Goal: Answer question/provide support

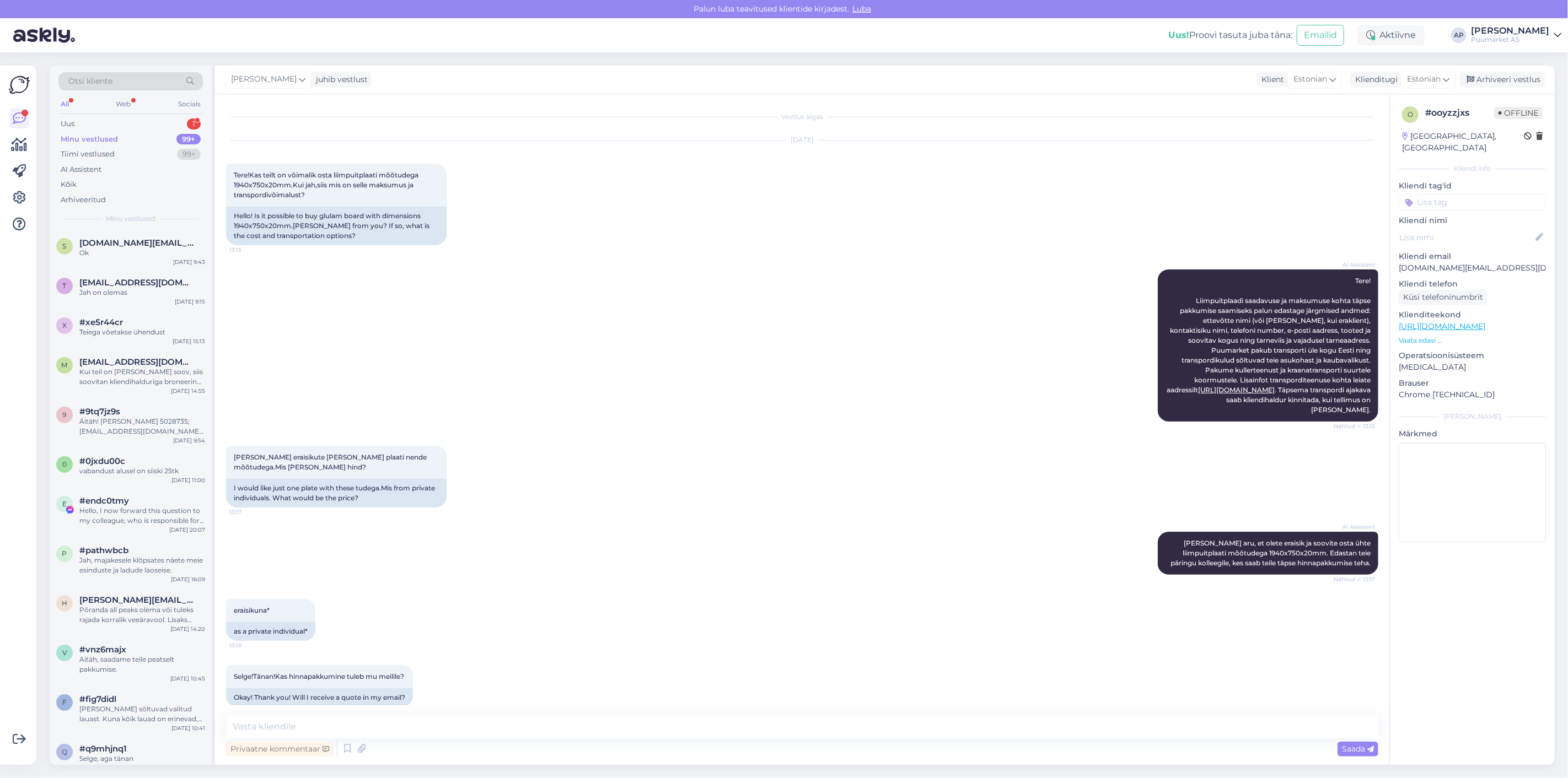
scroll to position [893, 0]
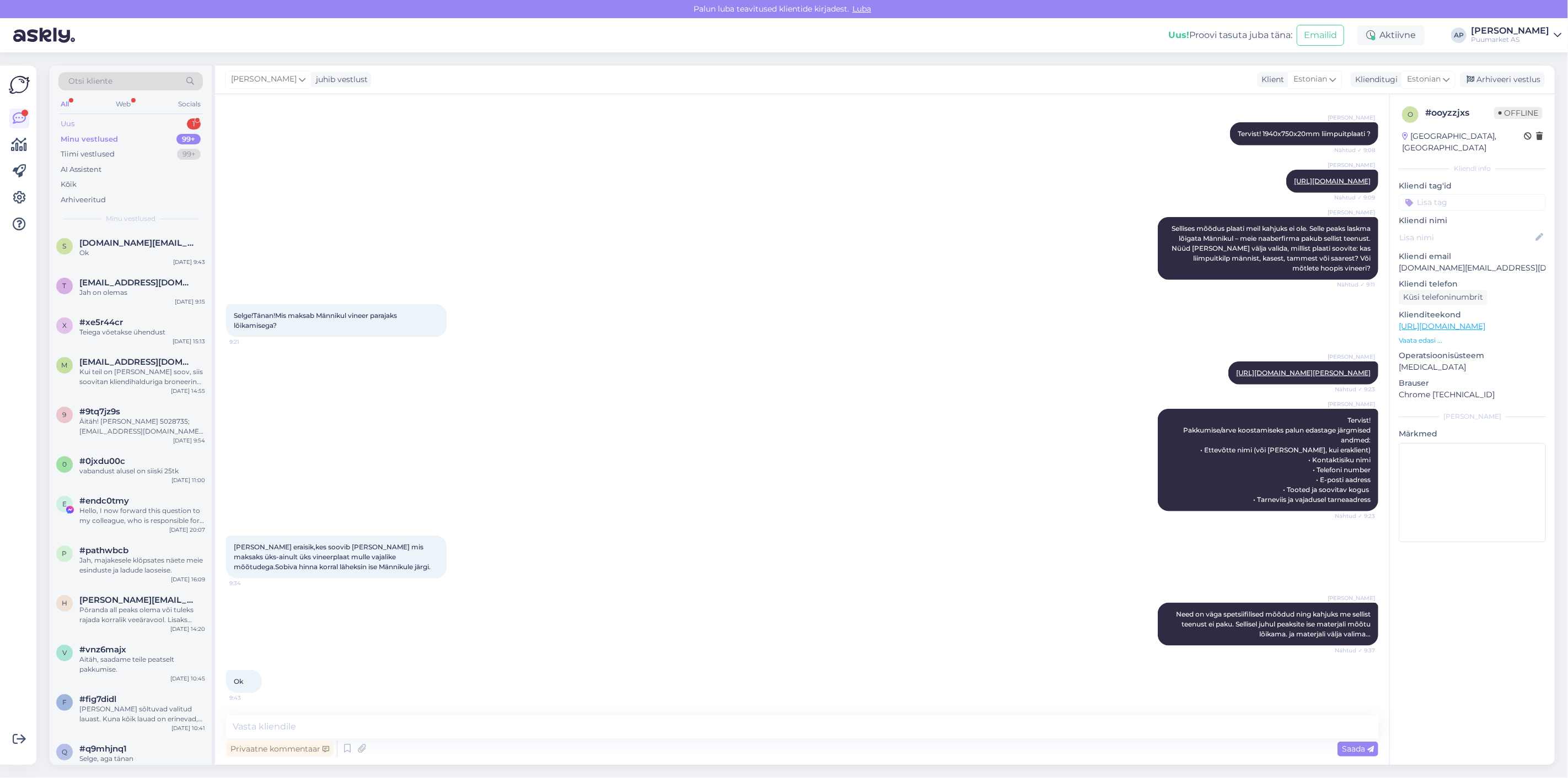
click at [90, 127] on div "Uus 1" at bounding box center [131, 124] width 144 height 15
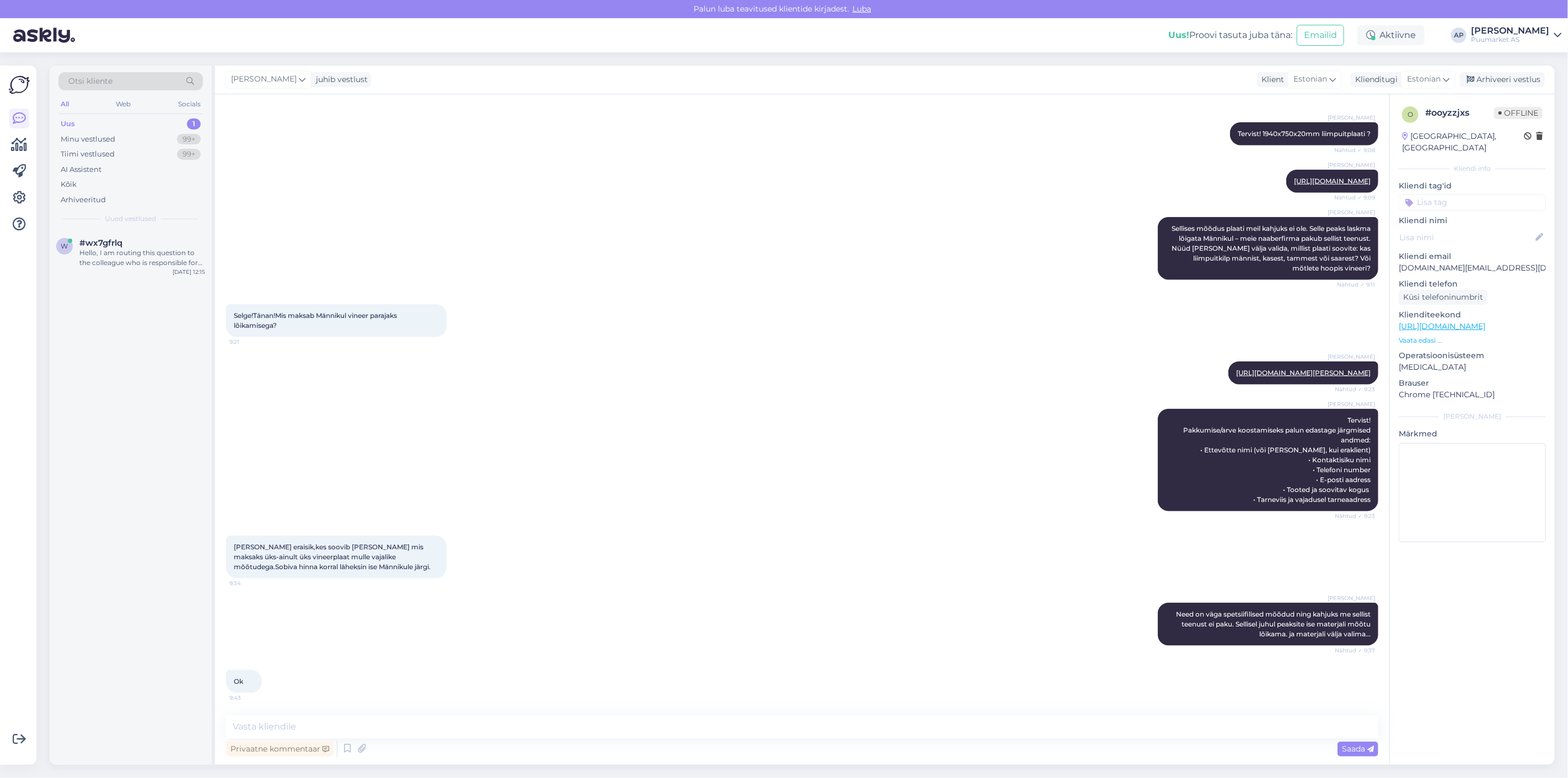
click at [117, 216] on span "Uued vestlused" at bounding box center [130, 219] width 51 height 10
click at [126, 234] on div "w #wx7gfrlq Hello, I am routing this question to the colleague who is responsib…" at bounding box center [131, 255] width 162 height 50
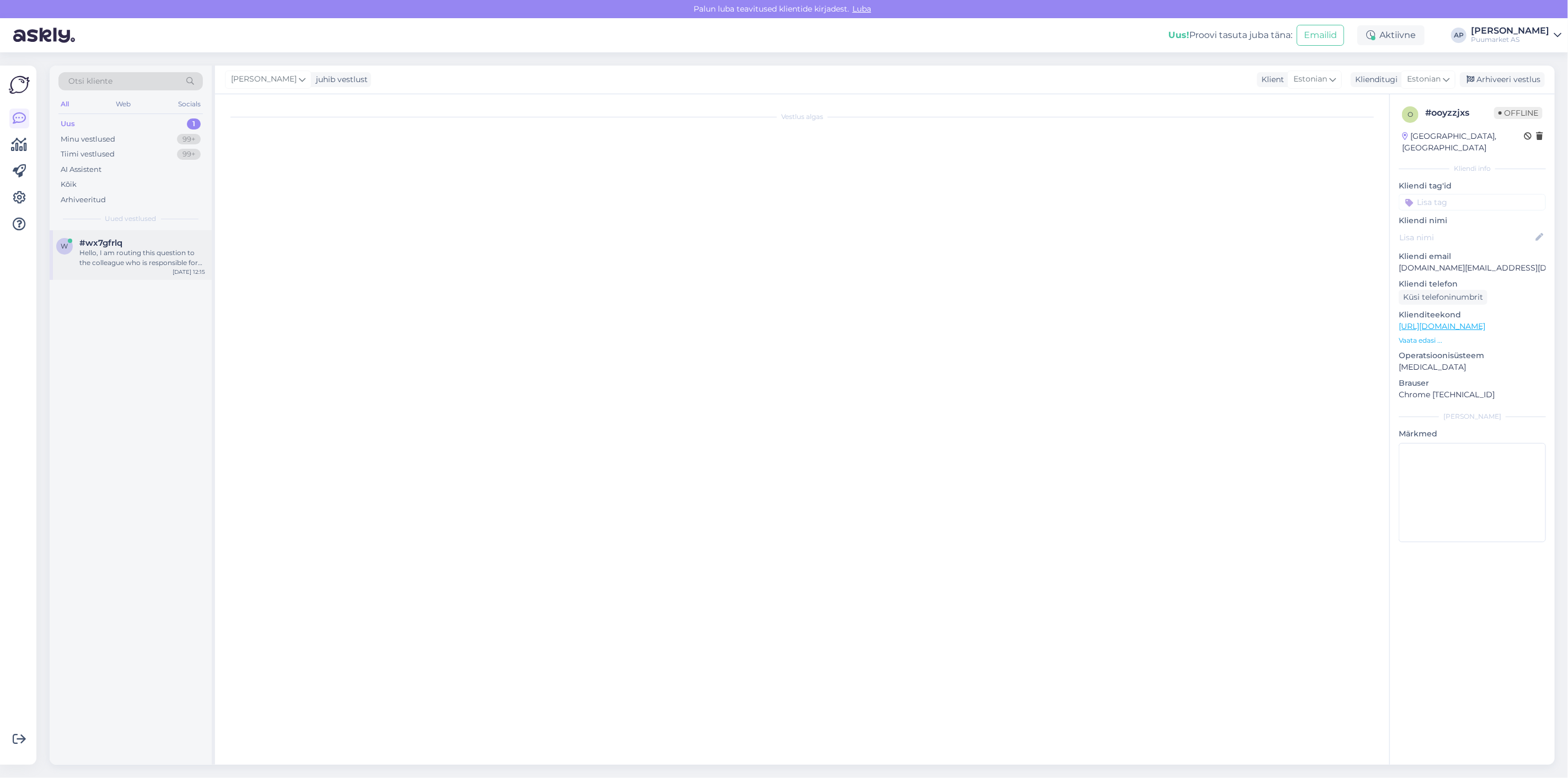
scroll to position [0, 0]
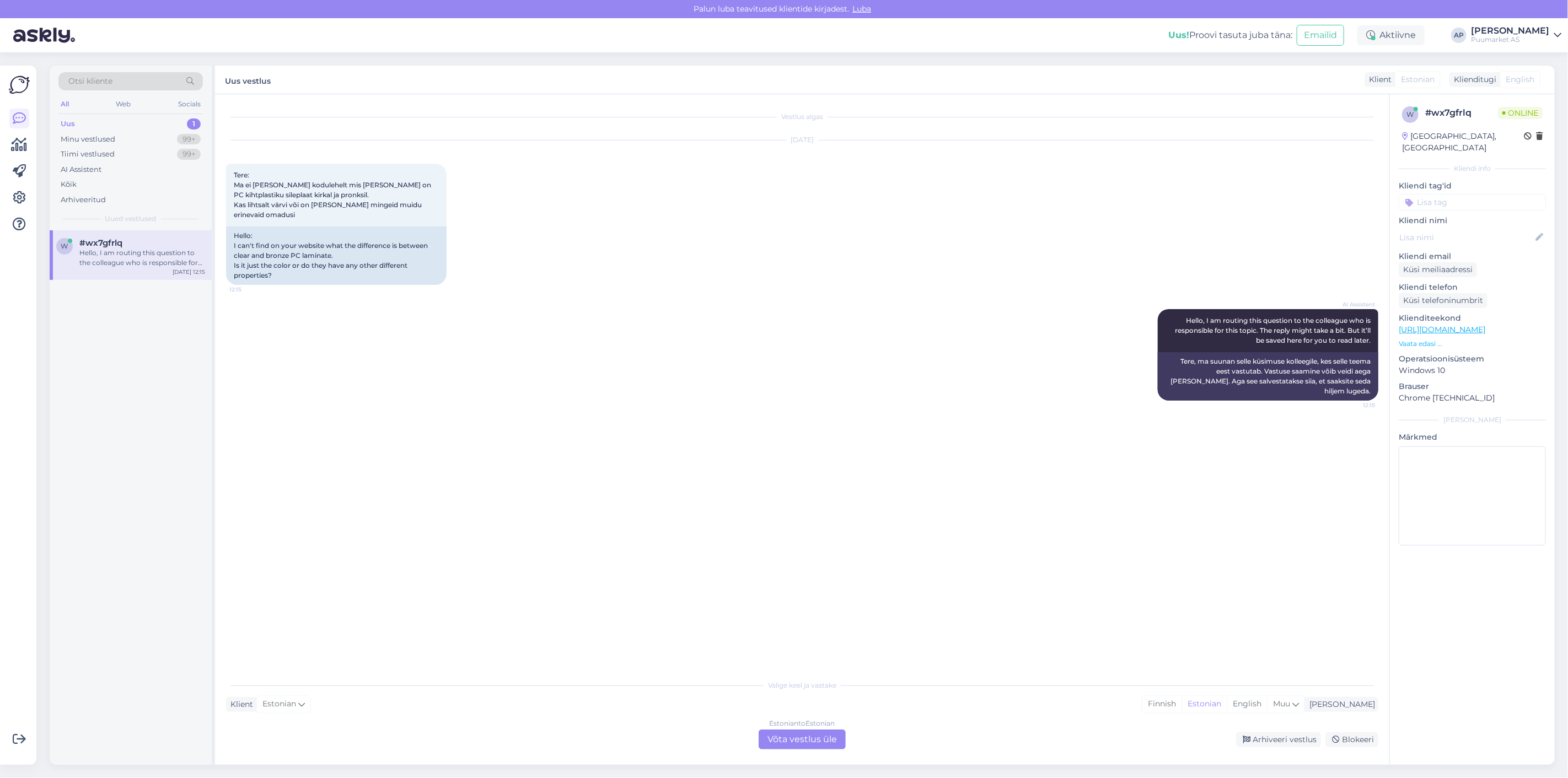
click at [812, 734] on div "Estonian to Estonian Võta vestlus üle" at bounding box center [802, 739] width 87 height 20
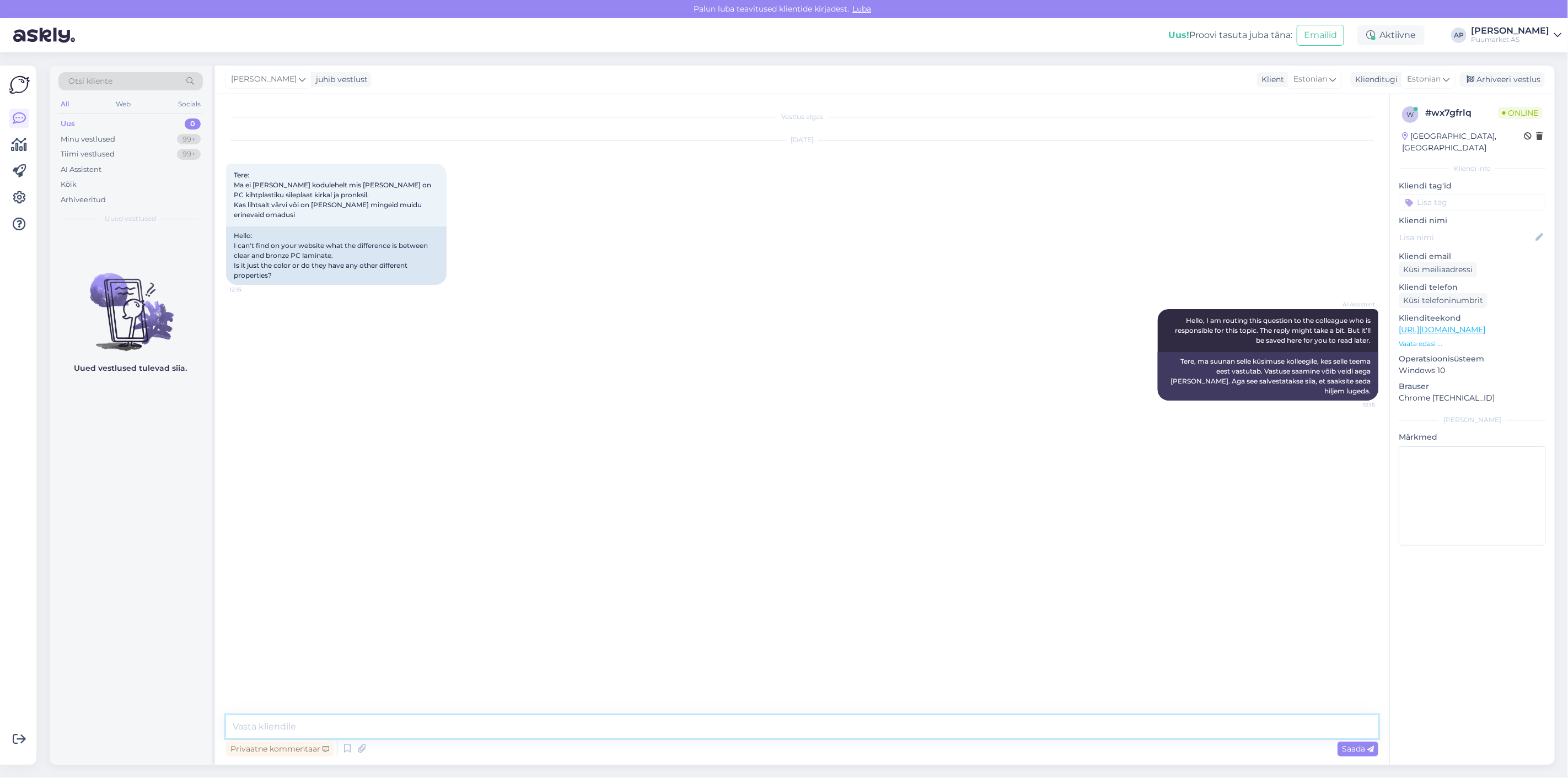
click at [791, 728] on textarea at bounding box center [802, 727] width 1152 height 23
type textarea "Tervist!"
type textarea "kirgas on läbipaistev ja teine on pruunikas jah :)"
drag, startPoint x: 1211, startPoint y: 472, endPoint x: 1375, endPoint y: 475, distance: 164.0
click at [1375, 475] on div "[PERSON_NAME] kirgas on läbipaistev ja teine on pruunikas jah :) 12:16" at bounding box center [1293, 484] width 170 height 23
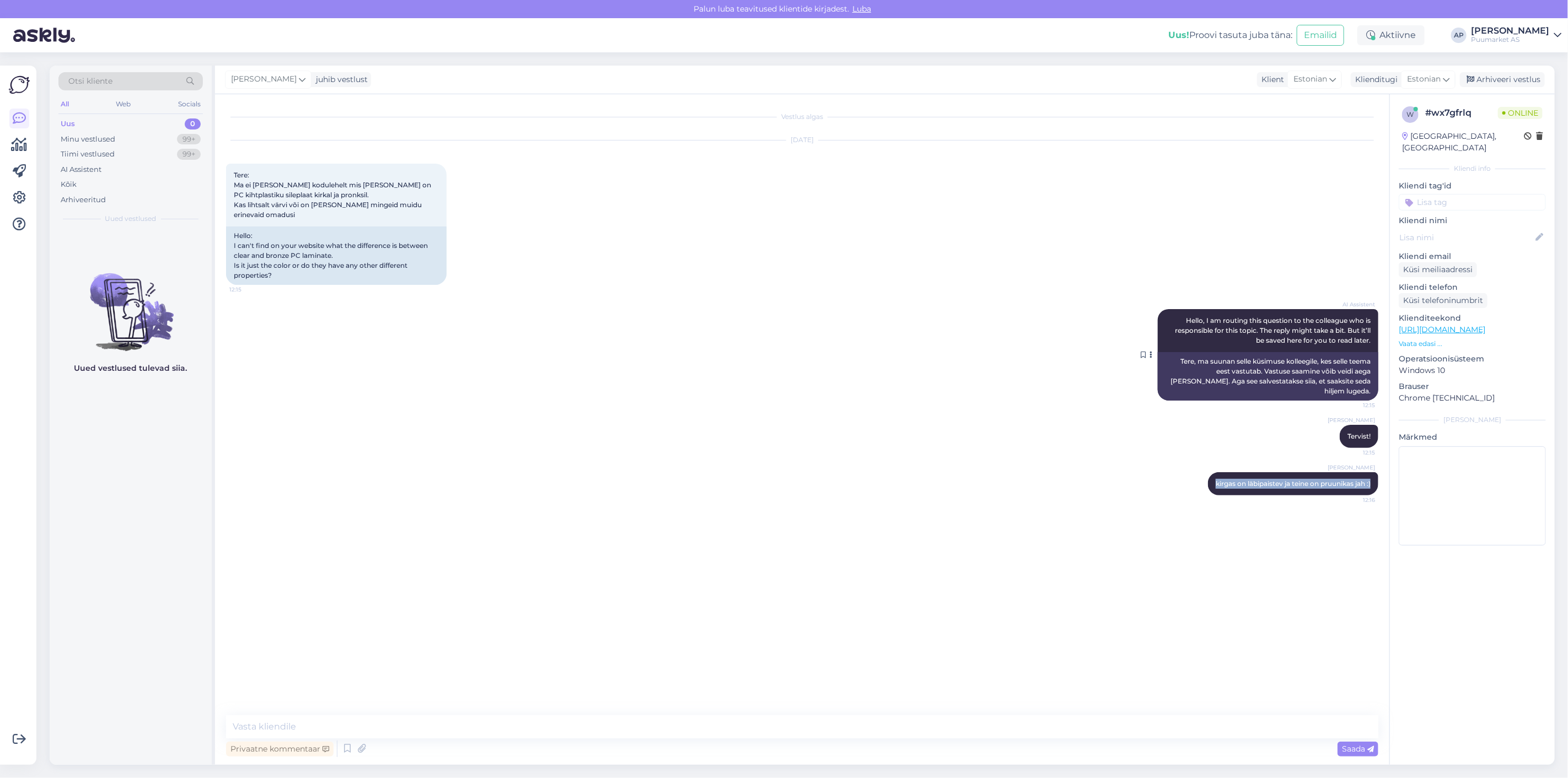
copy span "kirgas on läbipaistev ja teine on pruunikas jah :)"
click at [1246, 481] on div "[PERSON_NAME] kirgas on läbipaistev ja teine on pruunikas jah :) 12:16" at bounding box center [1293, 484] width 170 height 23
click at [1189, 480] on icon at bounding box center [1189, 483] width 7 height 7
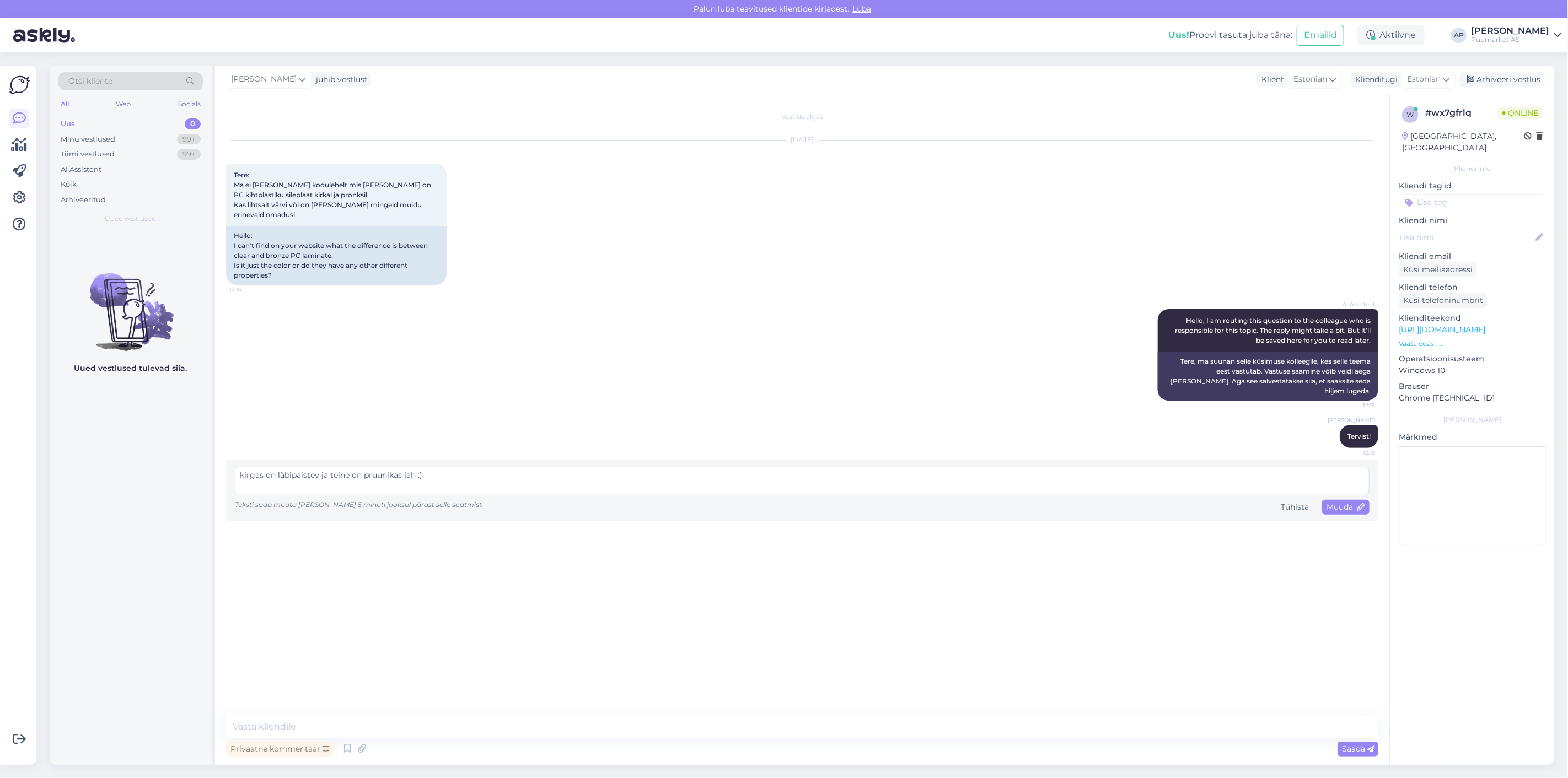
drag, startPoint x: 1009, startPoint y: 470, endPoint x: 153, endPoint y: 459, distance: 856.1
click at [153, 459] on div "Otsi kliente All Web Socials Uus 0 Minu vestlused 99+ Tiimi vestlused 99+ AI As…" at bounding box center [802, 415] width 1505 height 699
type textarea "Kirgas on läbipaistev ja teine variant on pruunika tooniga, jah."
click at [1326, 502] on span "Muuda" at bounding box center [1346, 506] width 39 height 10
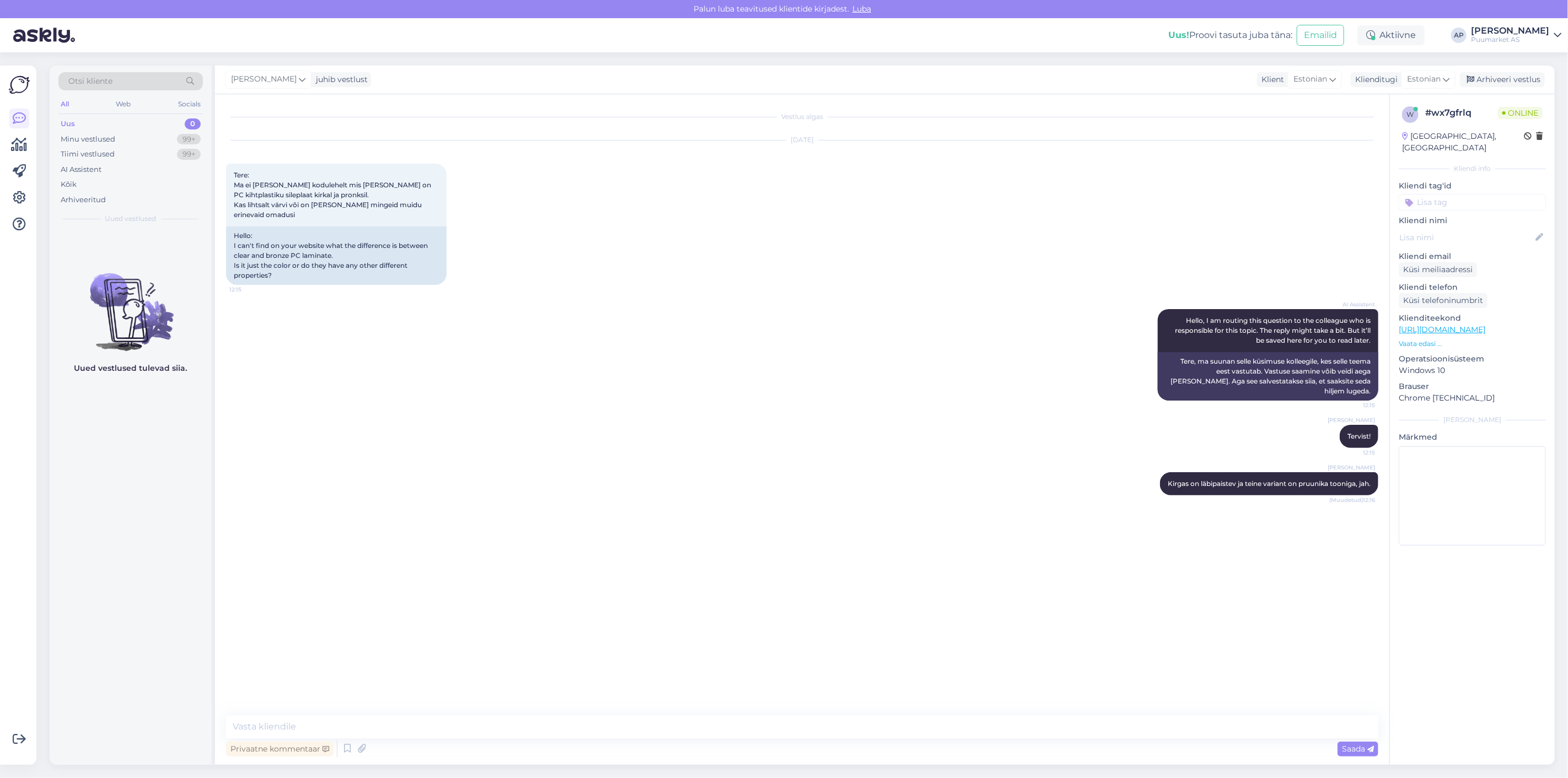
click at [927, 494] on div "[PERSON_NAME] on läbipaistev ja teine variant on pruunika tooniga, jah. (Muudet…" at bounding box center [802, 483] width 1152 height 47
click at [383, 725] on textarea at bounding box center [802, 727] width 1152 height 23
type textarea "ei."
click at [1322, 581] on icon at bounding box center [1324, 579] width 7 height 7
type textarea "ei ole."
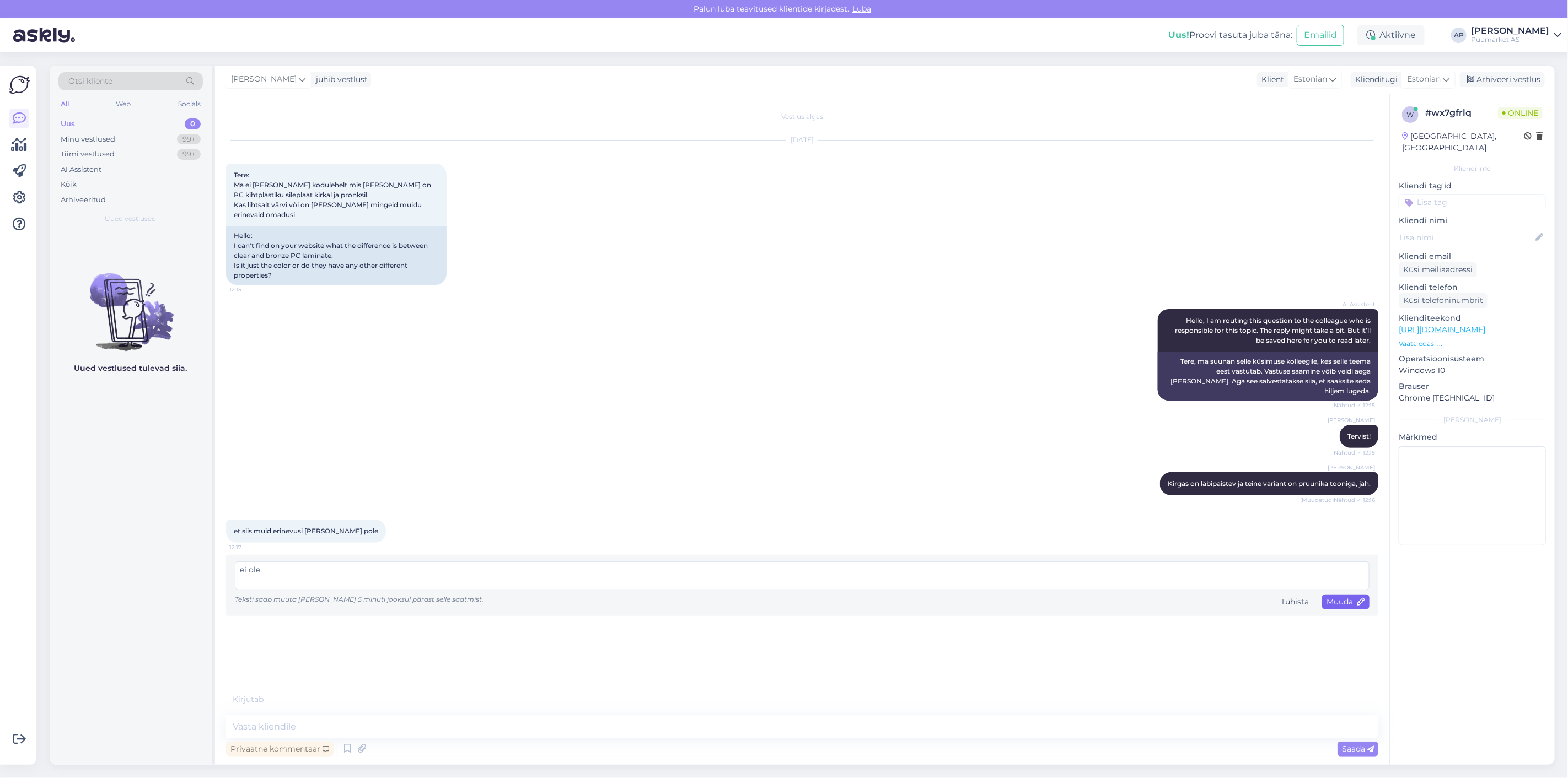
click at [1334, 606] on span "Muuda" at bounding box center [1346, 602] width 39 height 10
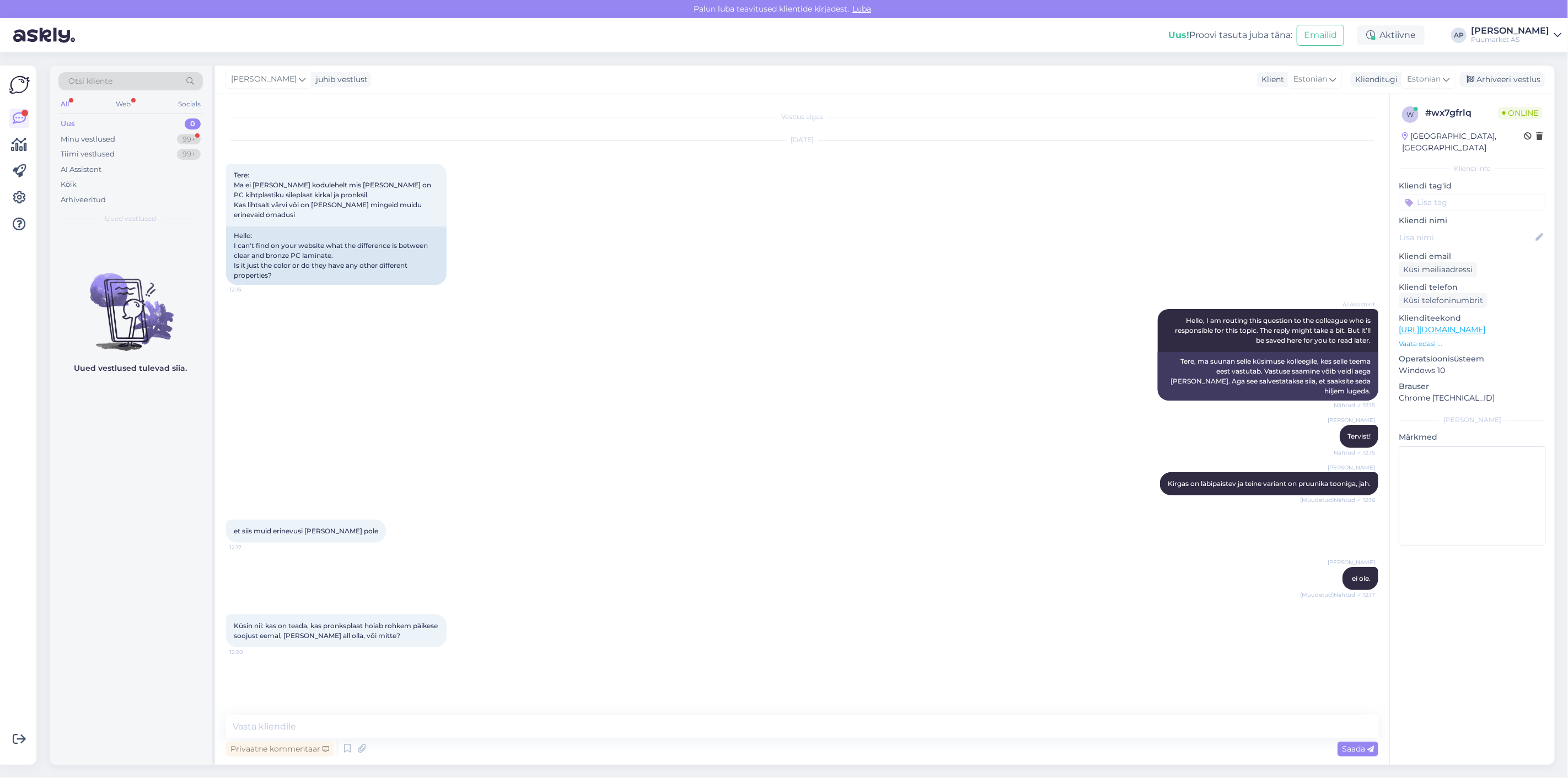
click at [496, 323] on div "AI Assistent Hello, I am routing this question to the colleague who is responsi…" at bounding box center [802, 355] width 1152 height 116
click at [327, 720] on textarea at bounding box center [802, 727] width 1152 height 23
drag, startPoint x: 411, startPoint y: 635, endPoint x: 215, endPoint y: 619, distance: 196.7
click at [215, 619] on div "Vestlus algas [DATE] Tere: Ma ei [PERSON_NAME] kodulehelt mis [PERSON_NAME] on …" at bounding box center [801, 429] width 1174 height 671
copy span "Küsin nii: kas on teada, kas pronksplaat hoiab rohkem päikese soojust eemal, [P…"
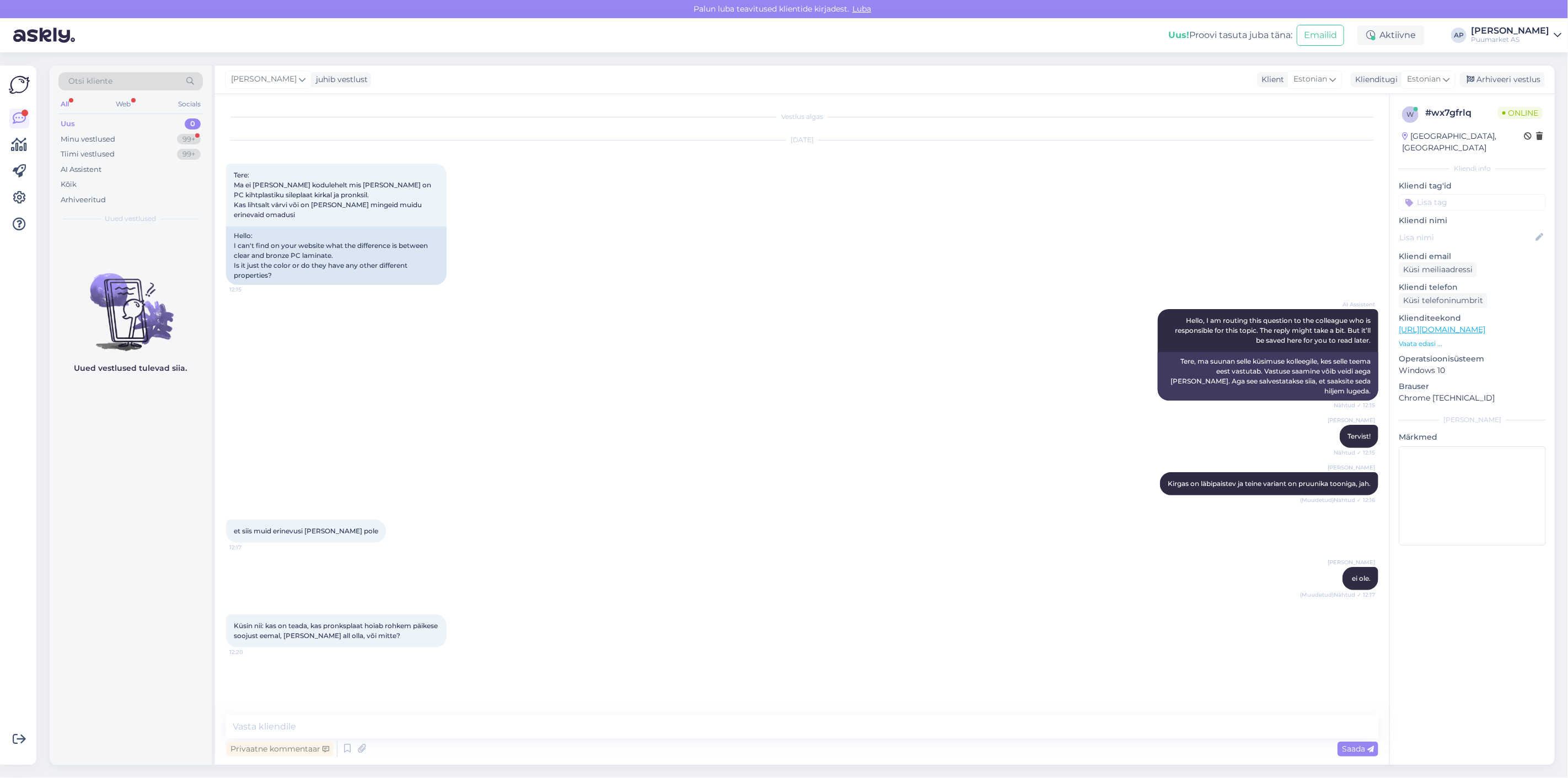
click at [536, 530] on div "et siis muid erinevusi [PERSON_NAME] pole 12:17" at bounding box center [802, 531] width 1152 height 47
drag, startPoint x: 469, startPoint y: 728, endPoint x: 485, endPoint y: 720, distance: 17.9
click at [467, 729] on textarea at bounding box center [802, 727] width 1152 height 23
paste textarea "Terrassi või varikatuse jaoks tasuks valida pigem toonitud (pronks, hall) või p…"
type textarea "Terrassi või varikatuse jaoks tasuks valida pigem toonitud (pronks, hall) või p…"
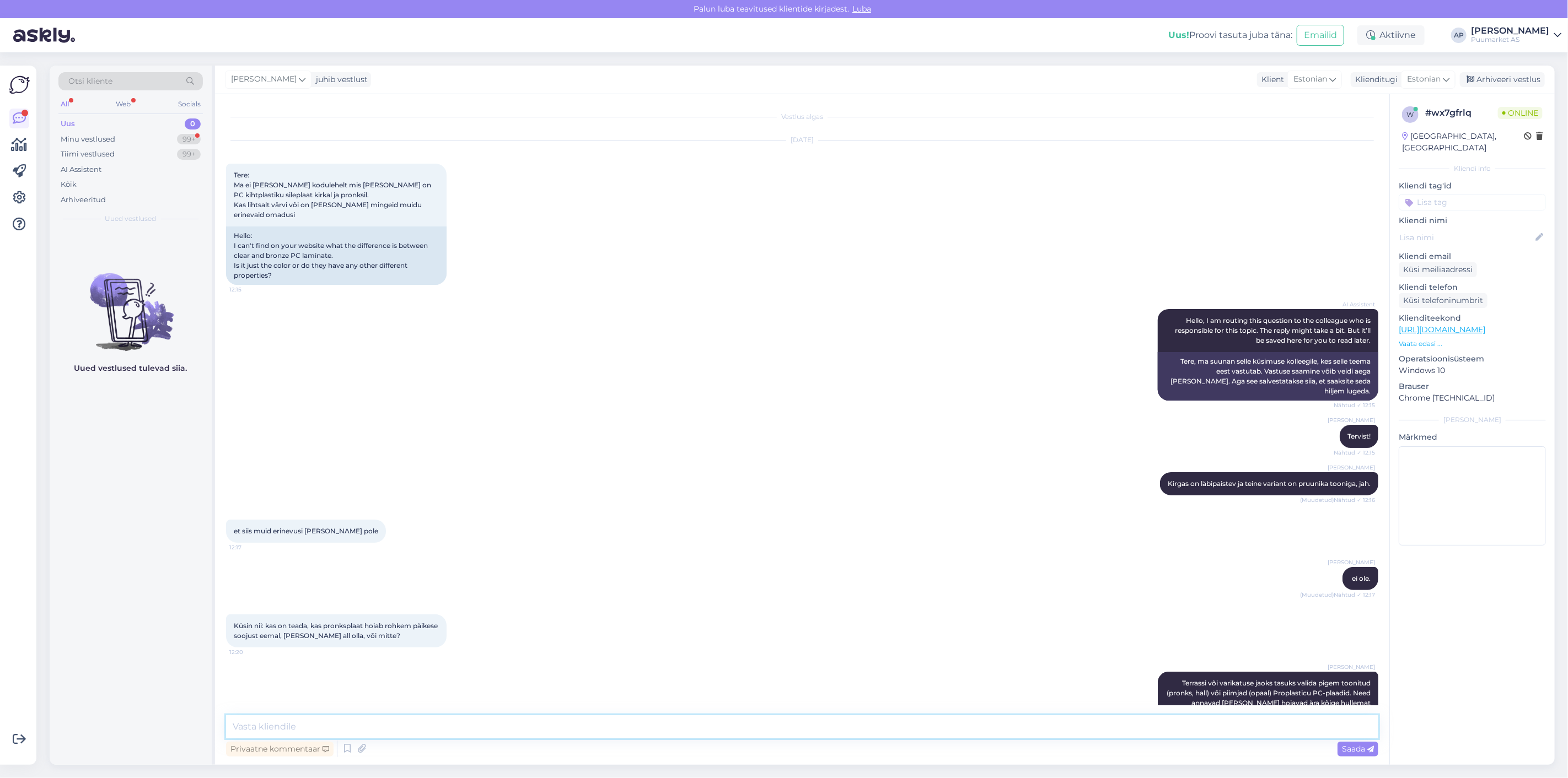
scroll to position [70, 0]
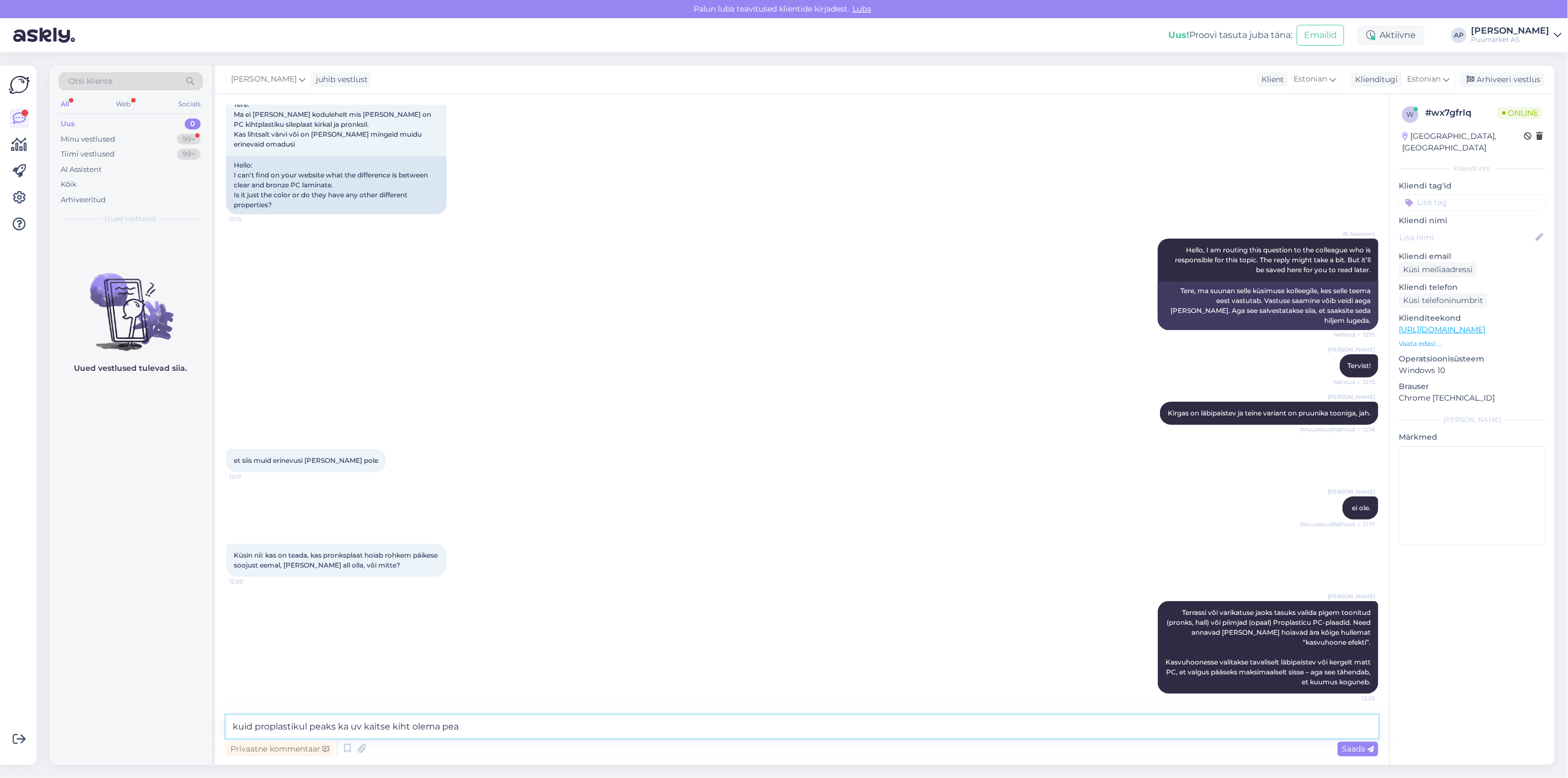
type textarea "kuid proplastikul peaks ka uv kaitse kiht [PERSON_NAME]"
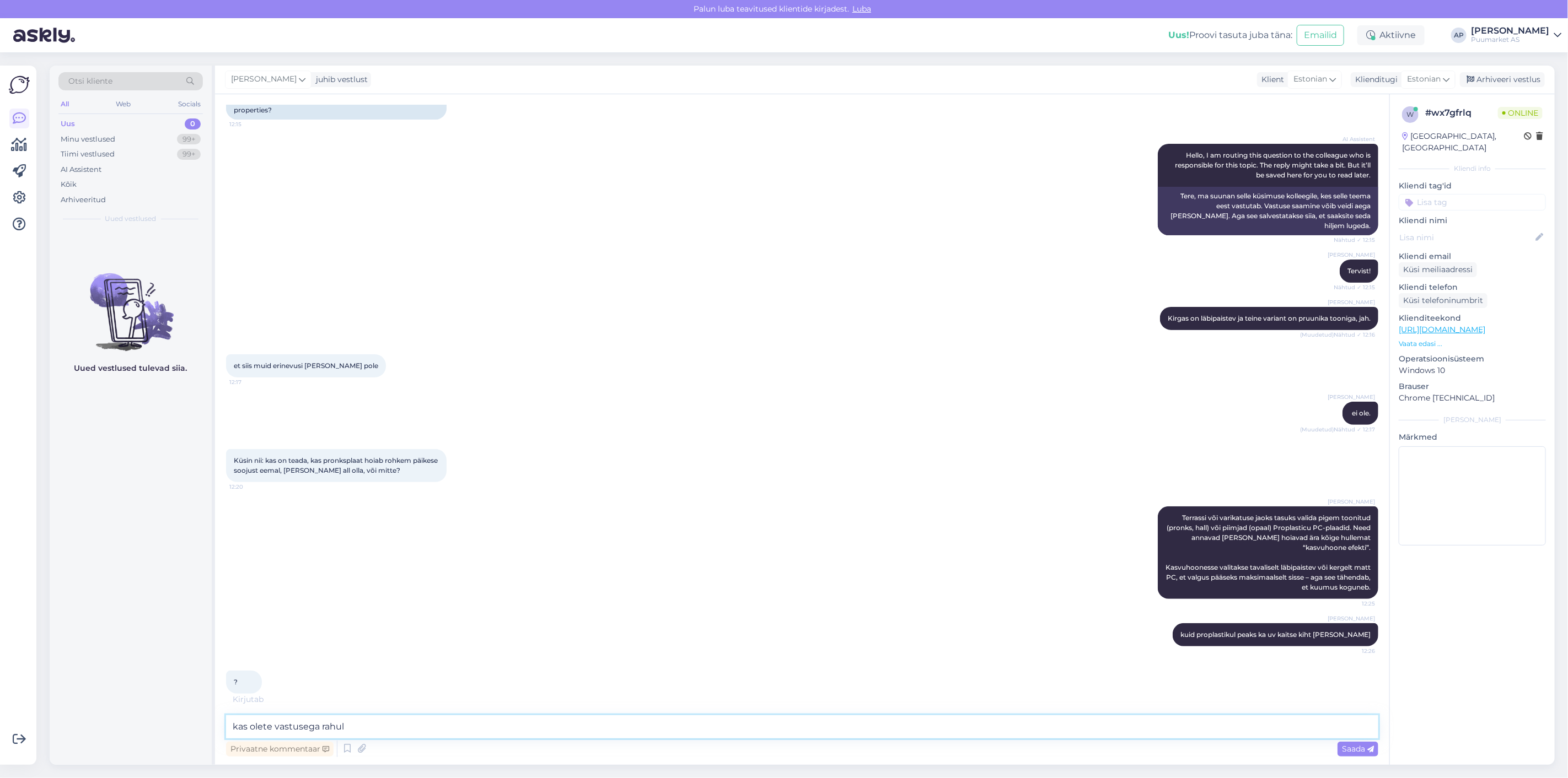
scroll to position [213, 0]
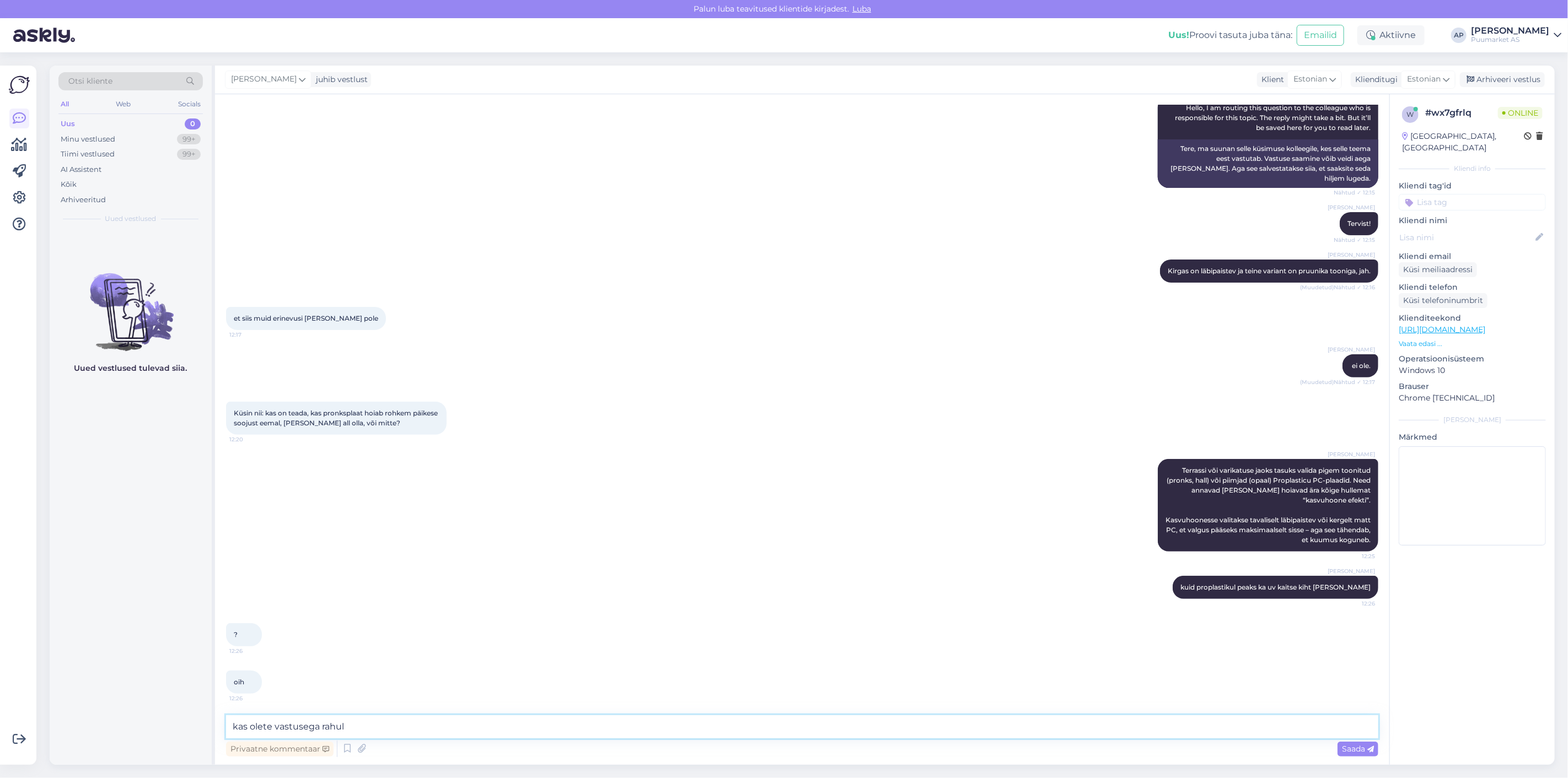
type textarea "kas olete vastusega rahul ?"
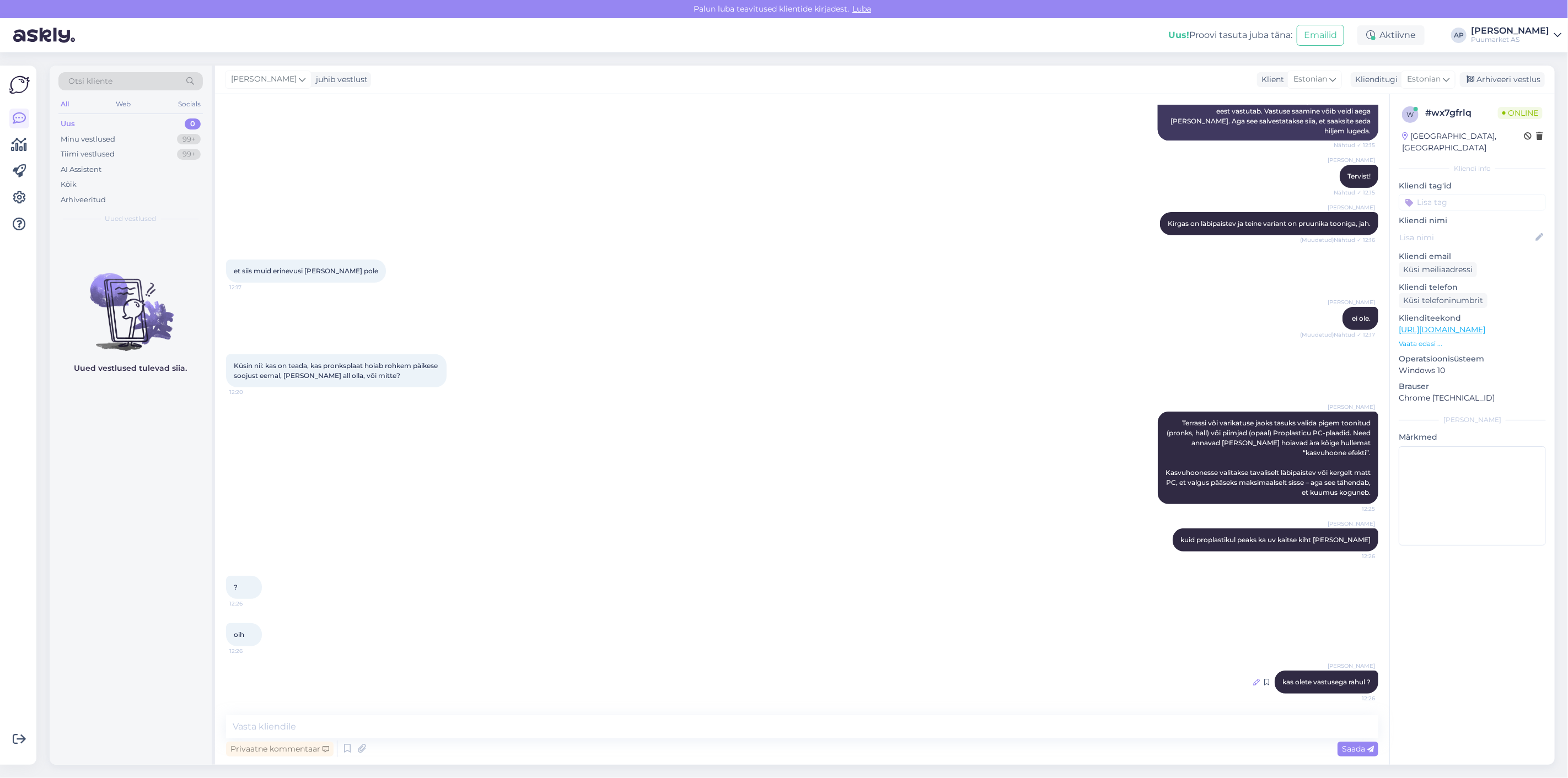
click at [1253, 679] on icon at bounding box center [1256, 682] width 7 height 7
drag, startPoint x: 532, startPoint y: 670, endPoint x: 117, endPoint y: 657, distance: 415.2
click at [166, 663] on div "Otsi kliente All Web Socials Uus 0 Minu vestlused 99+ Tiimi vestlused 99+ AI As…" at bounding box center [802, 415] width 1505 height 699
type textarea "kas olete vastusega rahul ? saite oma vastuse või uurin edasi täpsemalt."
paste textarea "„Kas jäite vastusega rahule? Kas saite vajaliku info kätte või soovite, et uuri…"
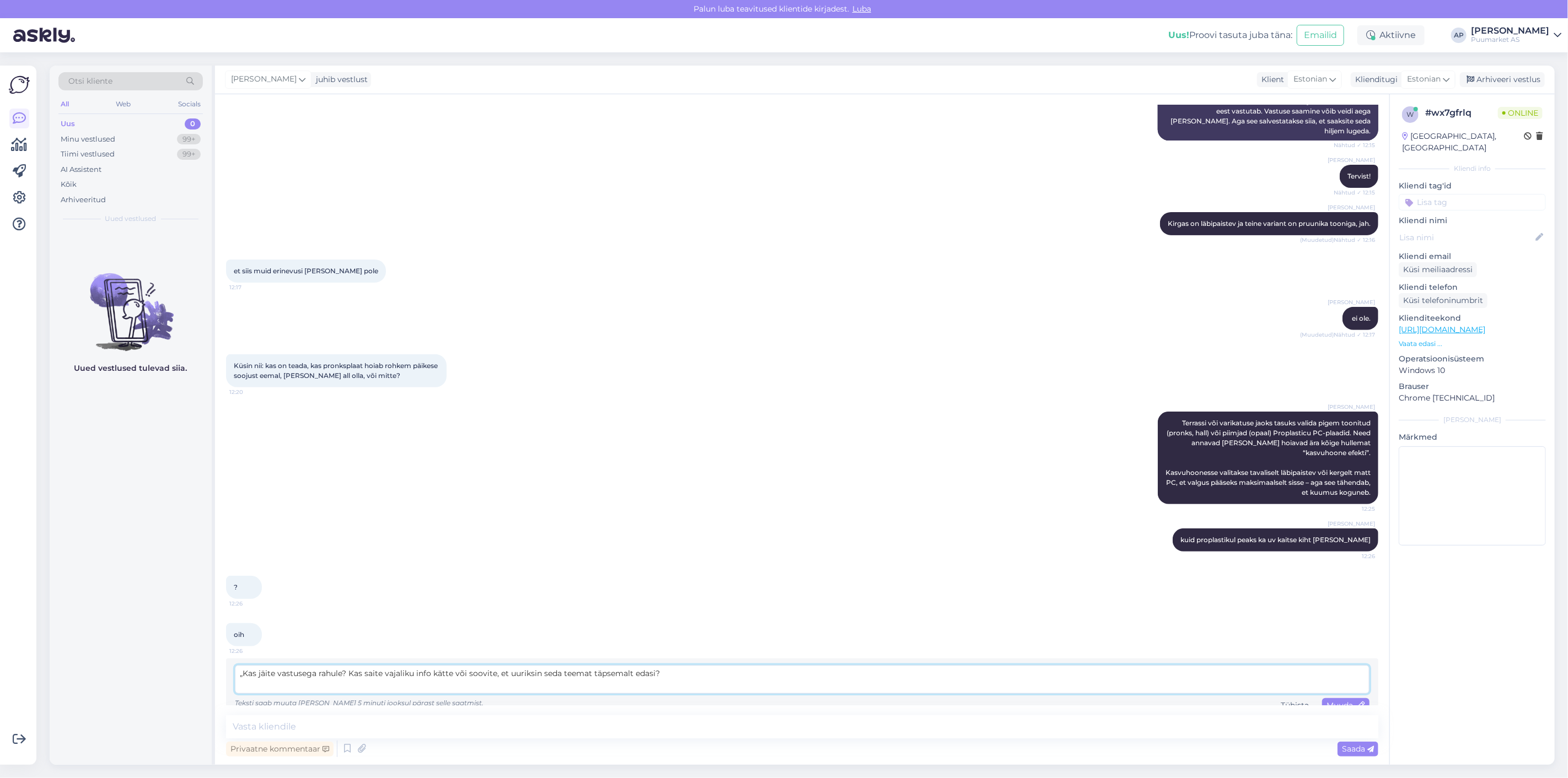
click at [245, 671] on textarea "„Kas jäite vastusega rahule? Kas saite vajaliku info kätte või soovite, et uuri…" at bounding box center [802, 680] width 1135 height 29
type textarea "Kas jäite vastusega rahule? Kas saite vajaliku info kätte või soovite, et uurik…"
click at [1327, 706] on div "Vestlus algas [DATE] Tere: Ma ei [PERSON_NAME] kodulehelt mis [PERSON_NAME] on …" at bounding box center [801, 429] width 1174 height 671
click at [1329, 706] on span "Muuda" at bounding box center [1346, 706] width 39 height 10
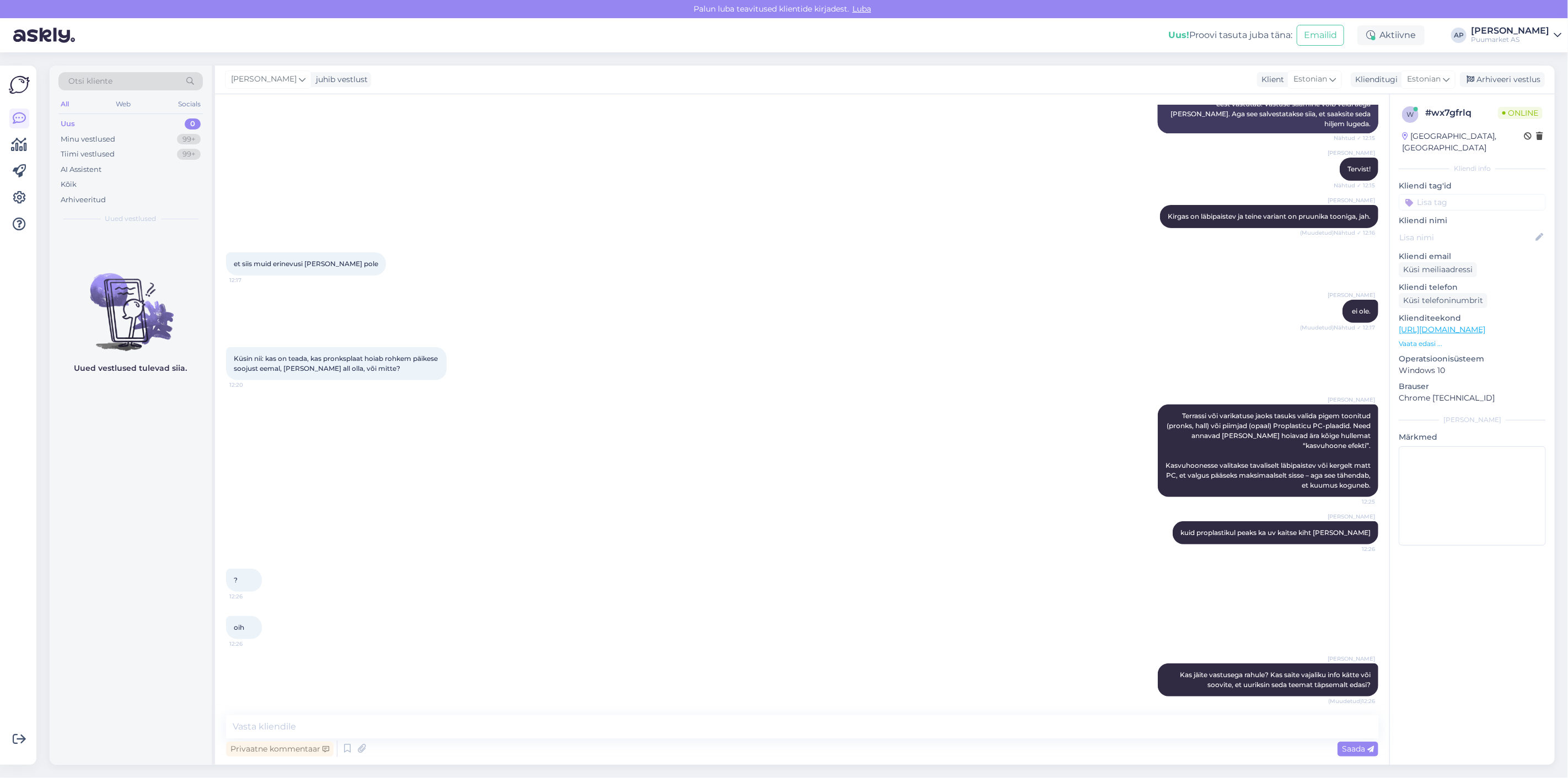
scroll to position [270, 0]
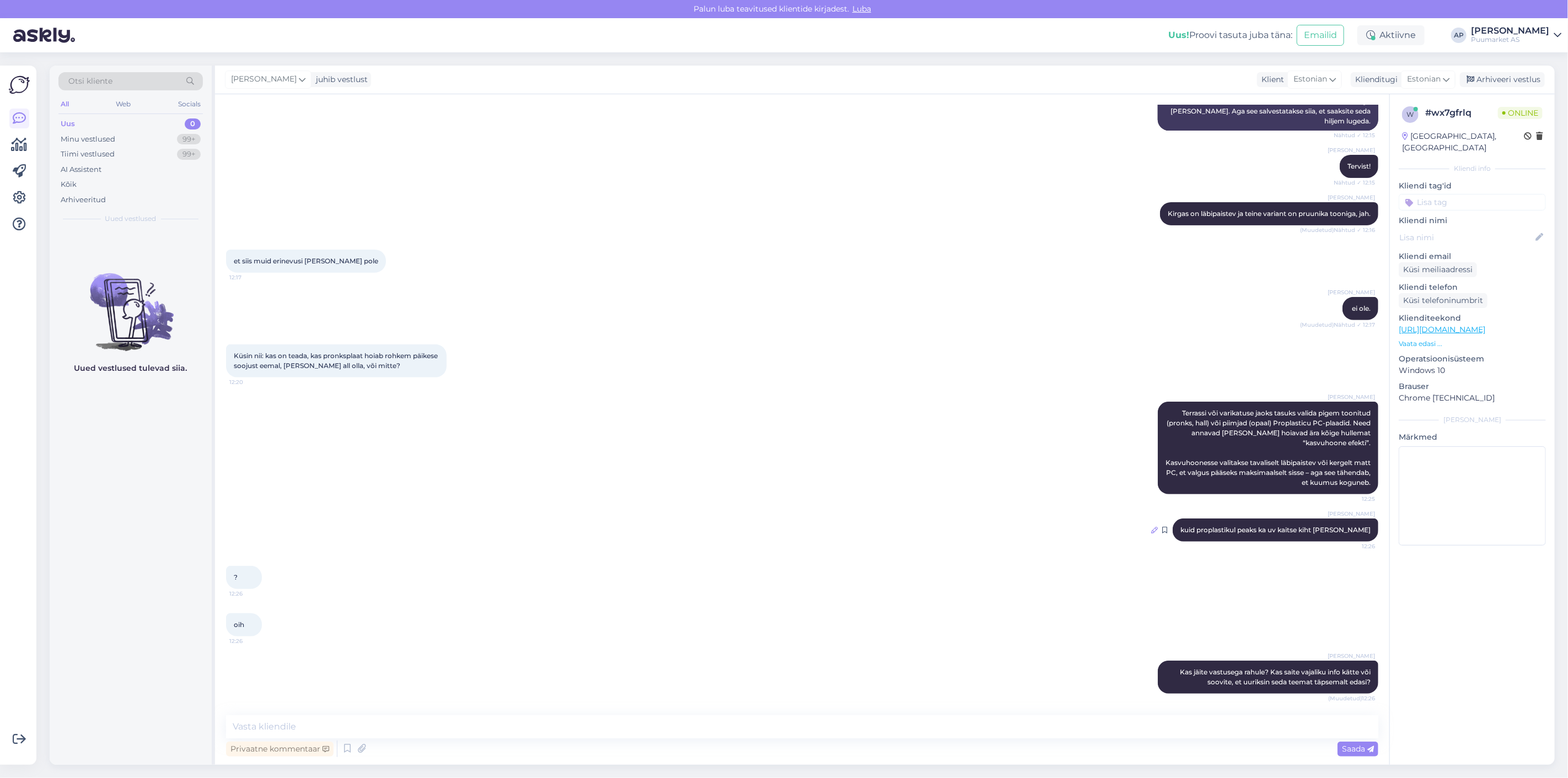
click at [1158, 530] on icon at bounding box center [1154, 530] width 7 height 7
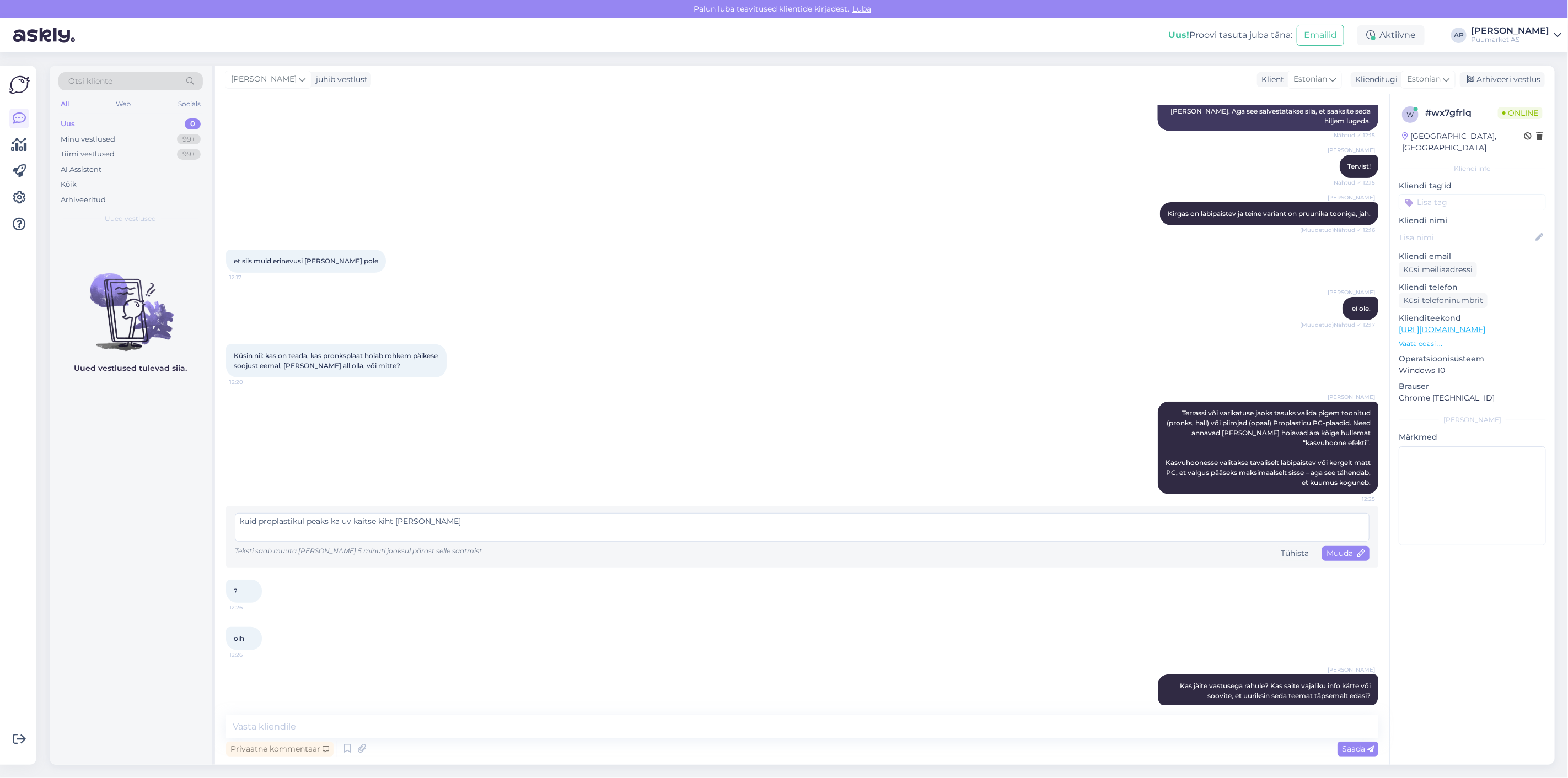
drag, startPoint x: 458, startPoint y: 528, endPoint x: 421, endPoint y: 527, distance: 37.0
click at [421, 527] on textarea "kuid proplastikul peaks ka uv kaitse kiht [PERSON_NAME]" at bounding box center [802, 528] width 1135 height 29
click at [401, 521] on textarea "kuid proplastikul peaks ka uv kaitse kiht olema" at bounding box center [802, 528] width 1135 height 29
click at [443, 520] on textarea "kuid proplastikul peaks ka uv kaitse kiht [PERSON_NAME]." at bounding box center [802, 528] width 1135 height 29
click at [243, 519] on textarea "kuid proplastikul peaks ka uv kaitse kiht [PERSON_NAME]." at bounding box center [802, 528] width 1135 height 29
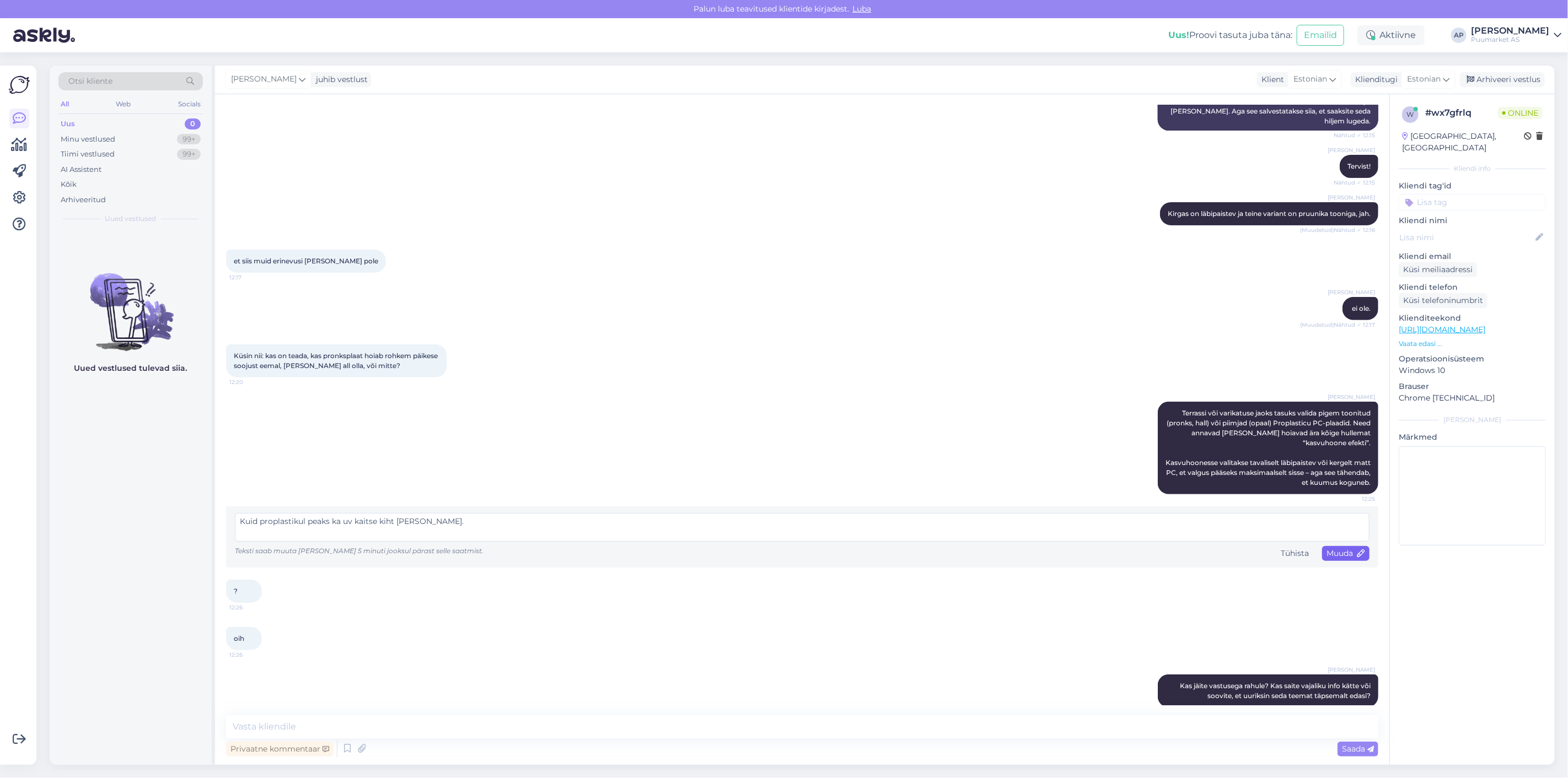
type textarea "Kuid proplastikul peaks ka uv kaitse kiht [PERSON_NAME]."
click at [1341, 549] on span "Muuda" at bounding box center [1346, 554] width 39 height 10
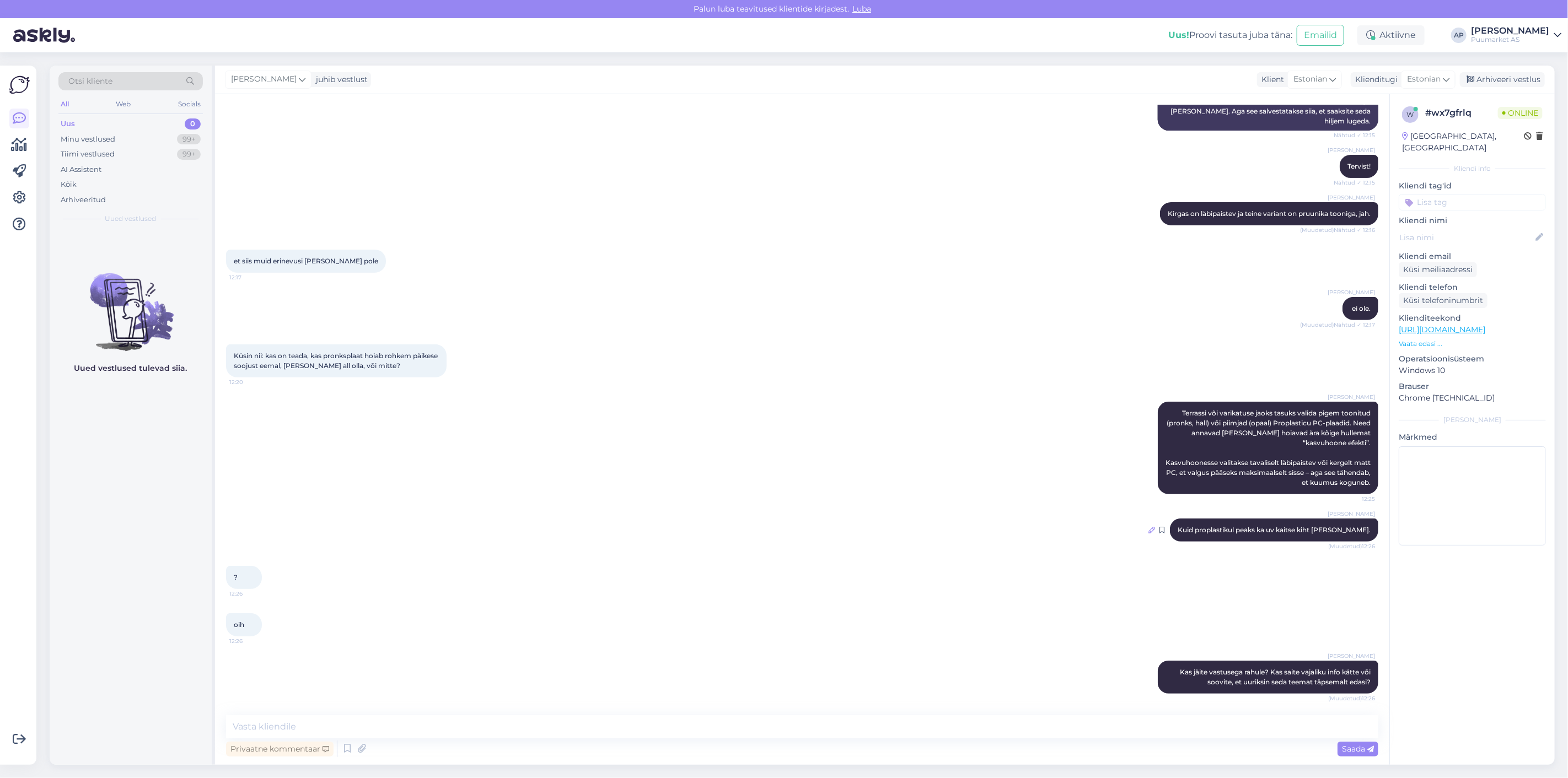
click at [1155, 530] on icon at bounding box center [1151, 530] width 7 height 7
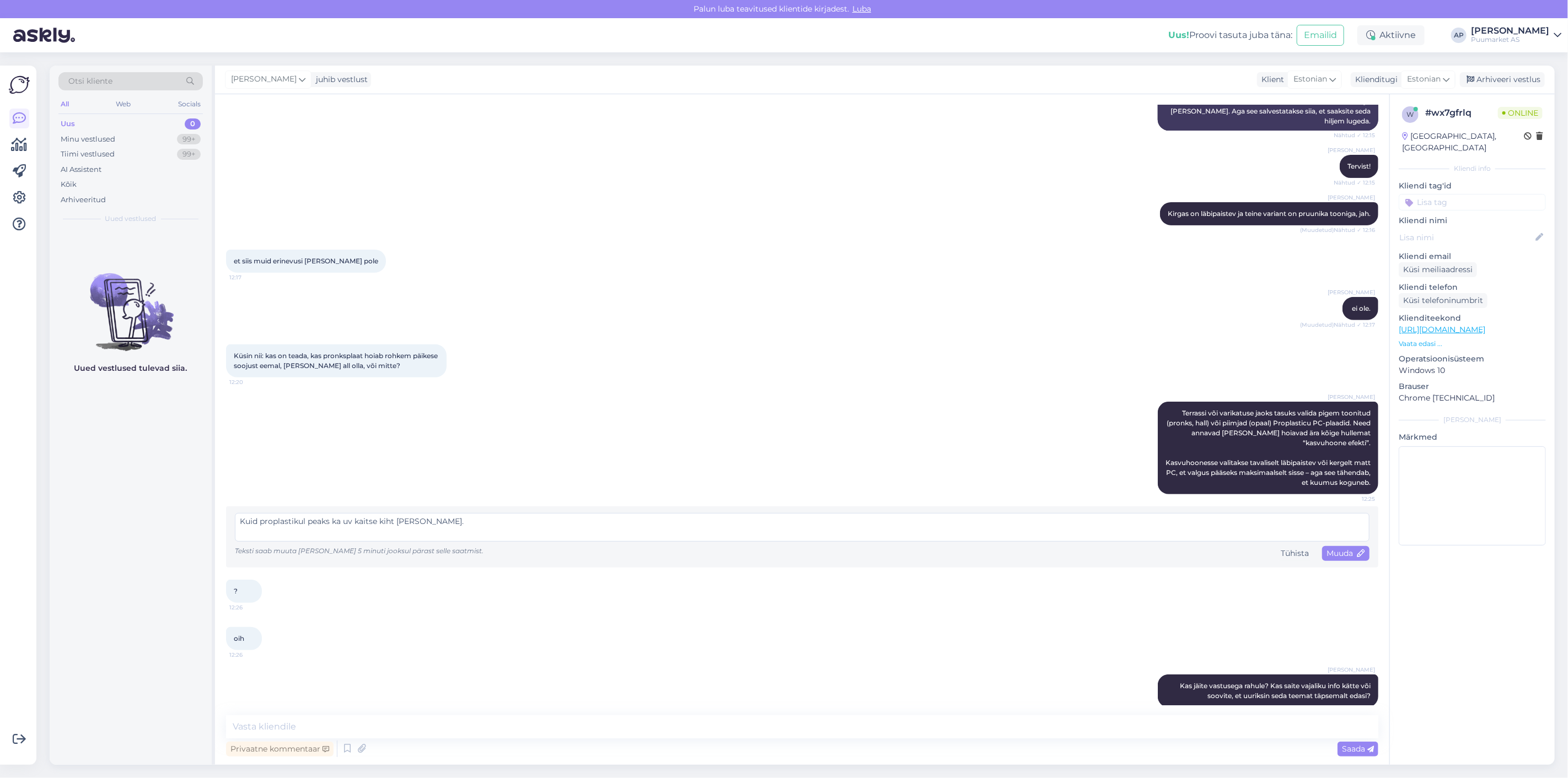
drag, startPoint x: 305, startPoint y: 519, endPoint x: 260, endPoint y: 528, distance: 45.9
click at [260, 528] on textarea "Kuid proplastikul peaks ka uv kaitse kiht [PERSON_NAME]." at bounding box center [802, 528] width 1135 height 29
type textarea "Kuid peaks ka uv kaitse kiht [PERSON_NAME]."
click at [1326, 554] on span "Muuda" at bounding box center [1346, 554] width 39 height 10
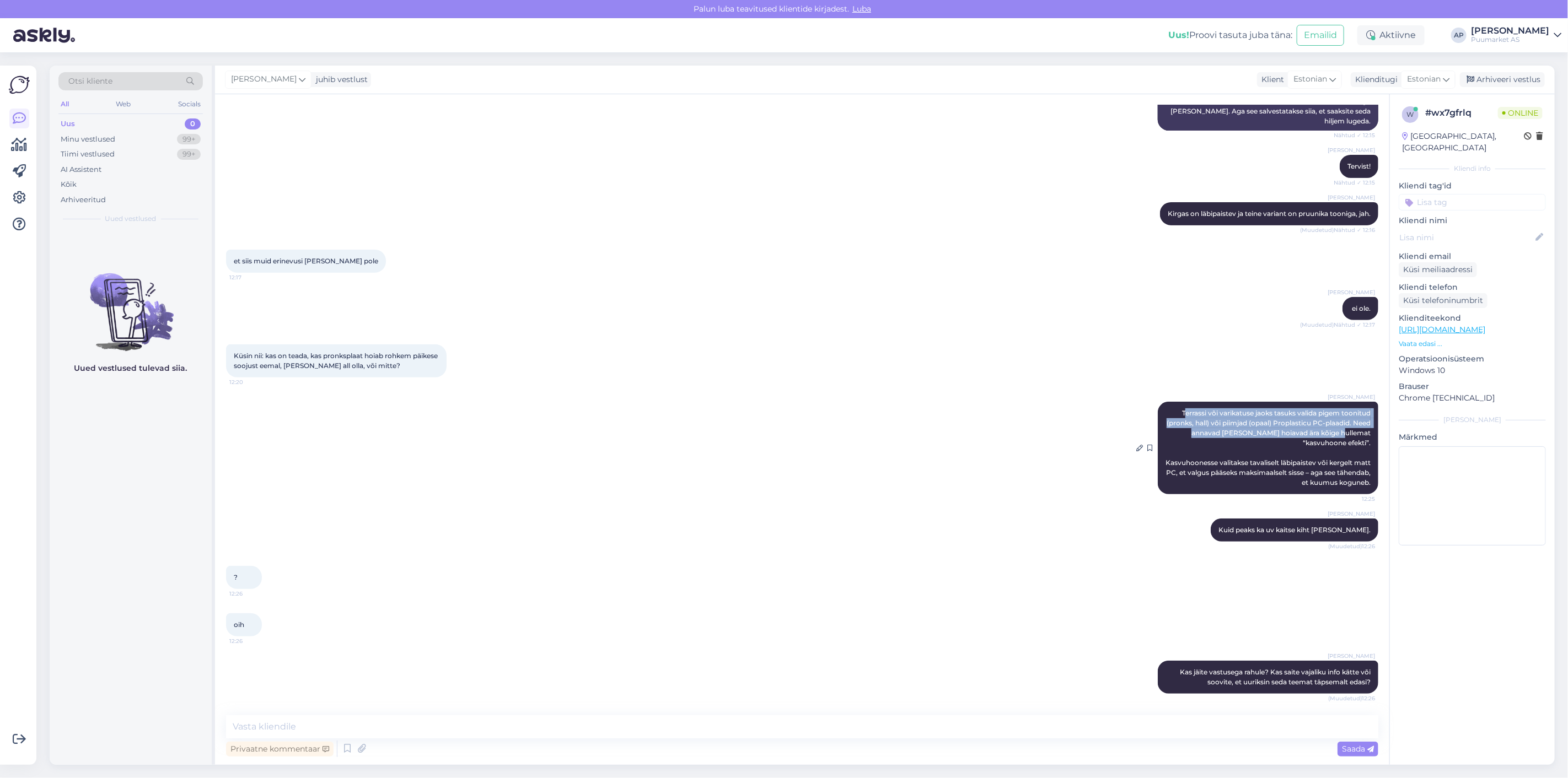
drag, startPoint x: 1172, startPoint y: 408, endPoint x: 1352, endPoint y: 428, distance: 181.1
click at [1352, 428] on span "Terrassi või varikatuse jaoks tasuks valida pigem toonitud (pronks, hall) või p…" at bounding box center [1268, 448] width 207 height 78
click at [1331, 440] on span "Terrassi või varikatuse jaoks tasuks valida pigem toonitud (pronks, hall) või p…" at bounding box center [1268, 448] width 207 height 78
click at [1137, 447] on icon at bounding box center [1139, 448] width 7 height 7
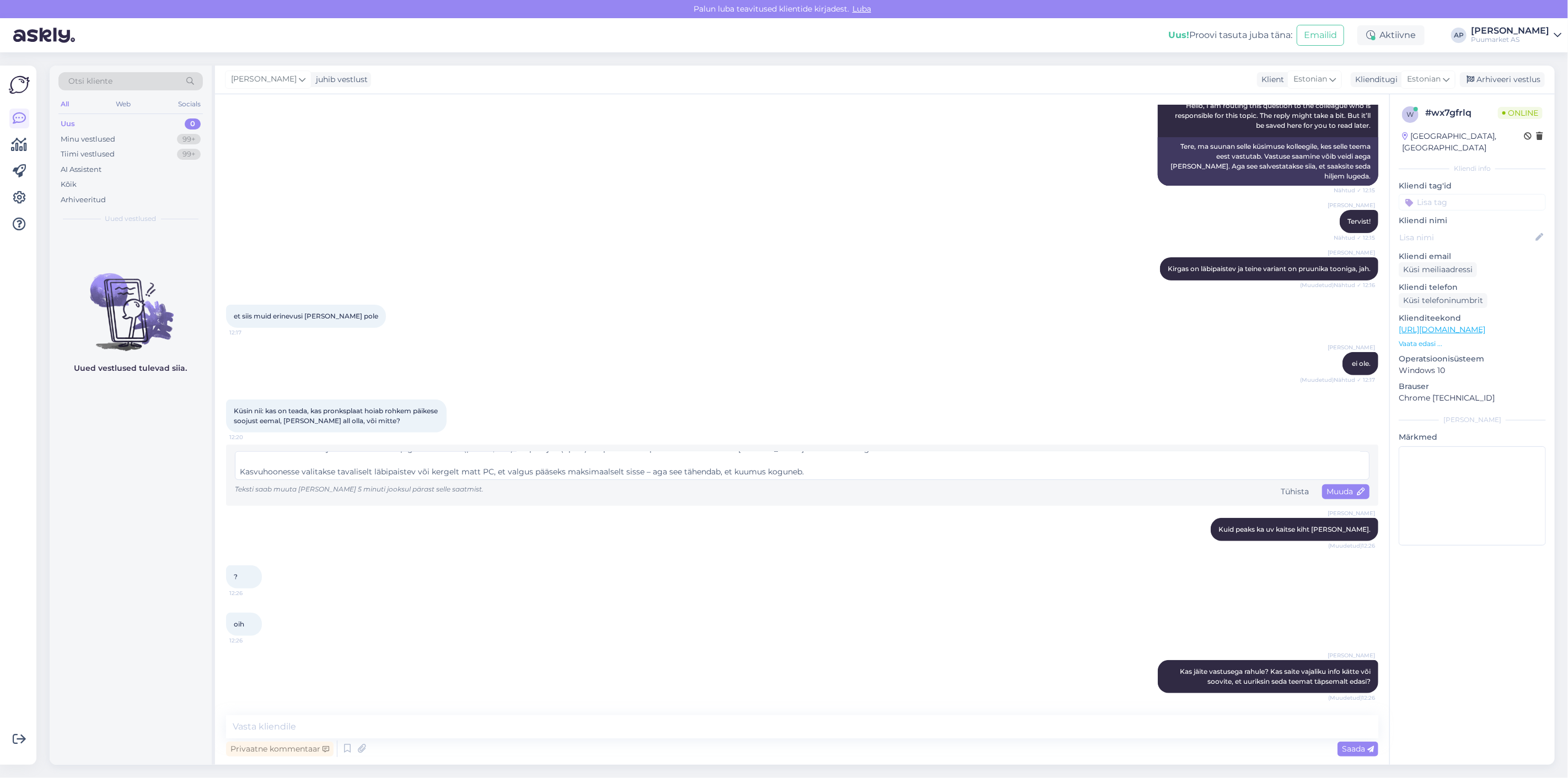
scroll to position [0, 0]
drag, startPoint x: 627, startPoint y: 459, endPoint x: 587, endPoint y: 463, distance: 40.2
click at [587, 463] on textarea "Terrassi või varikatuse jaoks tasuks valida pigem toonitud (pronks, hall) või p…" at bounding box center [802, 466] width 1135 height 29
type textarea "Terrassi või varikatuse jaoks tasuks valida pigem toonitud (pronks, hall) või p…"
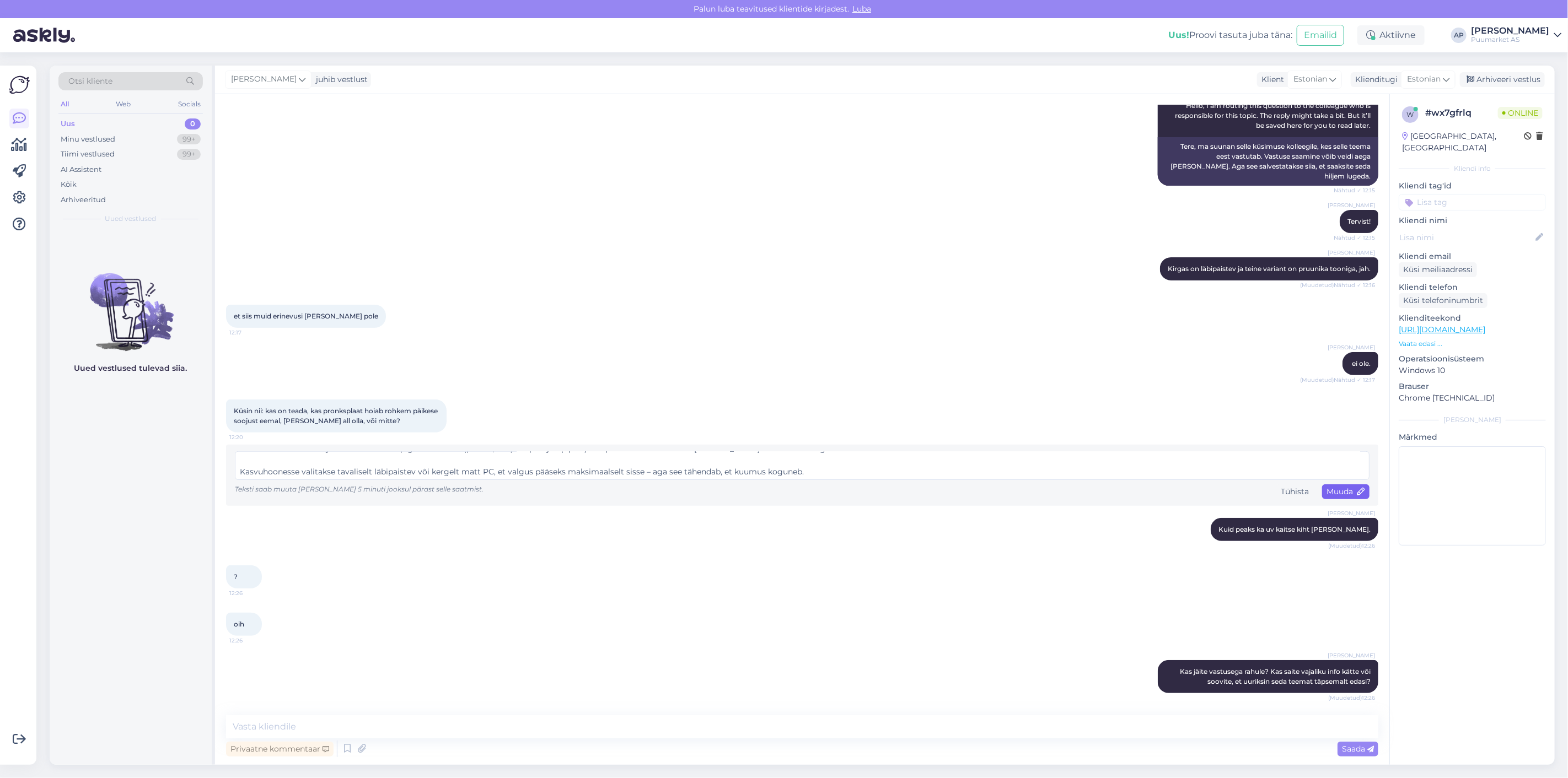
click at [1340, 486] on span "Muuda" at bounding box center [1346, 491] width 39 height 10
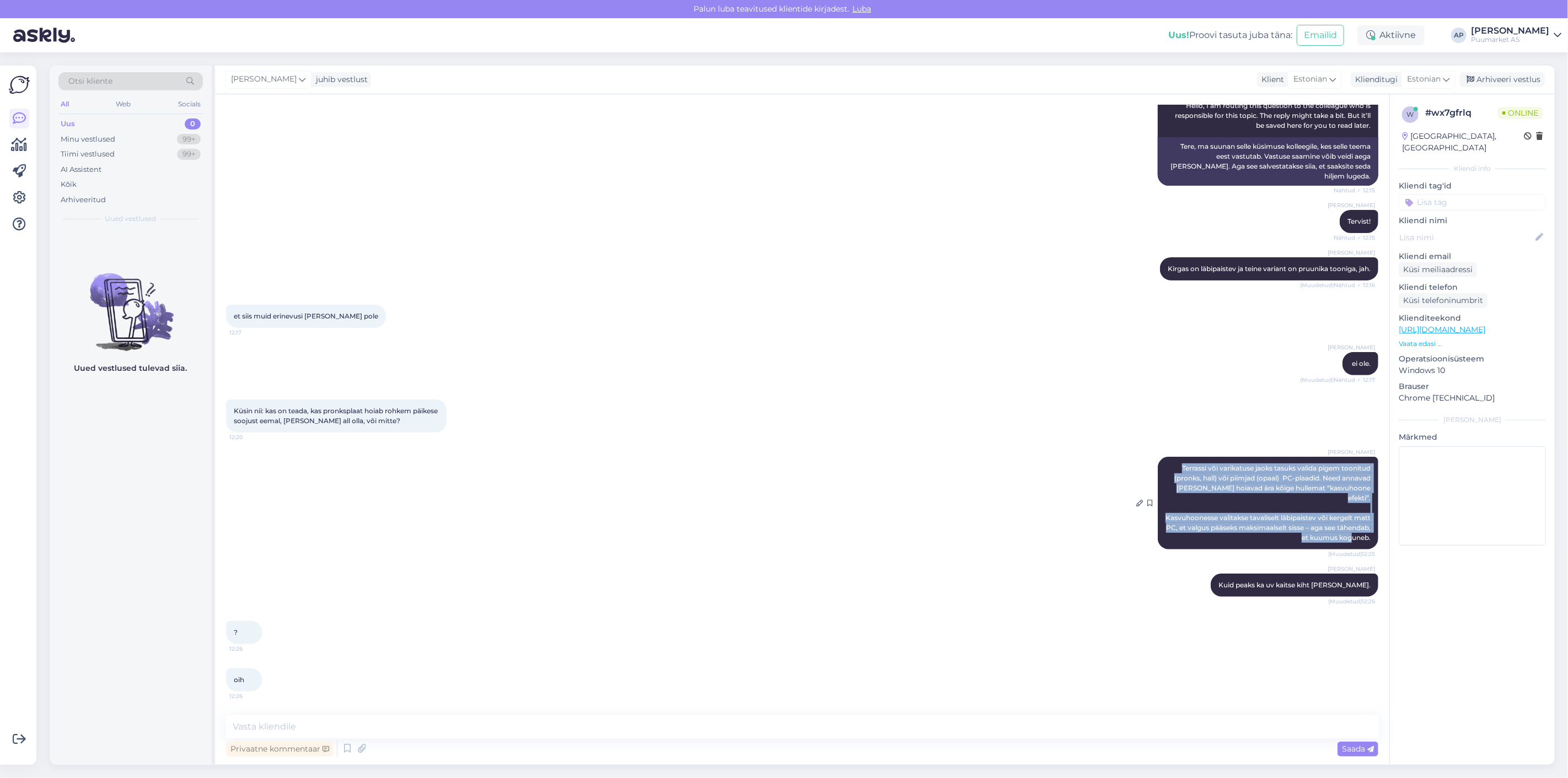
drag, startPoint x: 1171, startPoint y: 467, endPoint x: 1365, endPoint y: 526, distance: 202.8
click at [1365, 526] on div "[PERSON_NAME] [PERSON_NAME] või varikatuse jaoks tasuks valida pigem toonitud (…" at bounding box center [1267, 504] width 221 height 92
click at [1244, 528] on div "[PERSON_NAME] [PERSON_NAME] või varikatuse jaoks tasuks valida pigem toonitud (…" at bounding box center [1267, 504] width 221 height 92
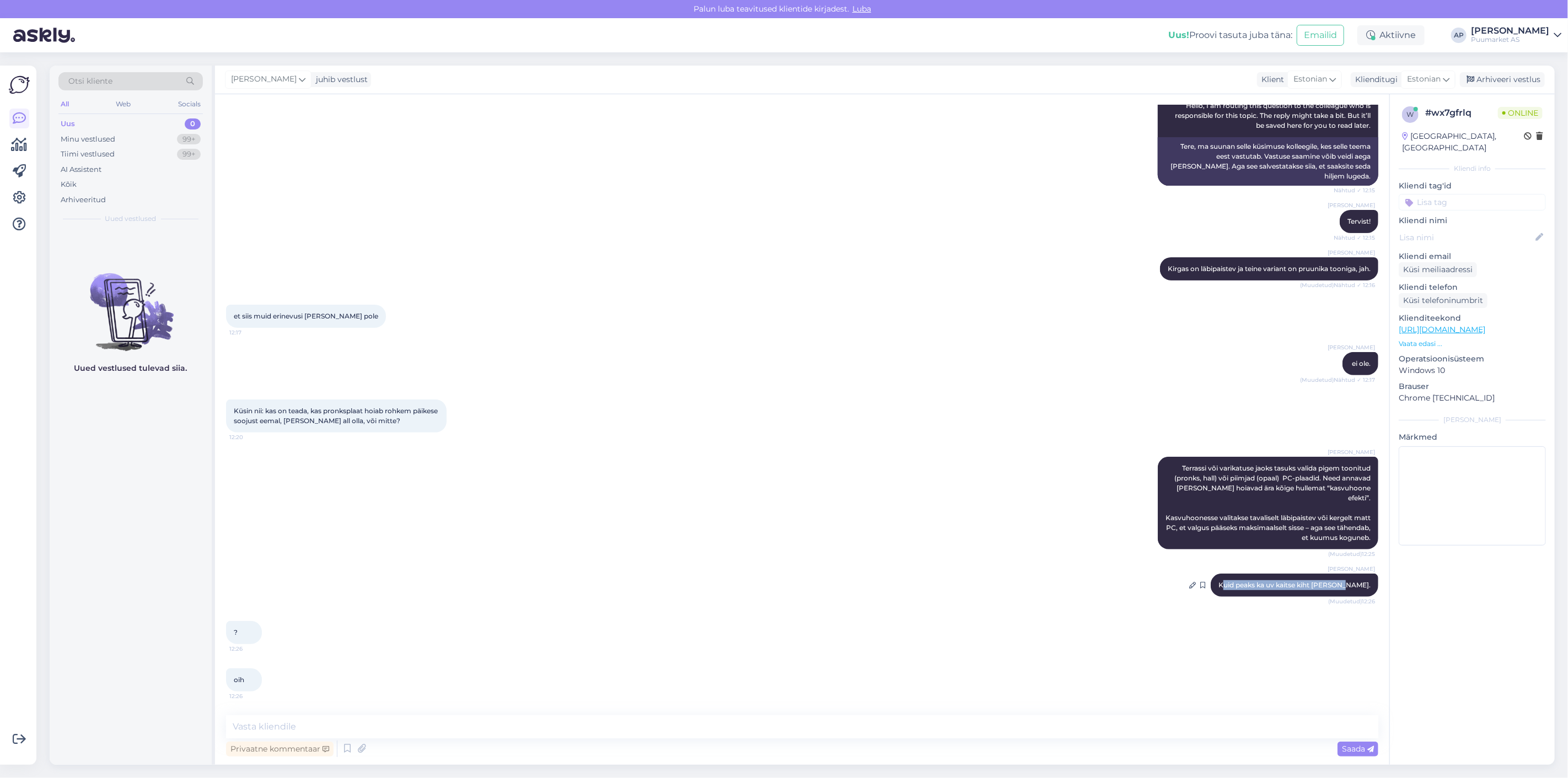
drag, startPoint x: 1231, startPoint y: 570, endPoint x: 1348, endPoint y: 573, distance: 117.0
click at [1348, 581] on span "Kuid peaks ka uv kaitse kiht [PERSON_NAME]." at bounding box center [1294, 584] width 152 height 9
click at [1246, 614] on div "? 12:26" at bounding box center [802, 633] width 1152 height 47
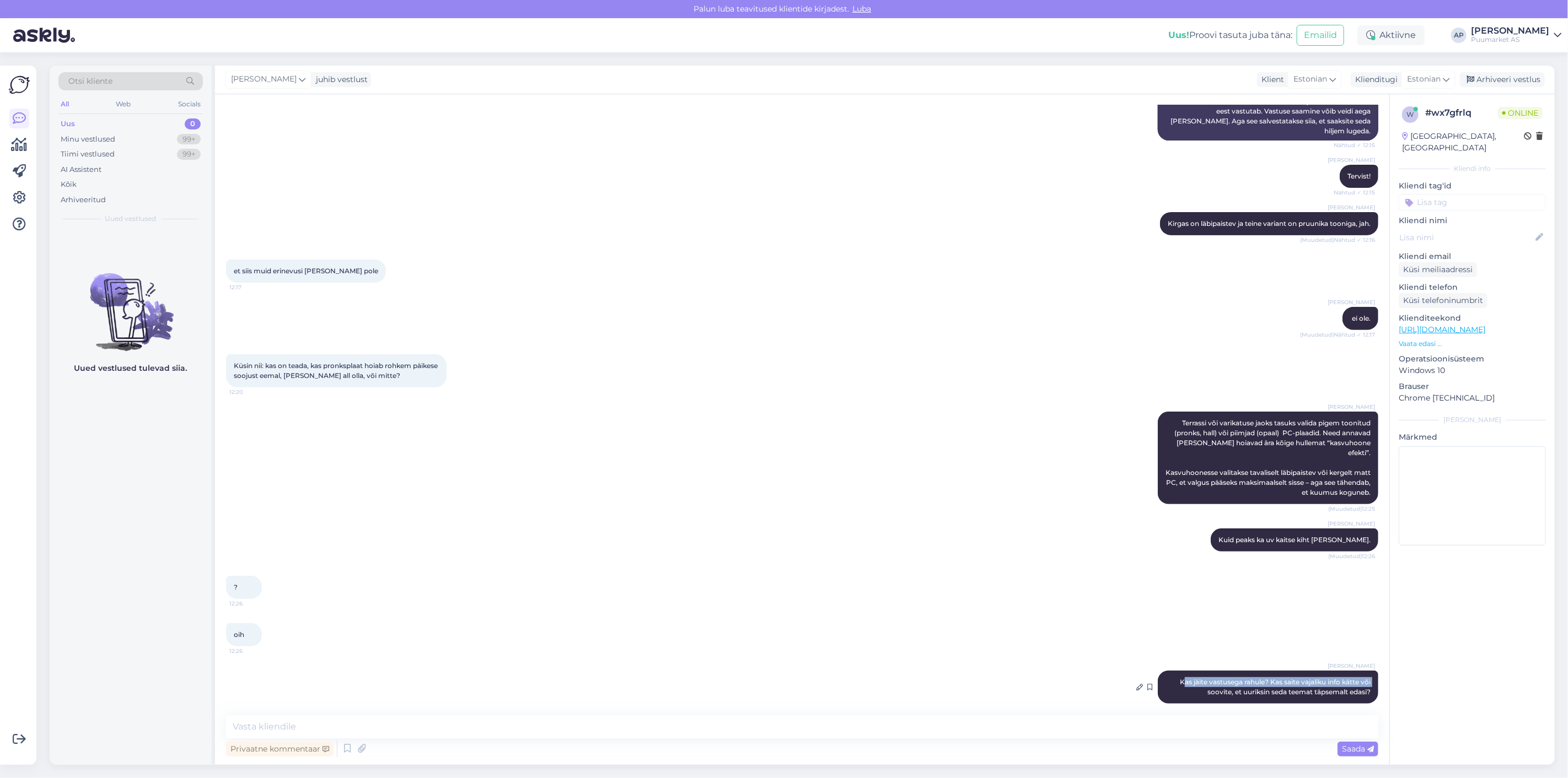
drag, startPoint x: 1173, startPoint y: 675, endPoint x: 1365, endPoint y: 675, distance: 192.0
click at [1365, 675] on div "[PERSON_NAME] Kas jäite vastusega rahule? Kas saite vajaliku info kätte või soo…" at bounding box center [1267, 687] width 221 height 33
click at [1263, 629] on div "oih 12:26" at bounding box center [802, 635] width 1152 height 47
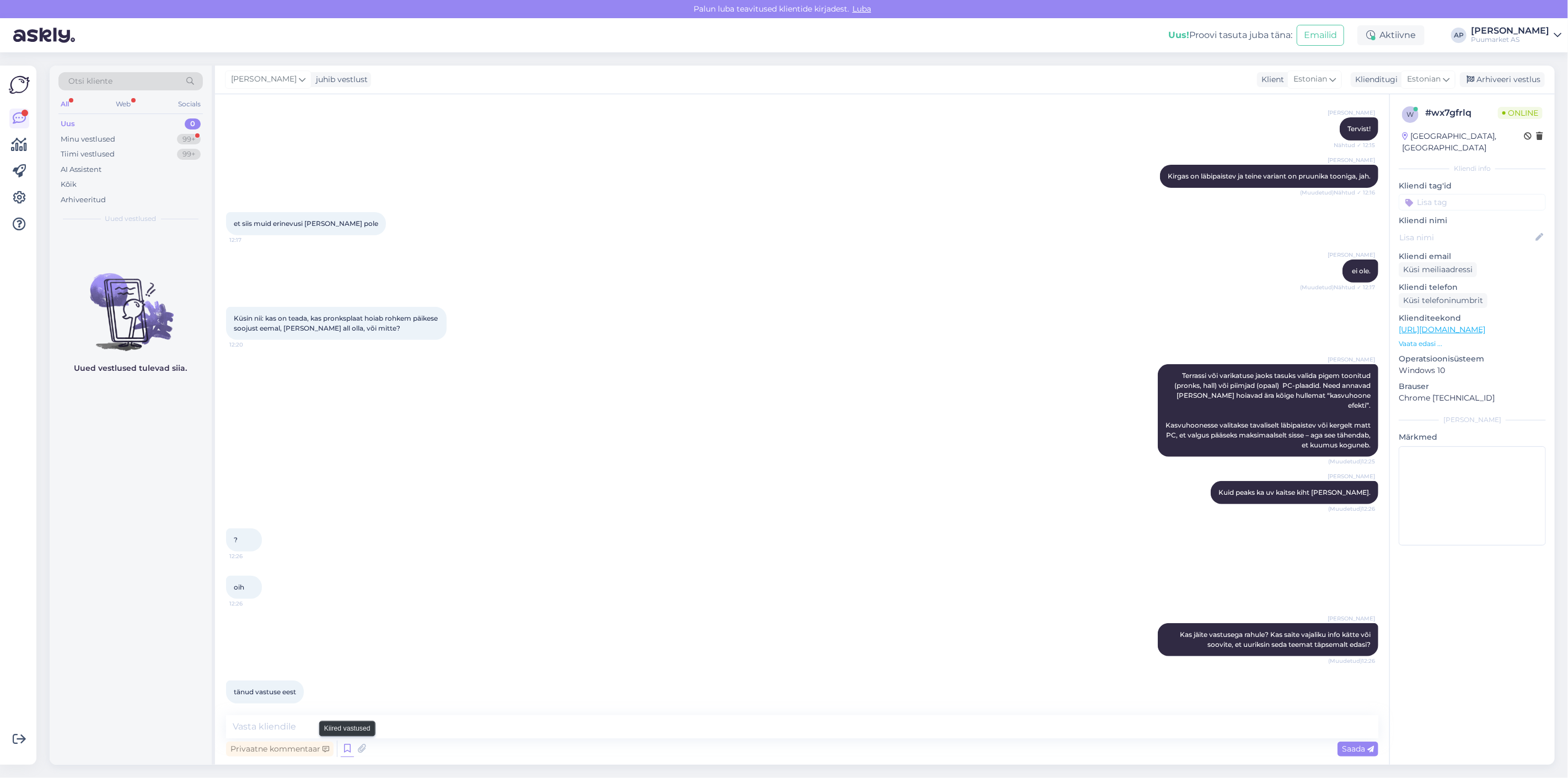
click at [350, 753] on icon at bounding box center [348, 748] width 13 height 16
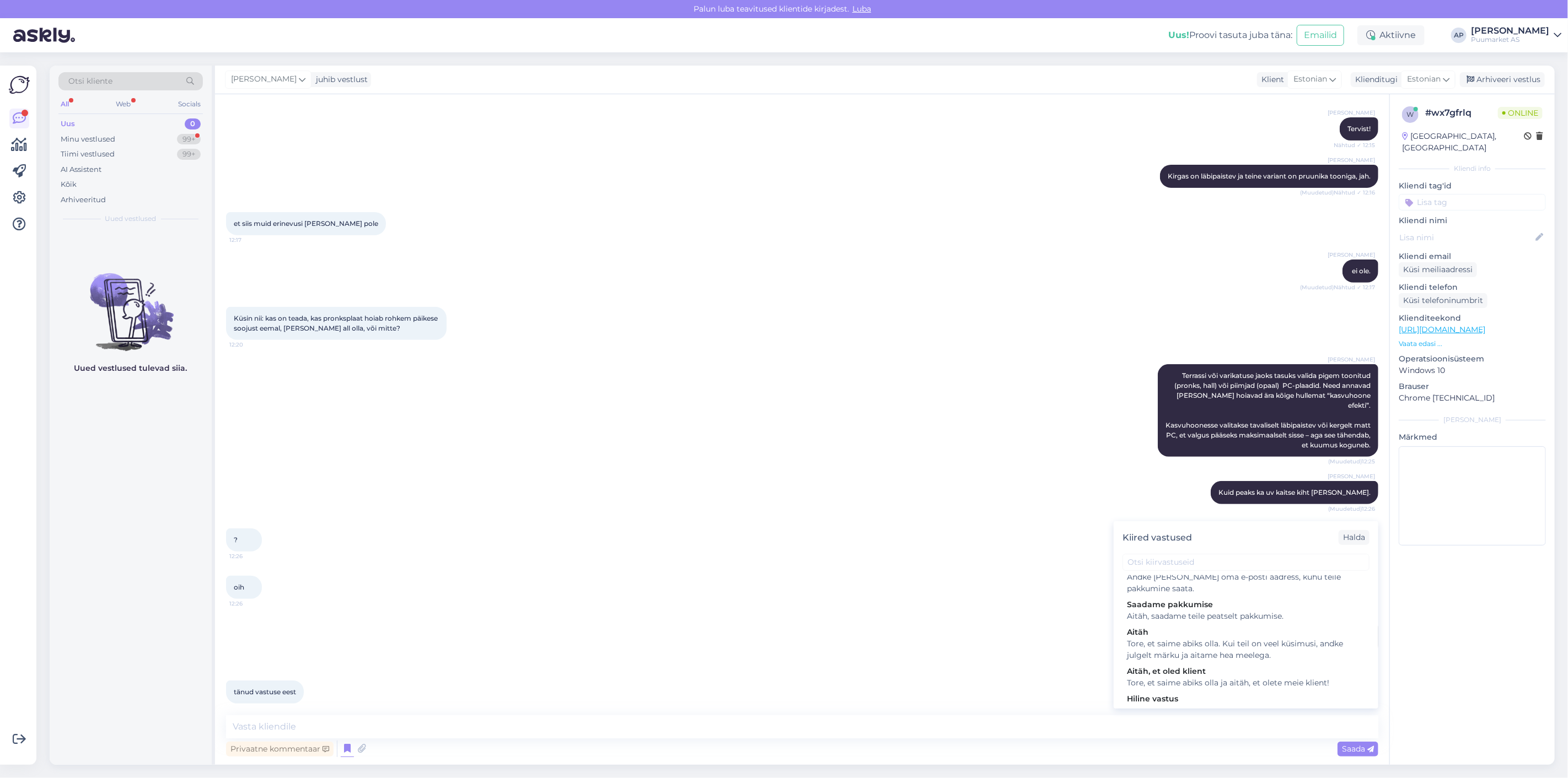
scroll to position [245, 0]
click at [1196, 687] on div "Tore, et saime abiks olla ja aitäh, et olete meie klient!" at bounding box center [1245, 682] width 238 height 12
type textarea "Tore, et saime abiks olla ja aitäh, et olete meie klient!"
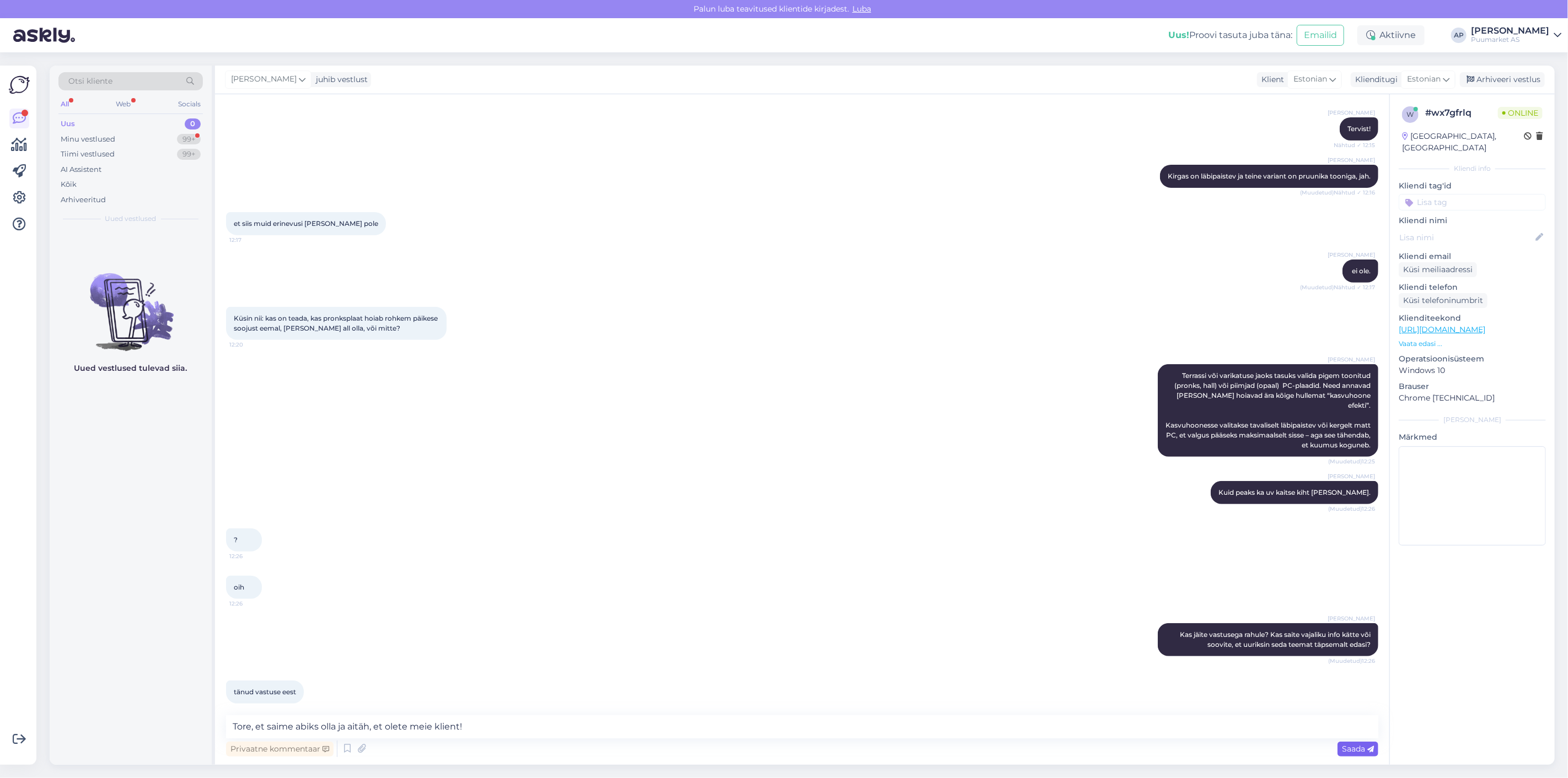
click at [1364, 754] on div "Saada" at bounding box center [1358, 749] width 40 height 14
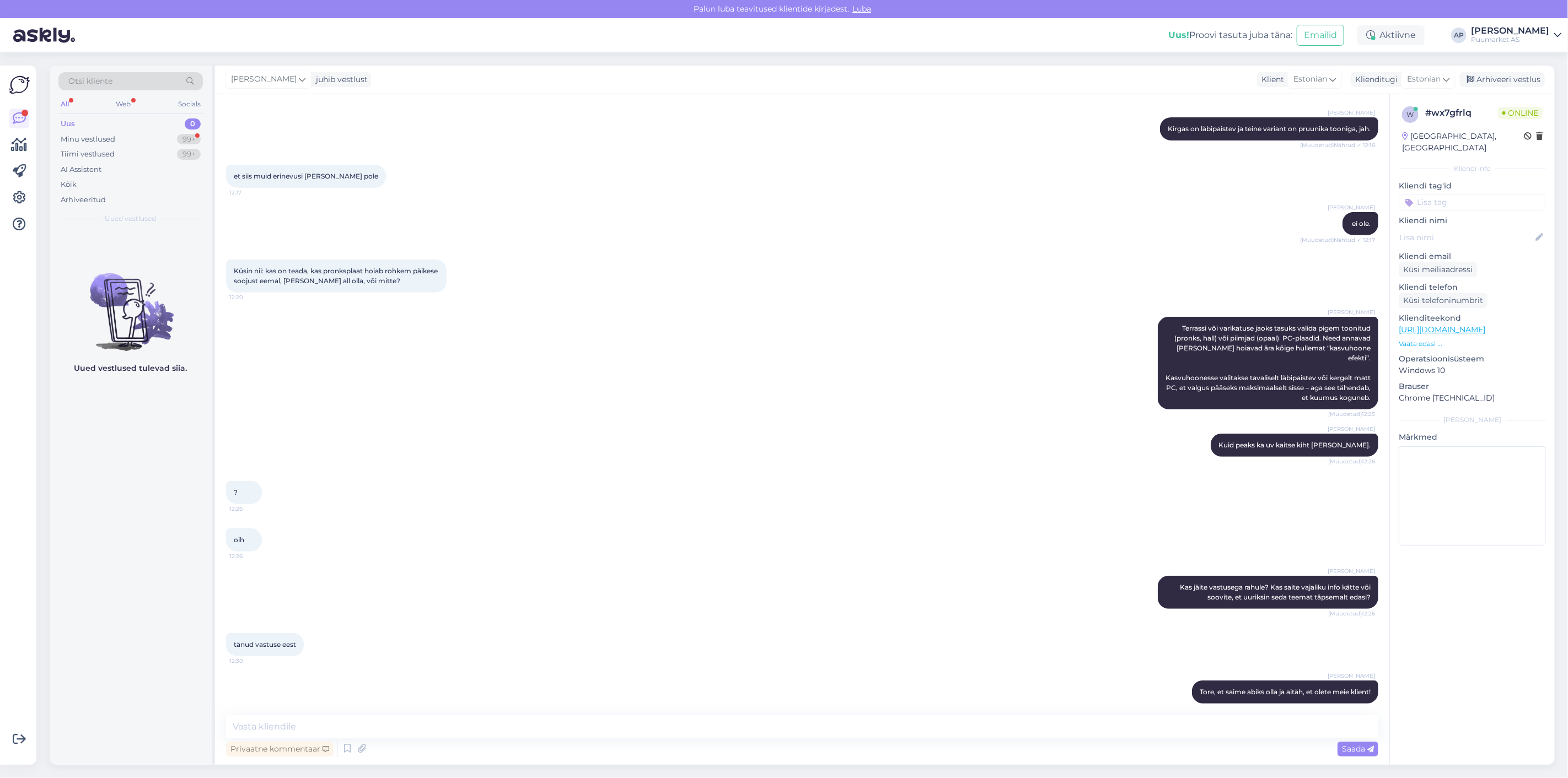
click at [858, 592] on div "[PERSON_NAME] Kas jäite vastusega rahule? Kas saite vajaliku info kätte või soo…" at bounding box center [802, 593] width 1152 height 58
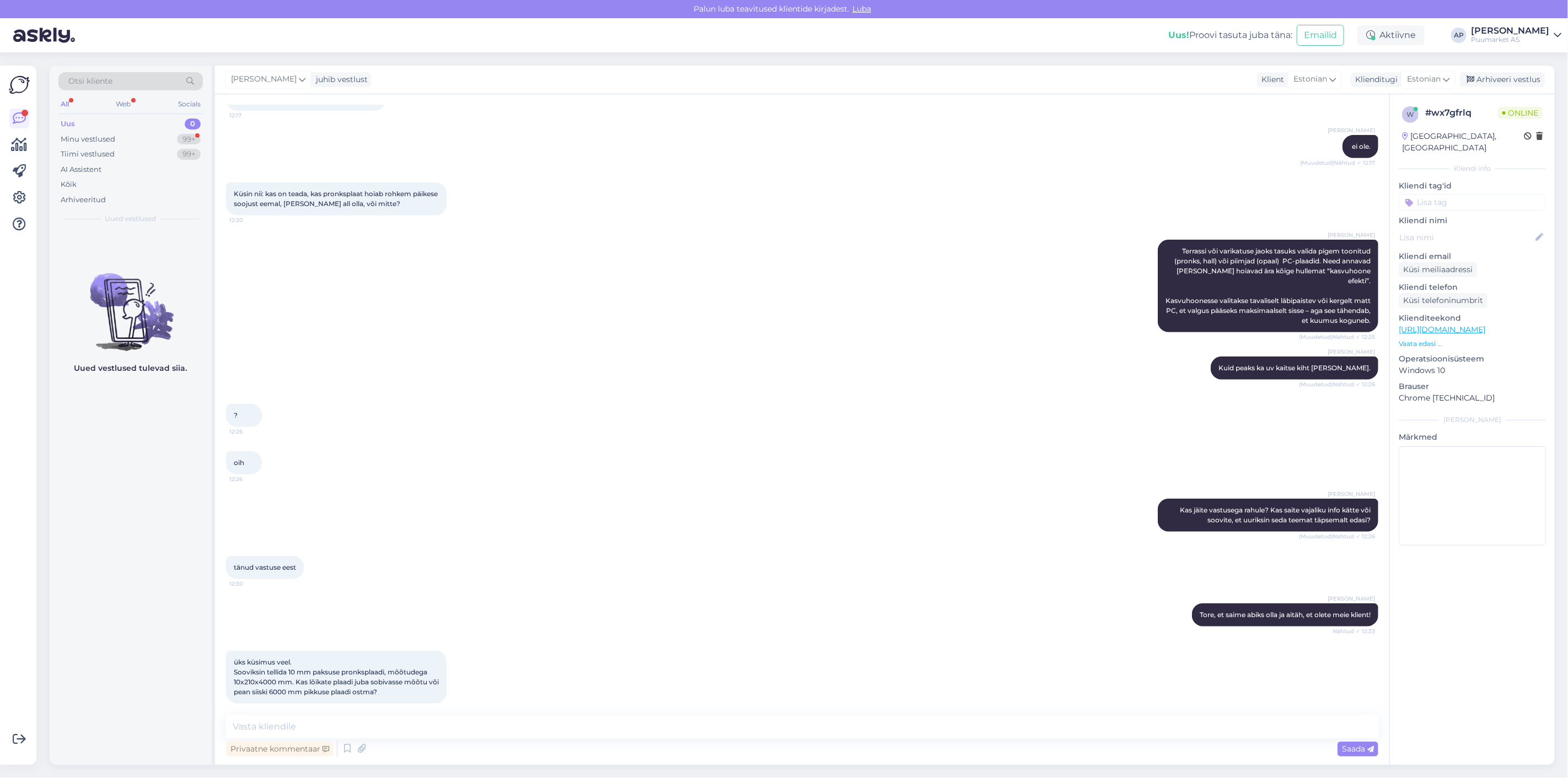
click at [486, 530] on div "[PERSON_NAME] Kas jäite vastusega rahule? Kas saite vajaliku info kätte või soo…" at bounding box center [802, 515] width 1152 height 58
drag, startPoint x: 291, startPoint y: 660, endPoint x: 417, endPoint y: 690, distance: 129.5
click at [417, 690] on div "üks küsimus veel. Sooviksin tellida 10 mm paksuse pronksplaadi, mõõtudega 10x21…" at bounding box center [336, 677] width 221 height 53
click at [420, 717] on textarea at bounding box center [802, 727] width 1152 height 23
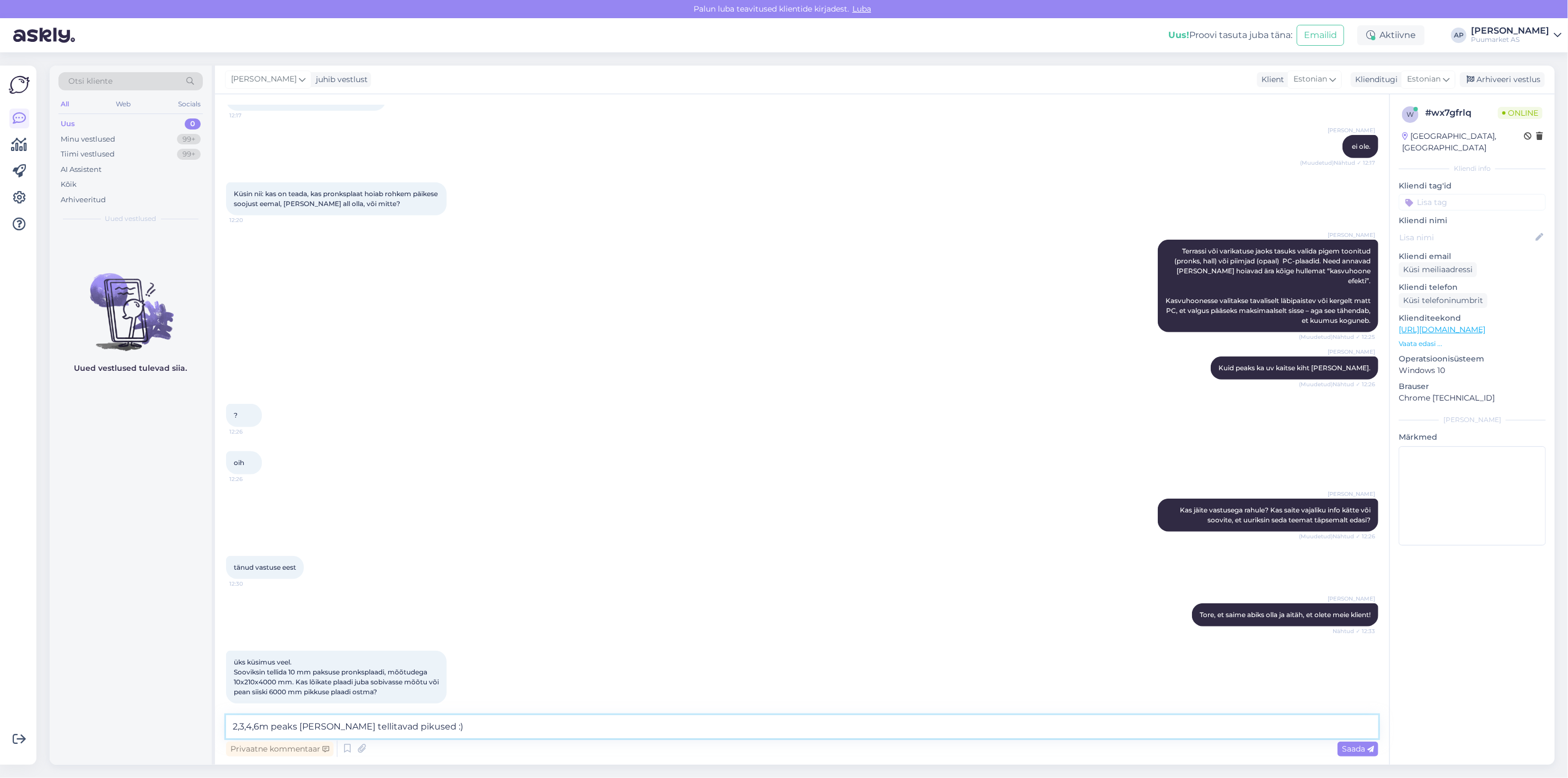
drag, startPoint x: 498, startPoint y: 730, endPoint x: 163, endPoint y: 718, distance: 335.2
click at [163, 718] on div "Otsi kliente All Web Socials Uus 0 Minu vestlused 99+ Tiimi vestlused 99+ AI As…" at bounding box center [802, 415] width 1505 height 699
paste textarea "„2 m, 3 m, 4 m ja 6 m peaksid kõik olema tellitavad pikkused."
type textarea "„2 m, 3 m, 4 m ja 6 m peaksid kõik olema tellitavad pikkused."
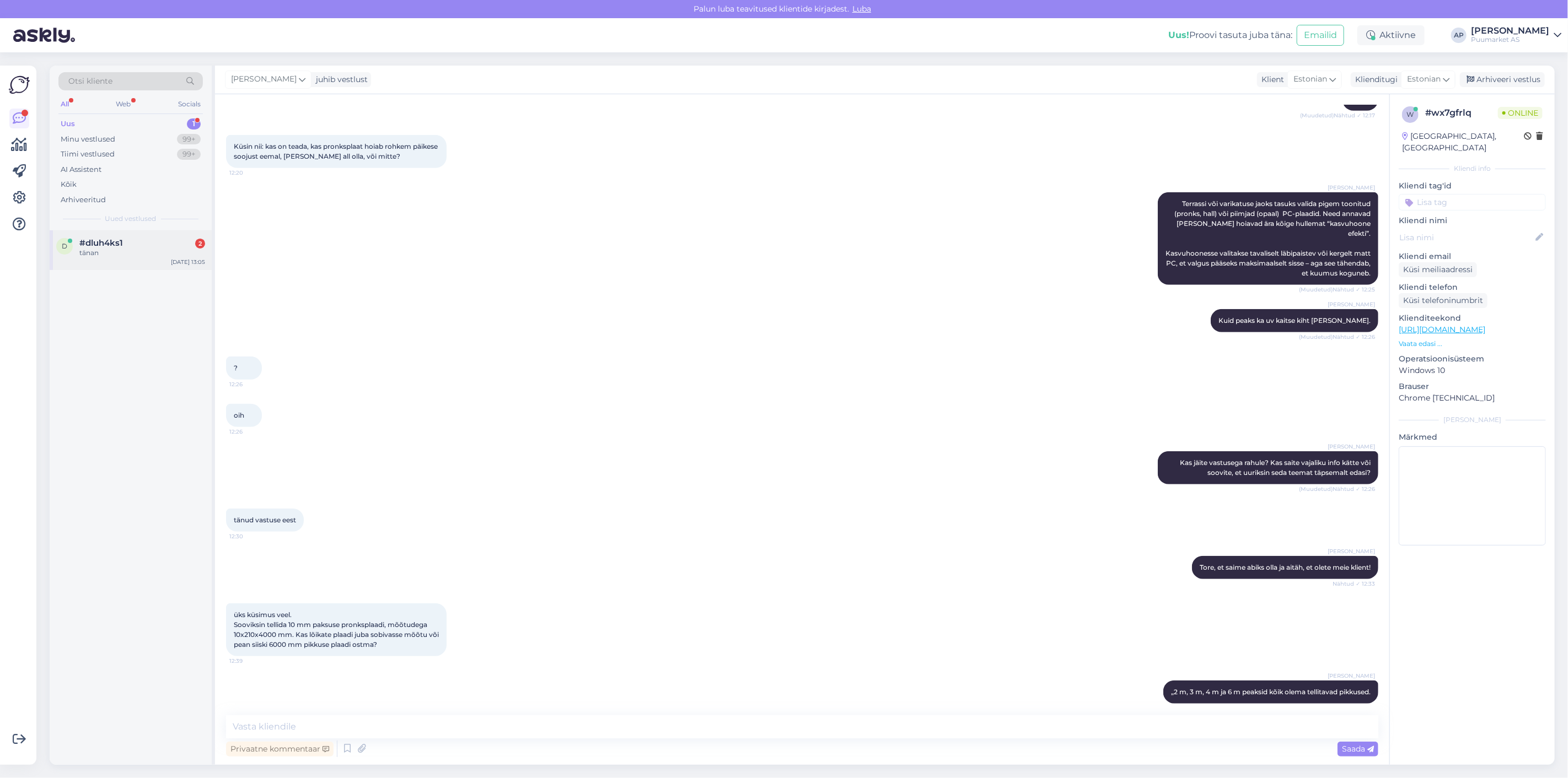
click at [173, 253] on div "tänan" at bounding box center [142, 253] width 126 height 10
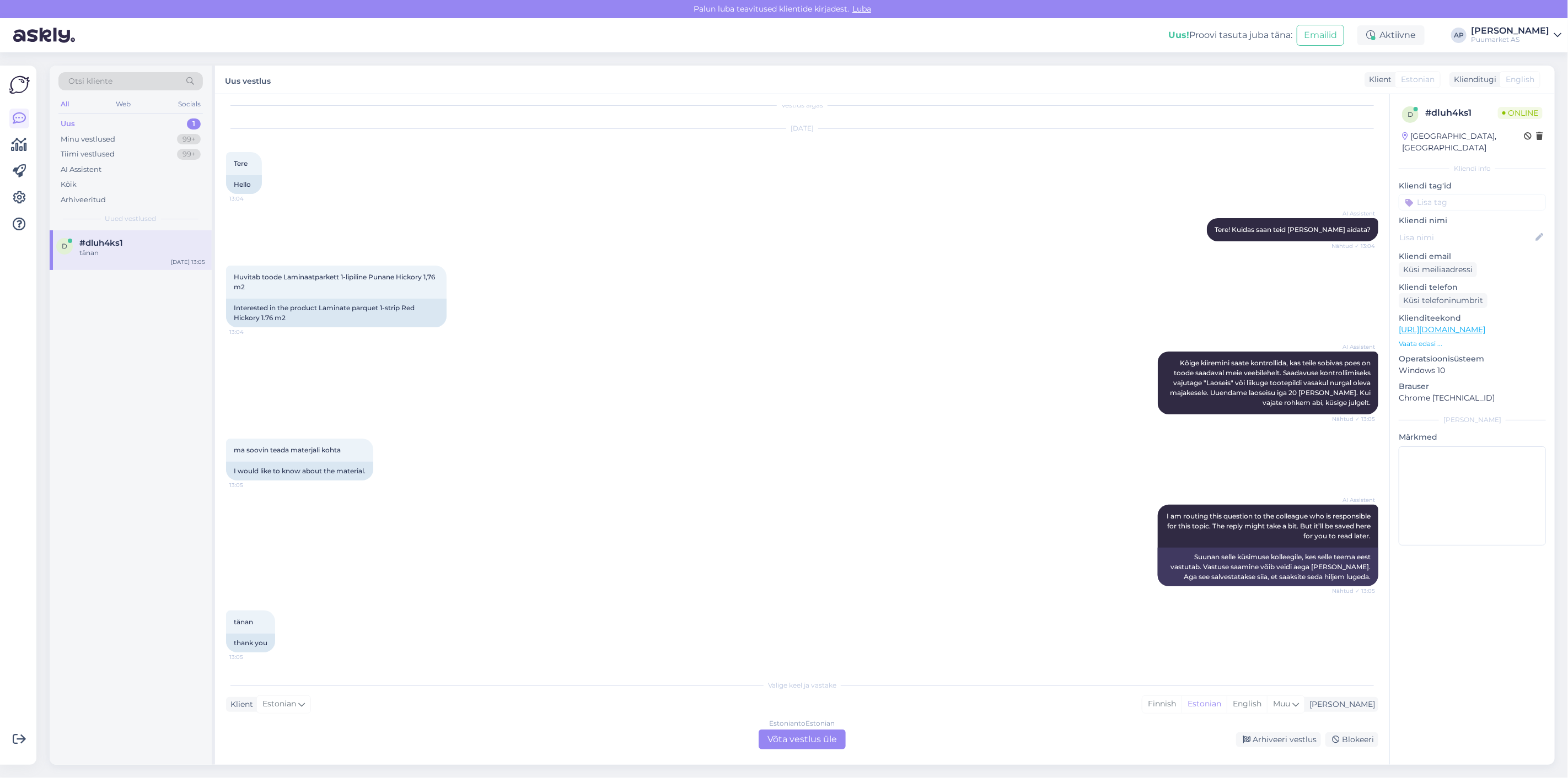
click at [518, 480] on div "ma soovin teada materjali kohta 13:05 I would like to know about the material." at bounding box center [802, 459] width 1152 height 66
click at [834, 744] on div "Estonian to Estonian Võta vestlus üle" at bounding box center [802, 739] width 87 height 20
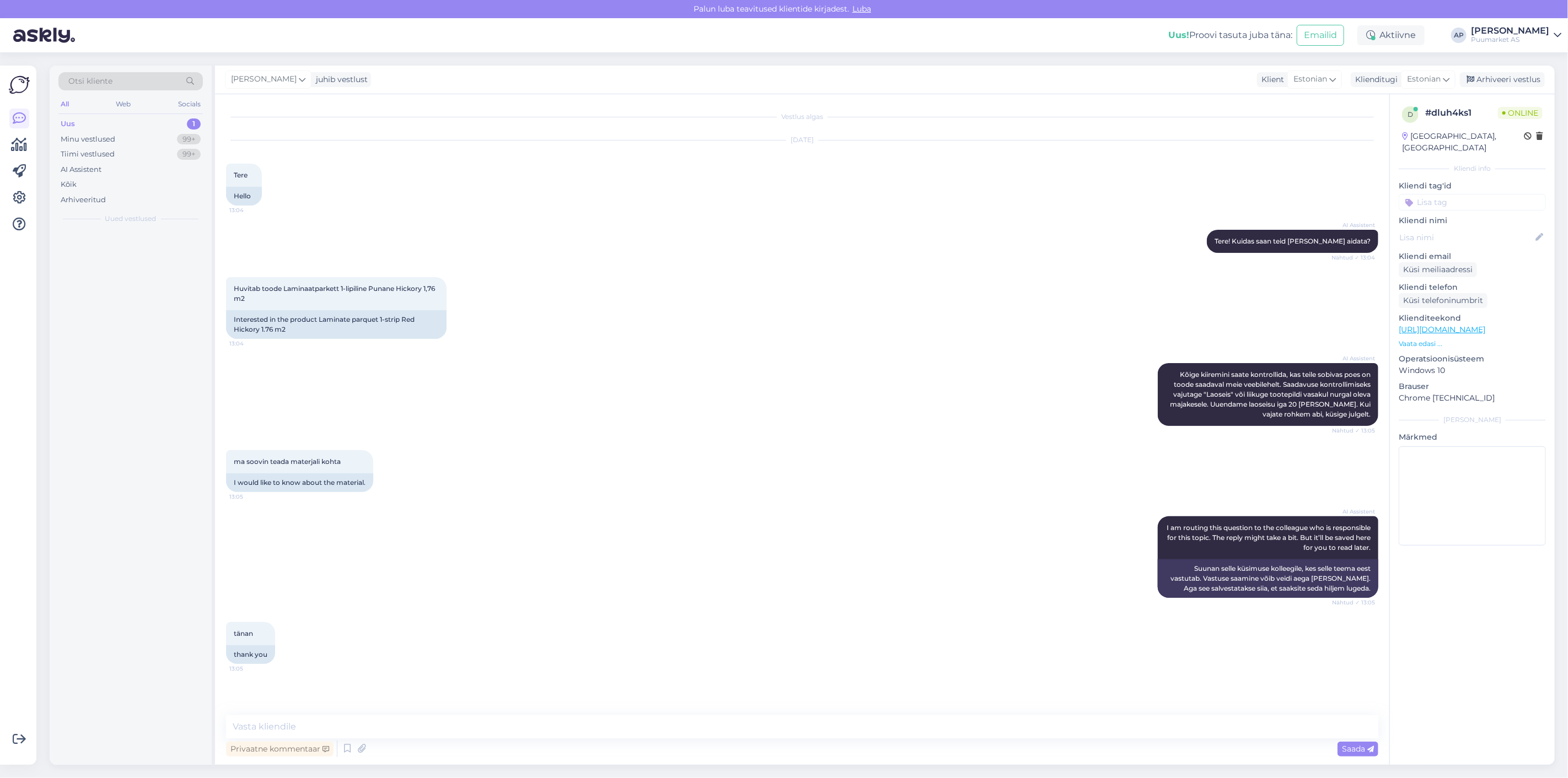
scroll to position [0, 0]
drag, startPoint x: 243, startPoint y: 284, endPoint x: 399, endPoint y: 284, distance: 156.0
click at [399, 284] on span "Huvitab toode Laminaatparkett 1-lipiline Punane Hickory 1,76 m2" at bounding box center [335, 293] width 203 height 18
click at [447, 519] on div "AI Assistent I am routing this question to the colleague who is responsible for…" at bounding box center [802, 558] width 1152 height 106
click at [397, 738] on textarea at bounding box center [802, 727] width 1152 height 23
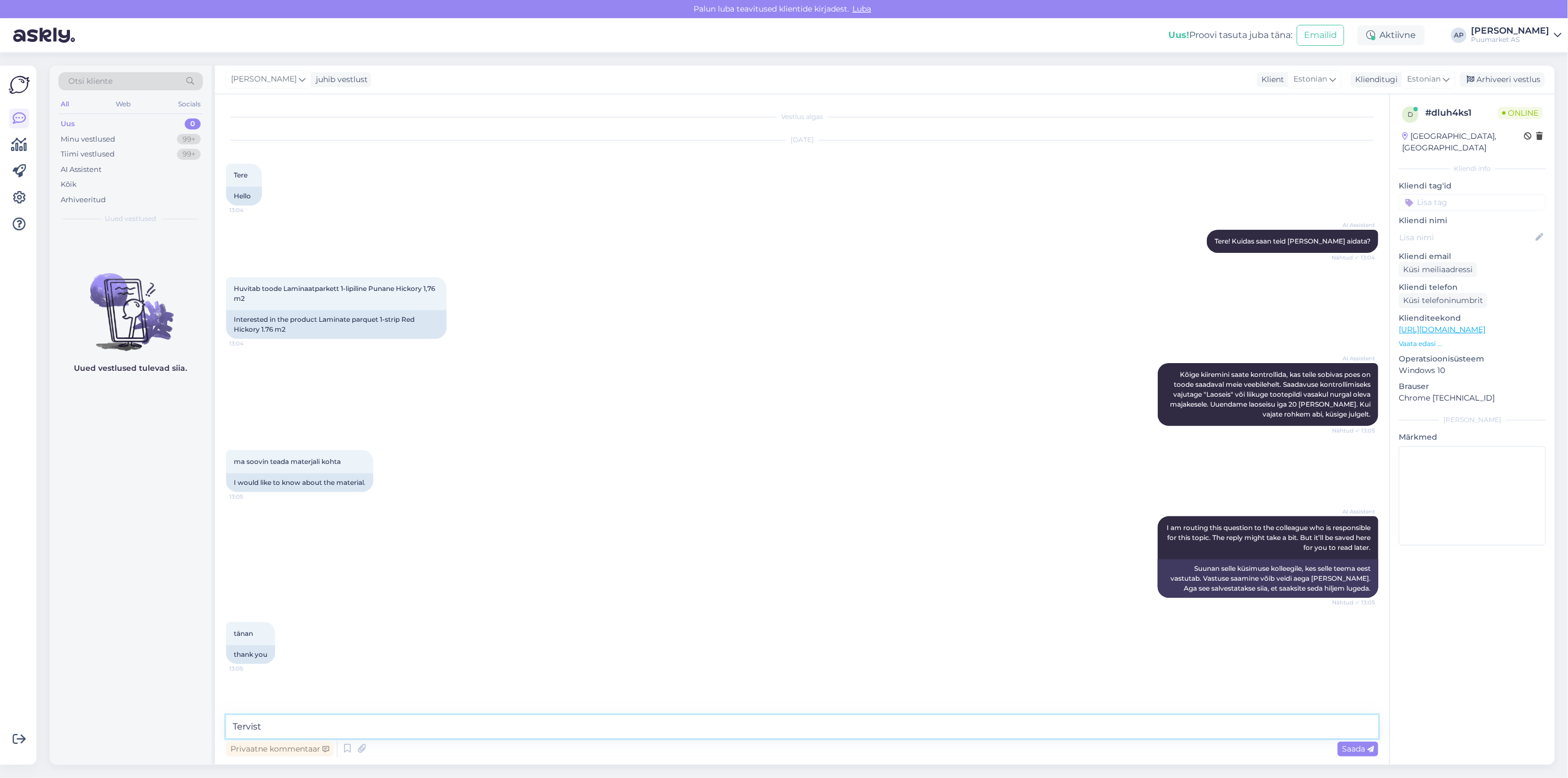
type textarea "Tervist!"
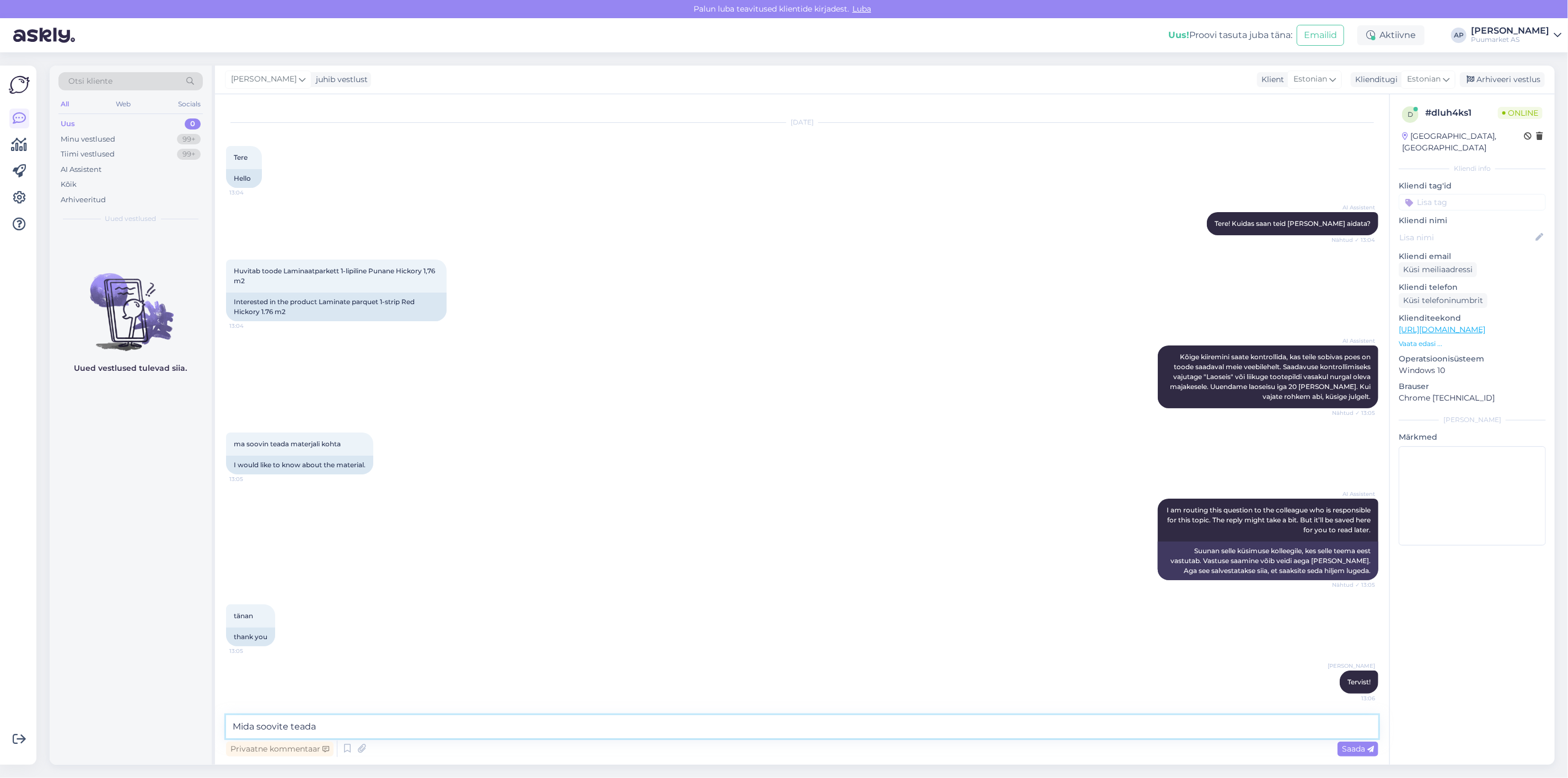
type textarea "Mida soovite teada ?"
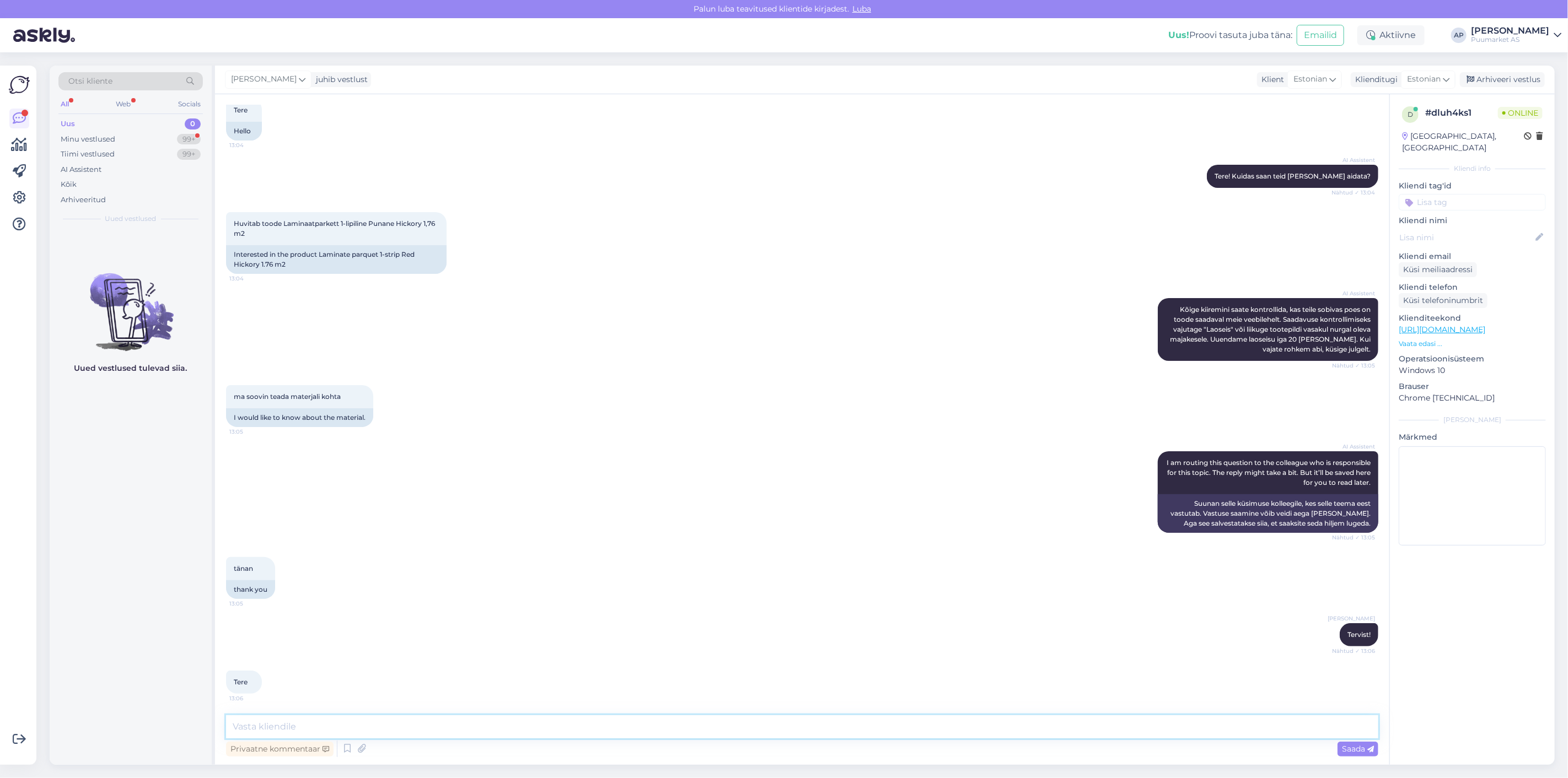
scroll to position [113, 0]
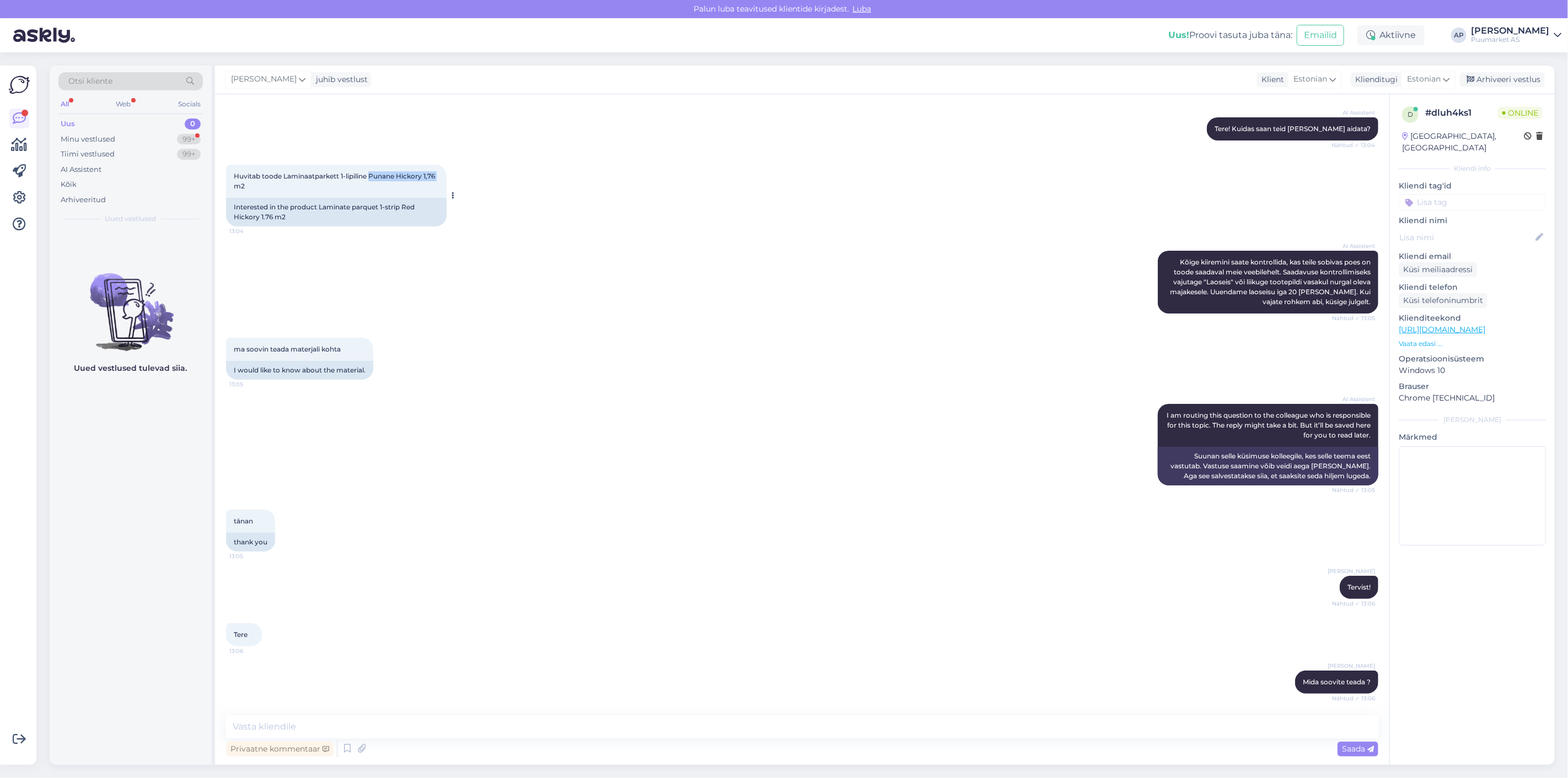
drag, startPoint x: 372, startPoint y: 174, endPoint x: 439, endPoint y: 174, distance: 67.0
click at [439, 174] on div "Huvitab toode Laminaatparkett 1-lipiline Punane Hickory 1,76 m2 13:04" at bounding box center [336, 181] width 221 height 33
copy span "Punane Hickory 1,76"
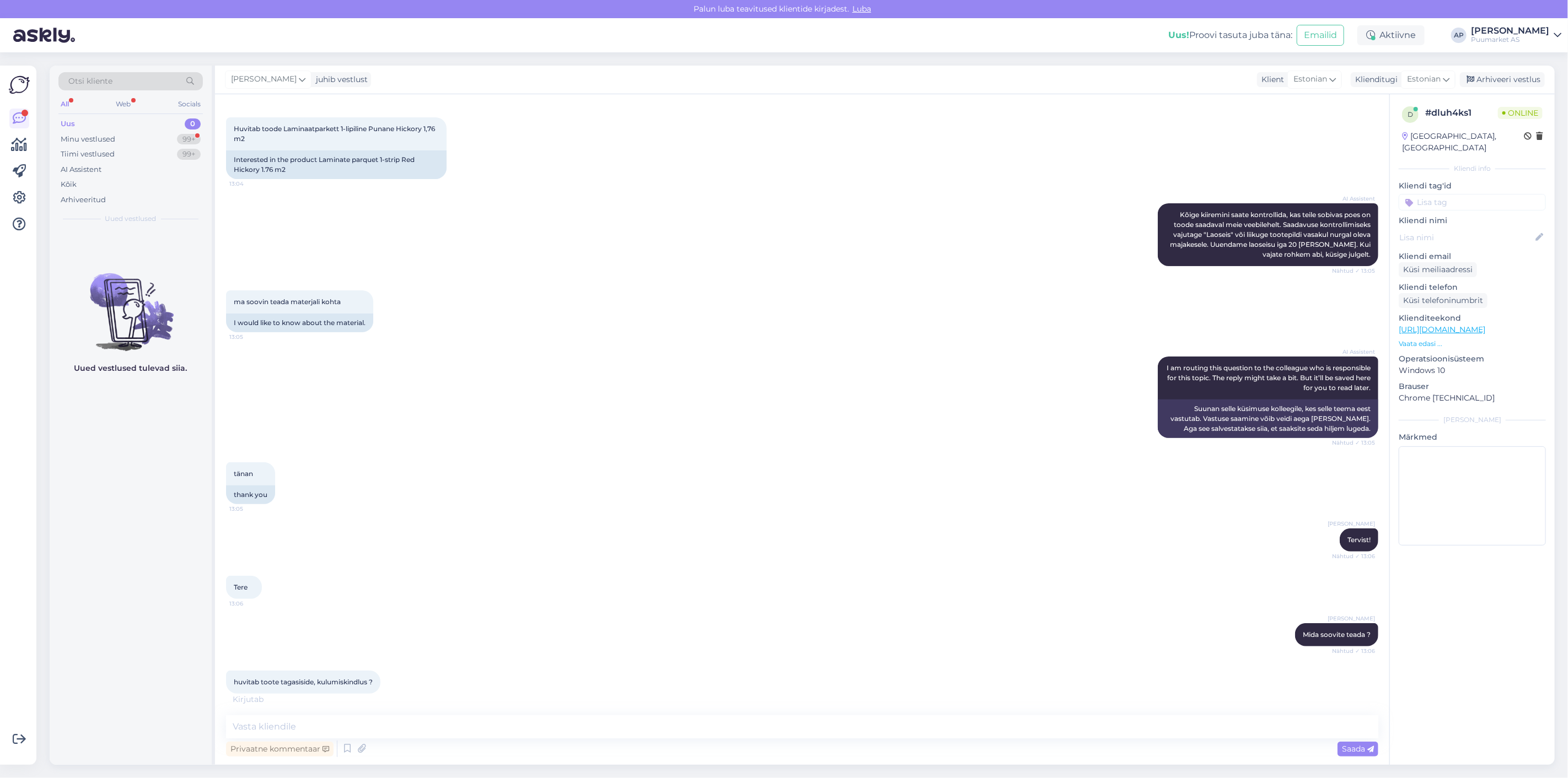
click at [441, 623] on div "[PERSON_NAME] soovite teada ? Nähtud ✓ 13:06" at bounding box center [802, 635] width 1152 height 47
click at [378, 729] on textarea at bounding box center [802, 727] width 1152 height 23
click at [415, 676] on div "huvitab toote tagasiside, kulumiskindlus ? 13:06" at bounding box center [802, 682] width 1152 height 47
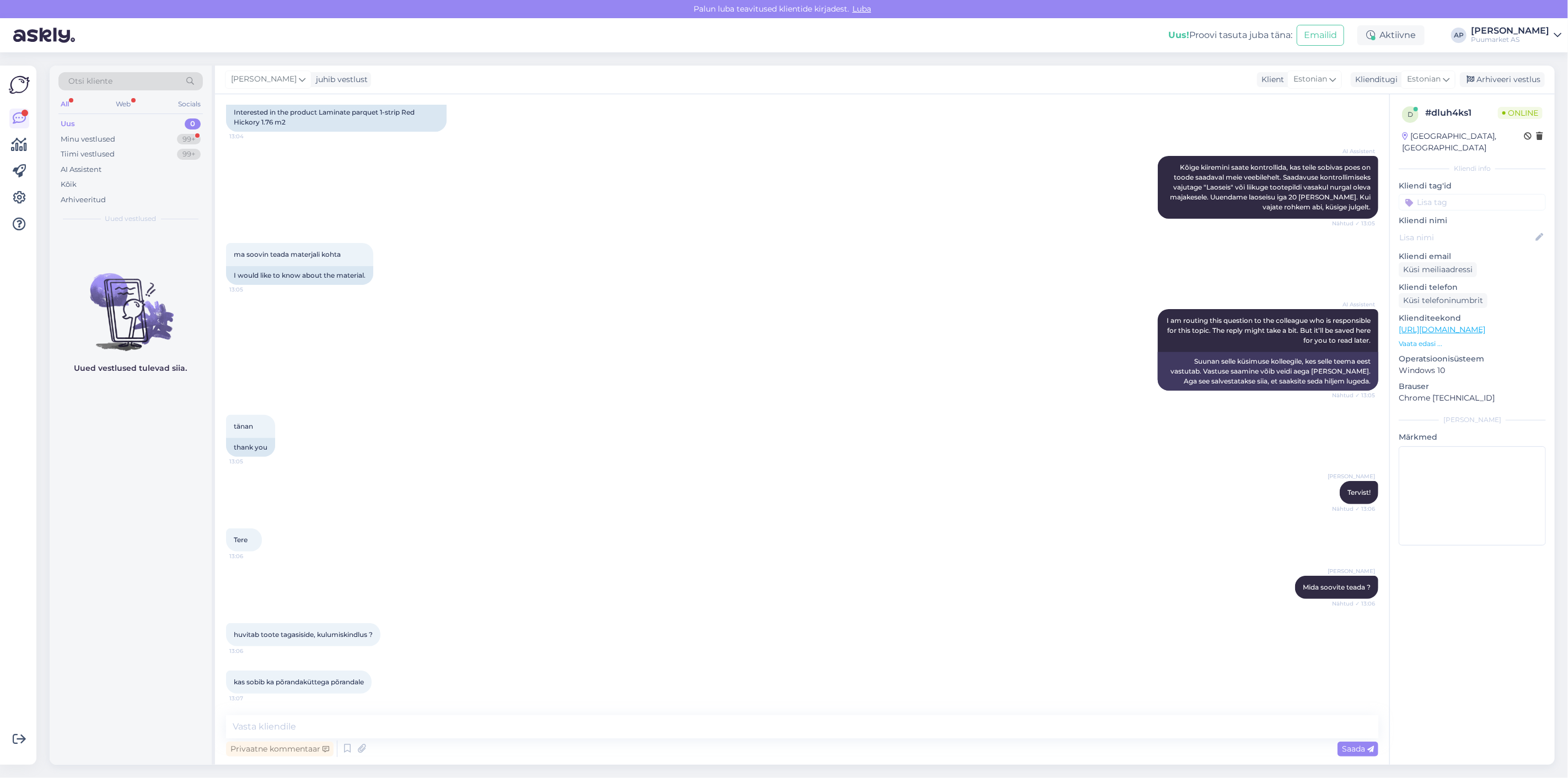
click at [392, 713] on div "Vestlus algas [DATE] Tere 13:04 Hello AI Assistent Tere! Kuidas saan teid [PERS…" at bounding box center [801, 429] width 1174 height 671
click at [389, 721] on textarea at bounding box center [802, 727] width 1152 height 23
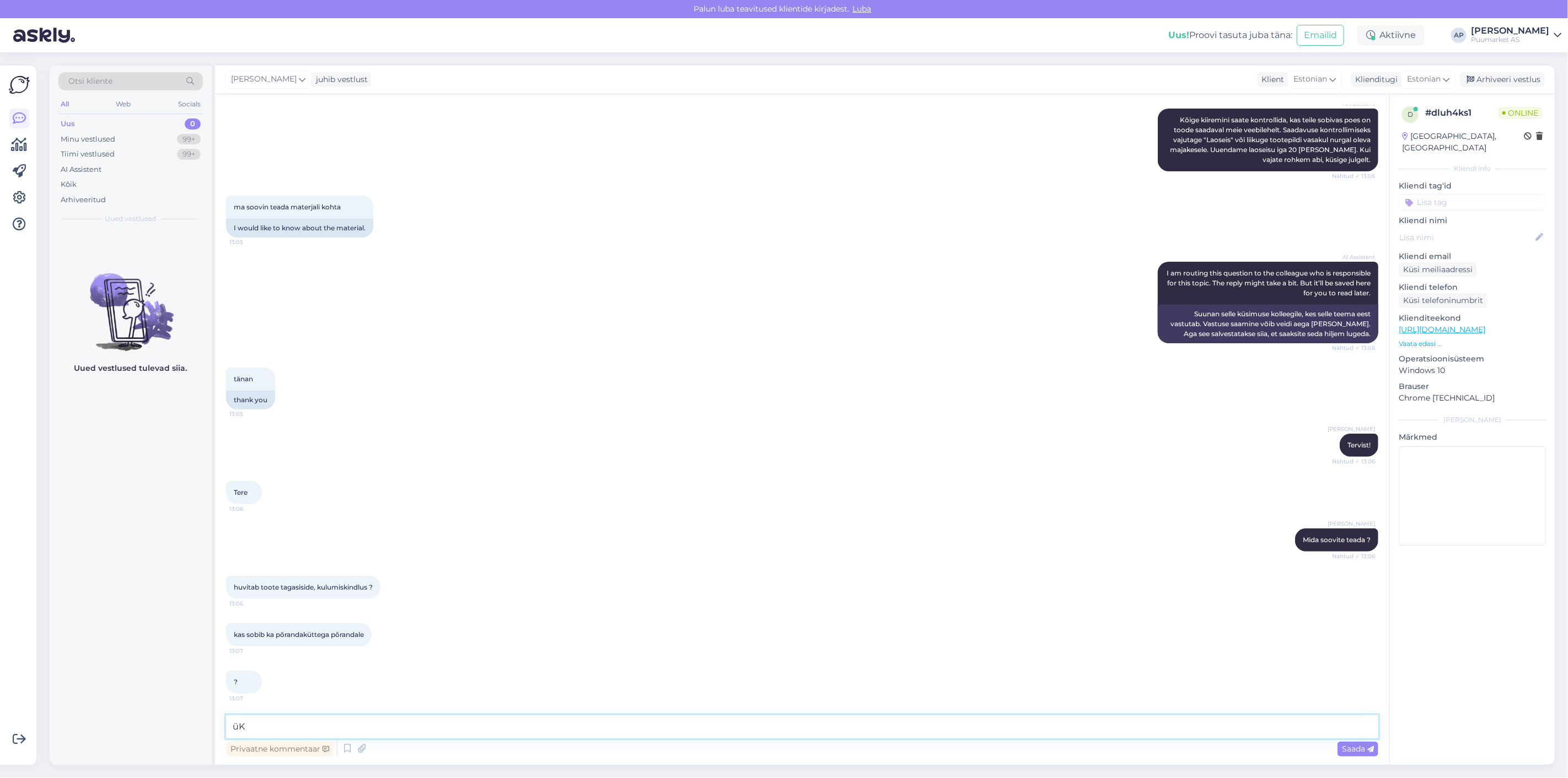
type textarea "ü"
type textarea "P"
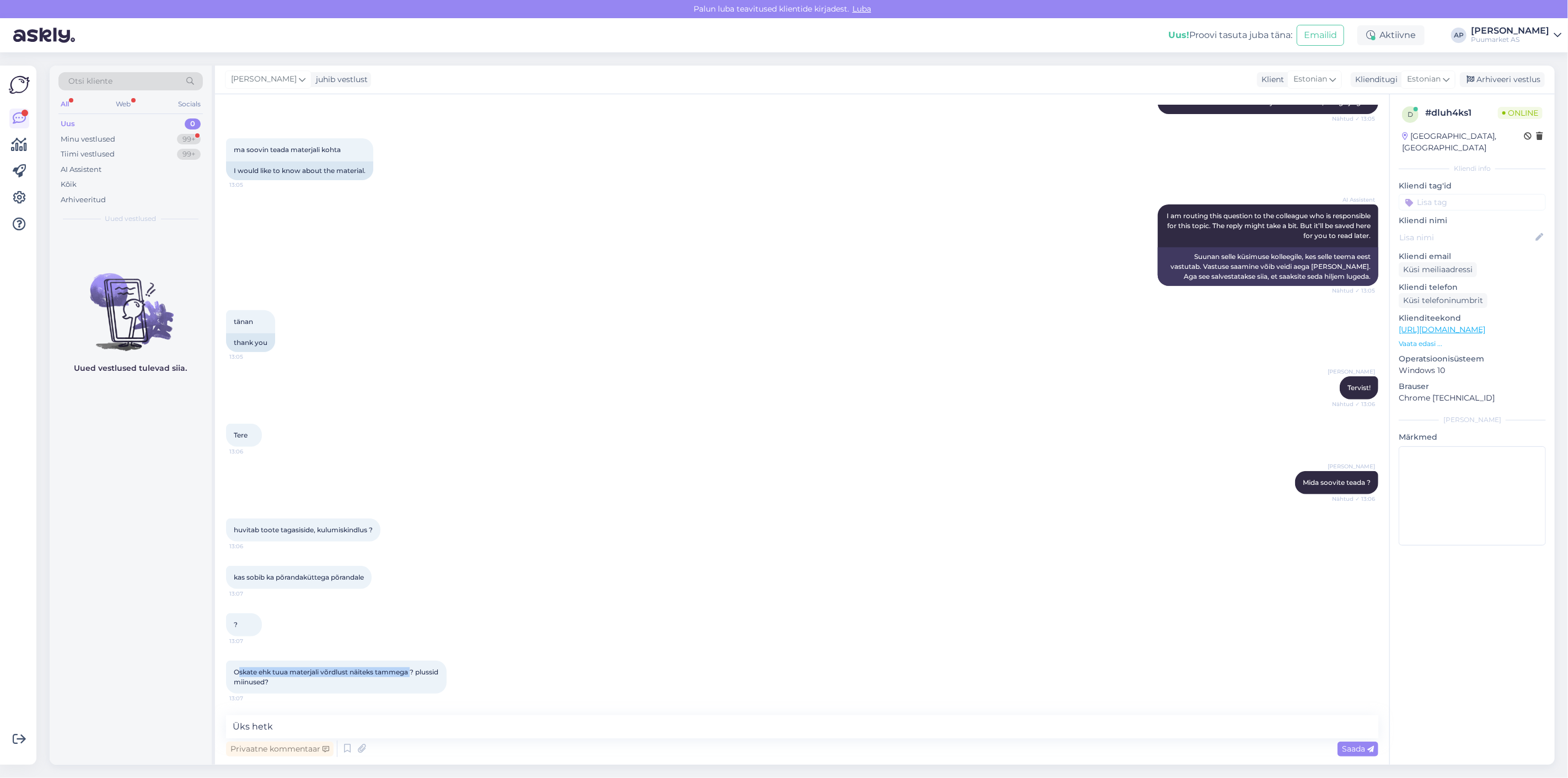
drag, startPoint x: 238, startPoint y: 670, endPoint x: 412, endPoint y: 675, distance: 174.1
click at [412, 675] on span "Oskate ehk tuua materjali võrdlust näiteks tammega ? plussid miinused?" at bounding box center [337, 677] width 206 height 18
click at [429, 671] on div "Oskate ehk tuua materjali võrdlust näiteks tammega ? plussid miinused? 13:07" at bounding box center [336, 677] width 221 height 33
click at [356, 725] on textarea "Üks hetk" at bounding box center [802, 727] width 1152 height 23
drag, startPoint x: 356, startPoint y: 725, endPoint x: 161, endPoint y: 705, distance: 196.0
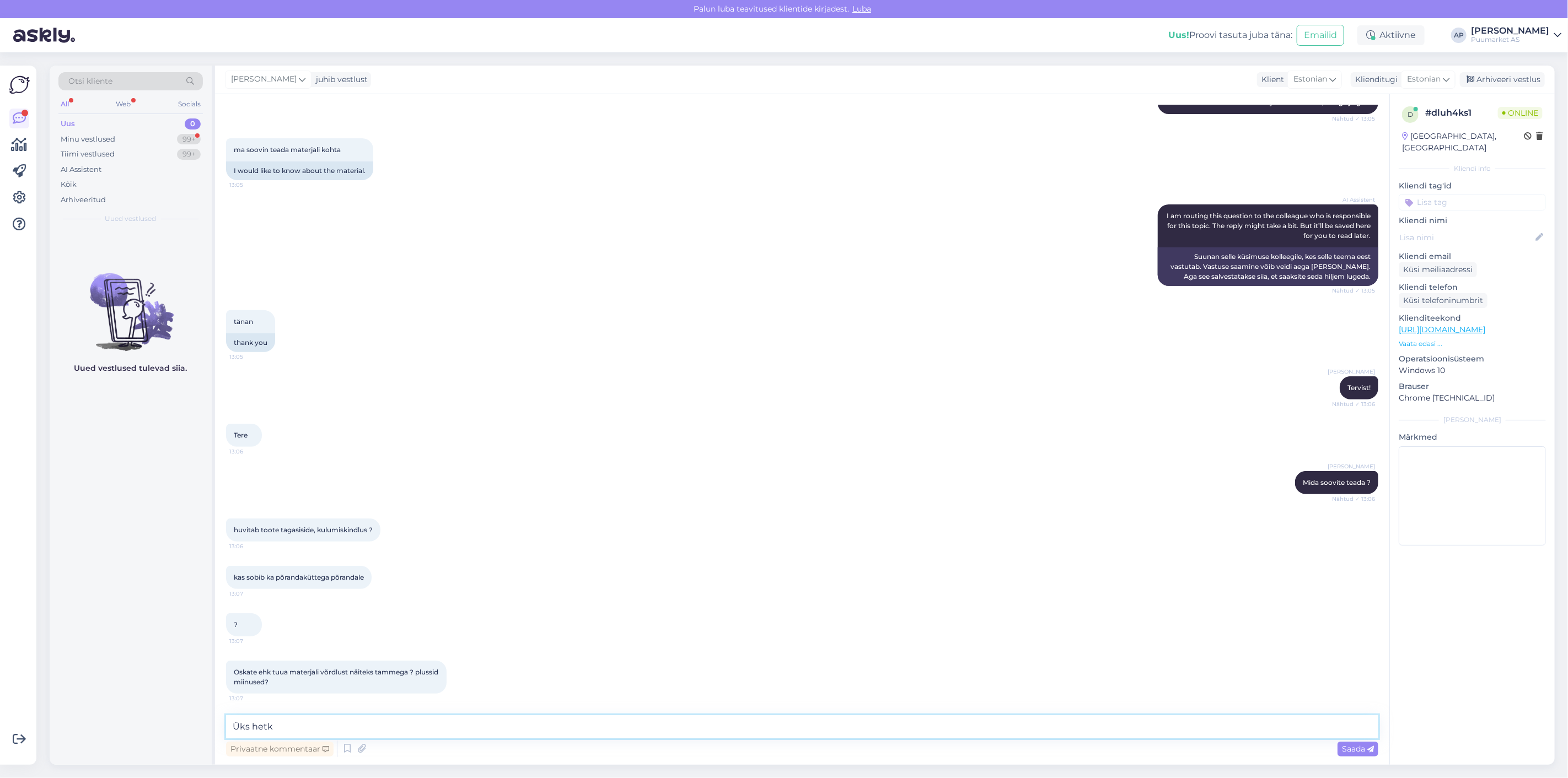
click at [195, 713] on div "Otsi kliente All Web Socials Uus 0 Minu vestlused 99+ Tiimi vestlused 99+ AI As…" at bounding box center [802, 415] width 1505 height 699
type textarea "Sobib põranda küttega põrandale [PERSON_NAME]"
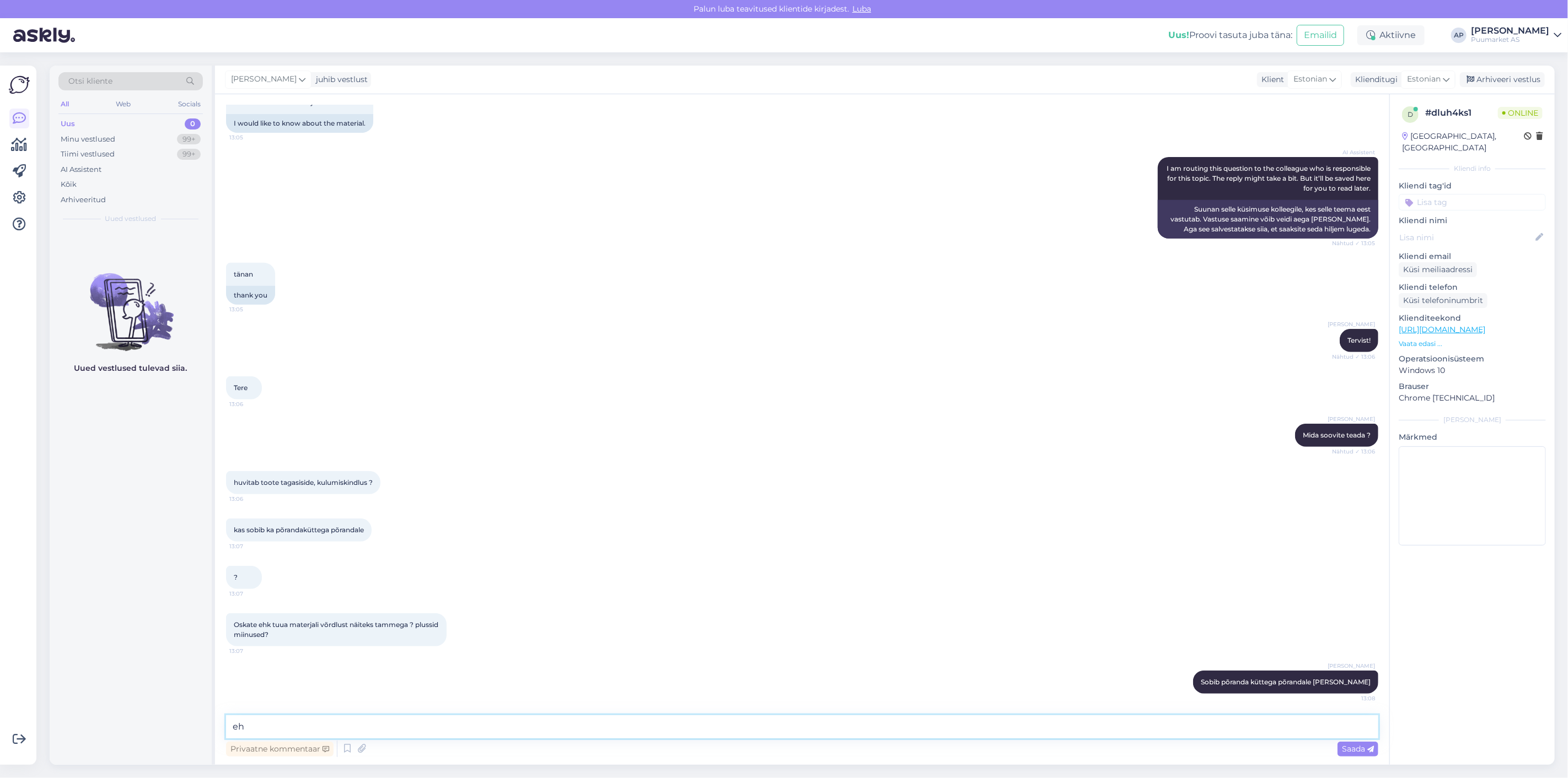
type textarea "e"
click at [335, 725] on textarea "usun et puidu tiheduse ja kvaliteedi [PERSON_NAME]" at bounding box center [802, 727] width 1152 height 23
drag, startPoint x: 542, startPoint y: 724, endPoint x: 378, endPoint y: 725, distance: 164.0
click at [378, 725] on textarea "usun et puidu tiheduse/tugevuse ja kvaliteedi [PERSON_NAME]" at bounding box center [802, 727] width 1152 height 23
type textarea "usun et puidu tiheduse/tugevuse [PERSON_NAME]"
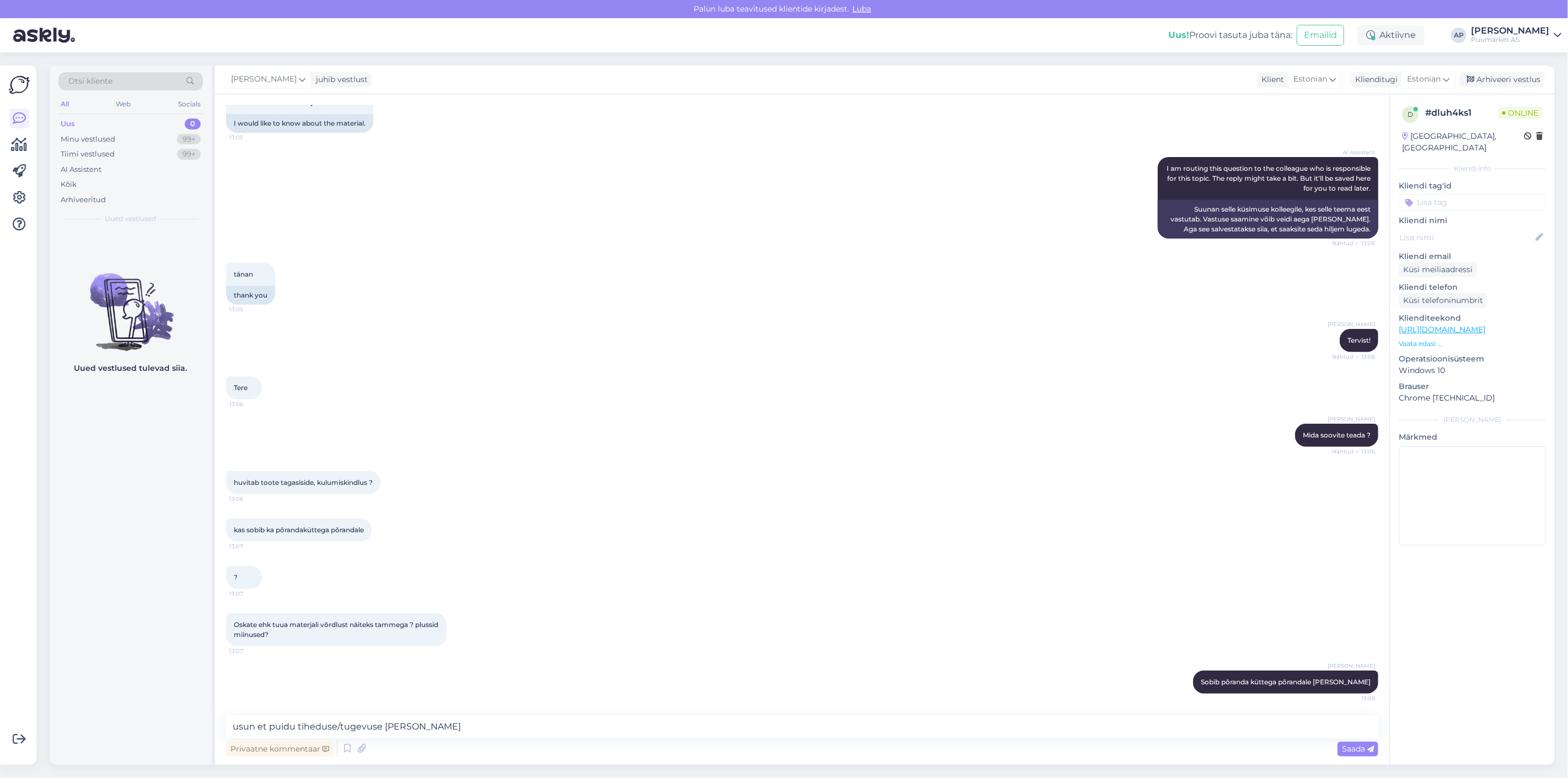
click at [536, 516] on div "kas sobib ka põrandaküttega põrandale 13:07" at bounding box center [802, 530] width 1152 height 47
drag, startPoint x: 503, startPoint y: 730, endPoint x: 208, endPoint y: 707, distance: 295.9
click at [208, 707] on div "Otsi kliente All Web Socials Uus 0 Minu vestlused 99+ Tiimi vestlused 99+ AI As…" at bounding box center [802, 415] width 1505 height 699
click at [714, 619] on div "Oskate ehk tuua materjali võrdlust näiteks tammega ? plussid miinused? 13:07" at bounding box center [802, 631] width 1152 height 58
click at [350, 750] on icon at bounding box center [348, 748] width 13 height 16
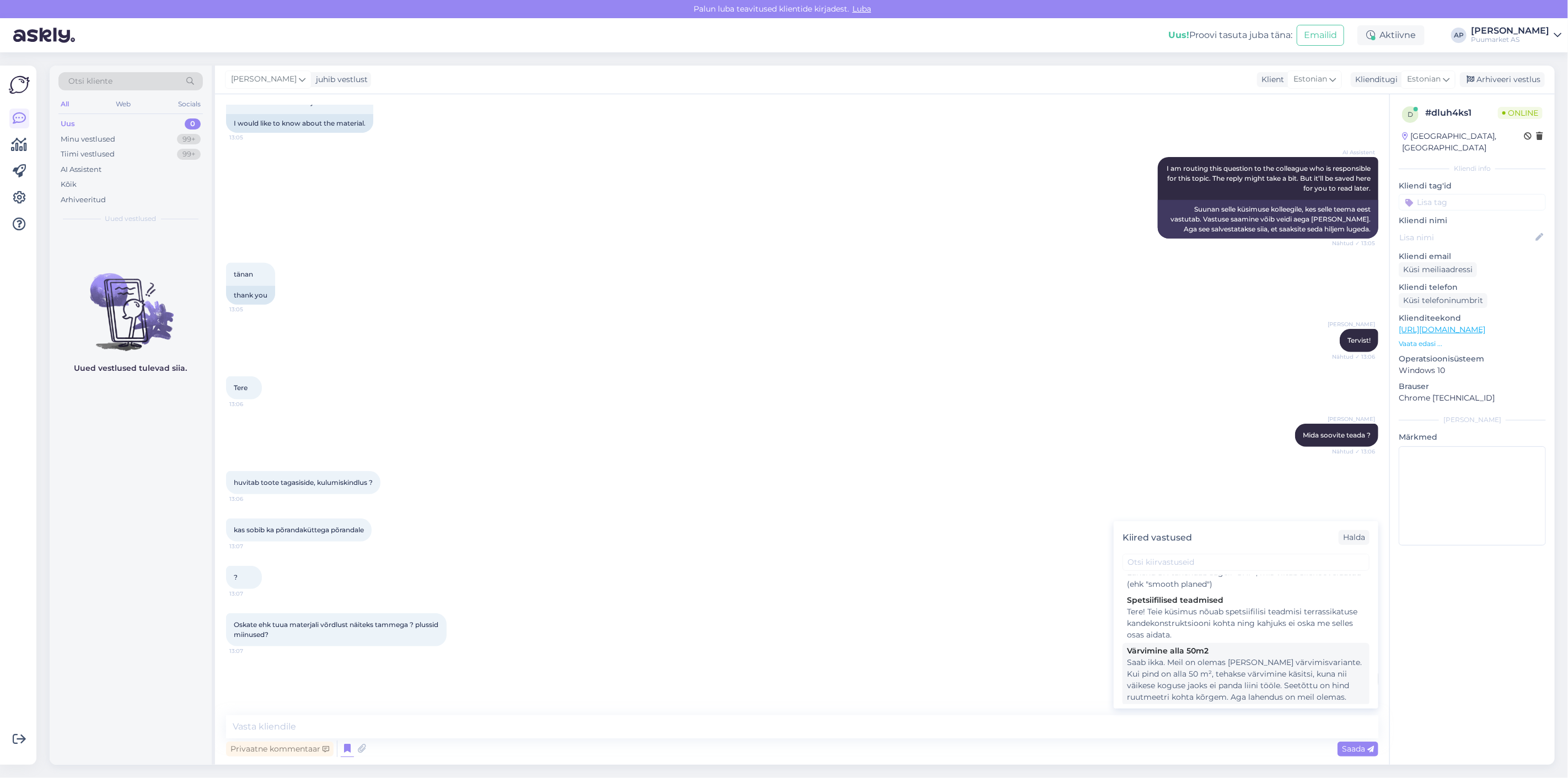
scroll to position [62, 0]
click at [1215, 680] on div "Tervist! Pakkumise/arve koostamiseks palun edastage järgmised andmed: • Ettevõt…" at bounding box center [1245, 709] width 238 height 58
type textarea "Tervist! Pakkumise/arve koostamiseks palun edastage järgmised andmed: • Ettevõt…"
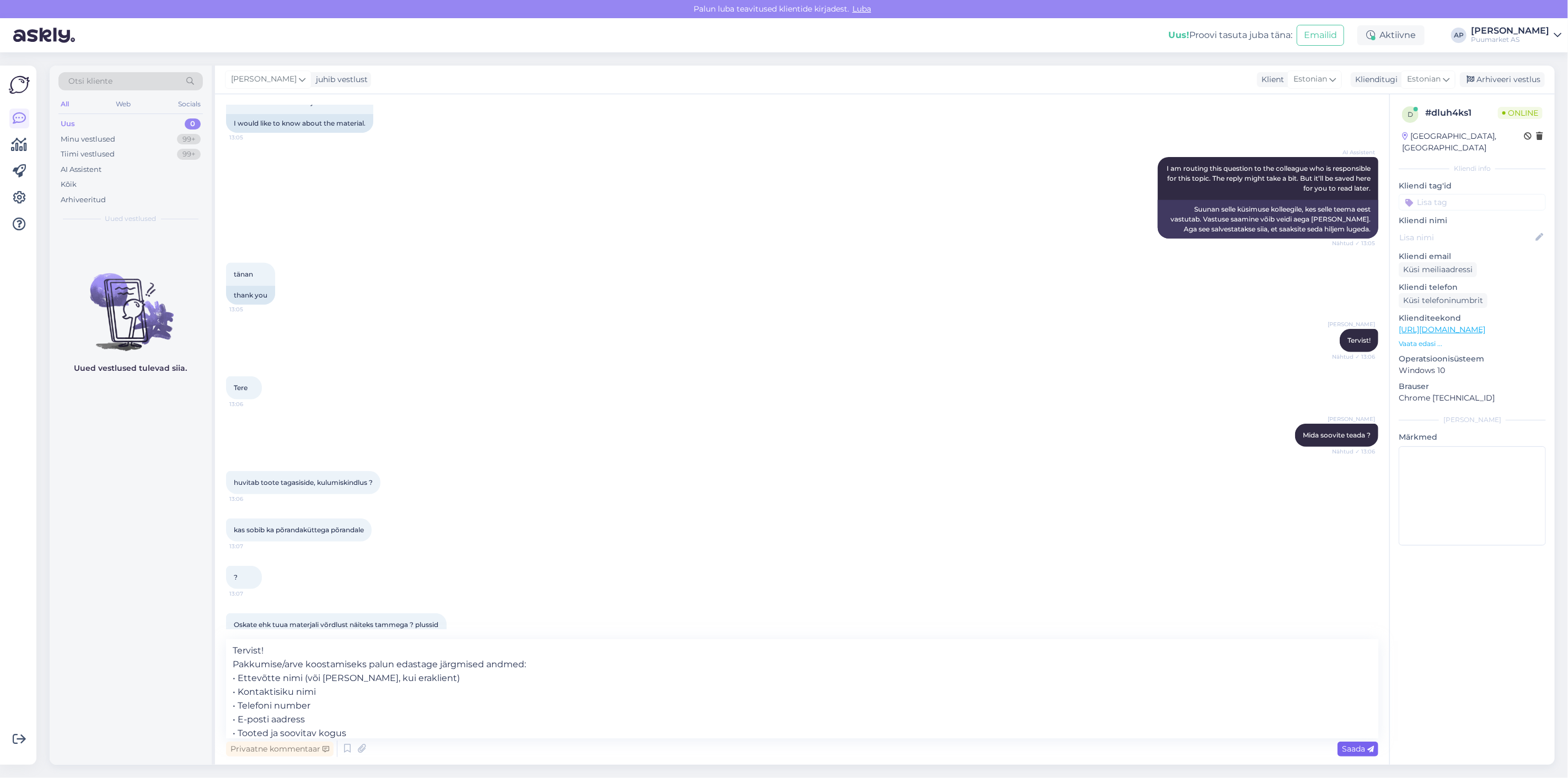
click at [1351, 747] on span "Saada" at bounding box center [1357, 749] width 32 height 10
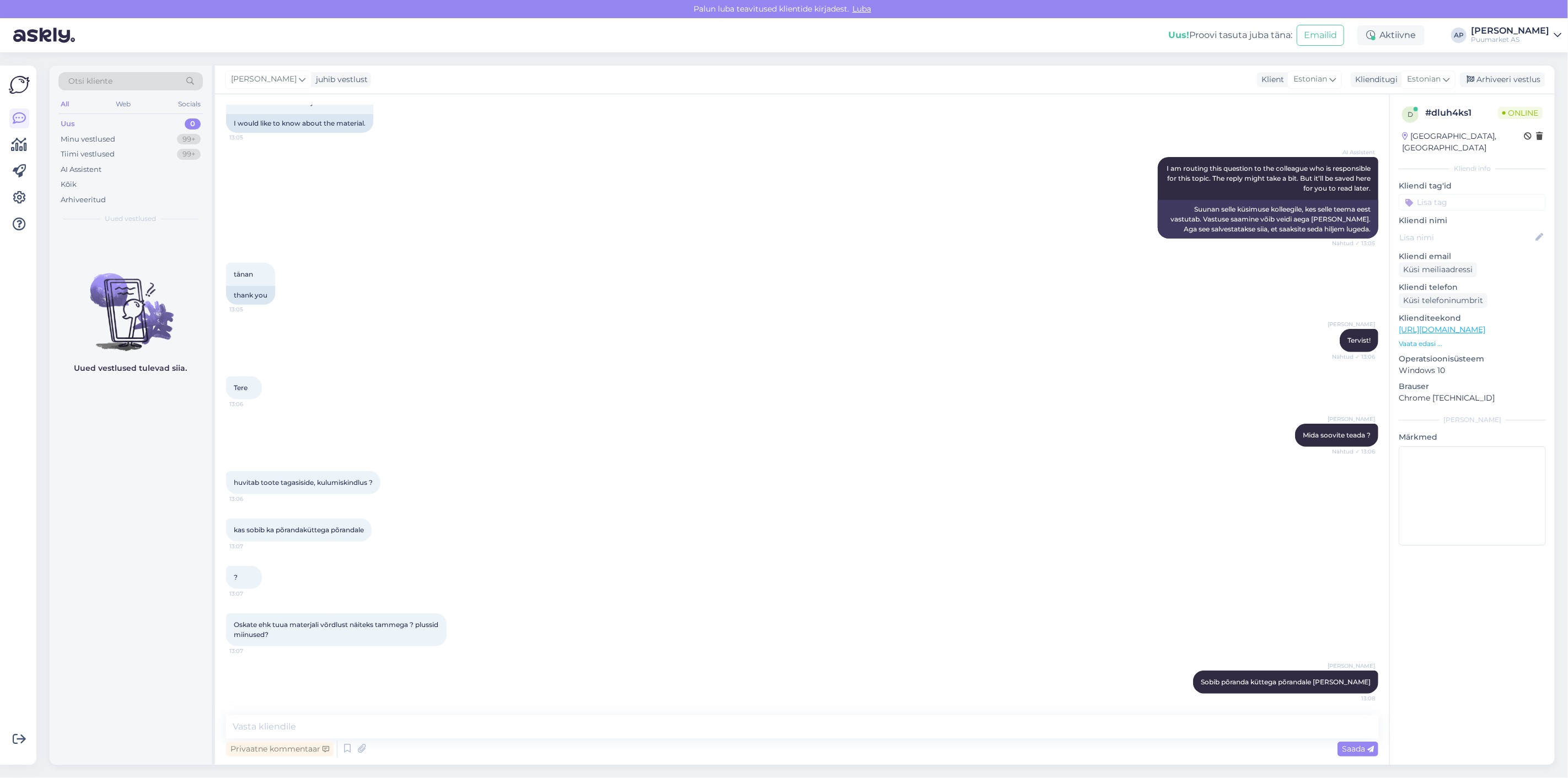
scroll to position [486, 0]
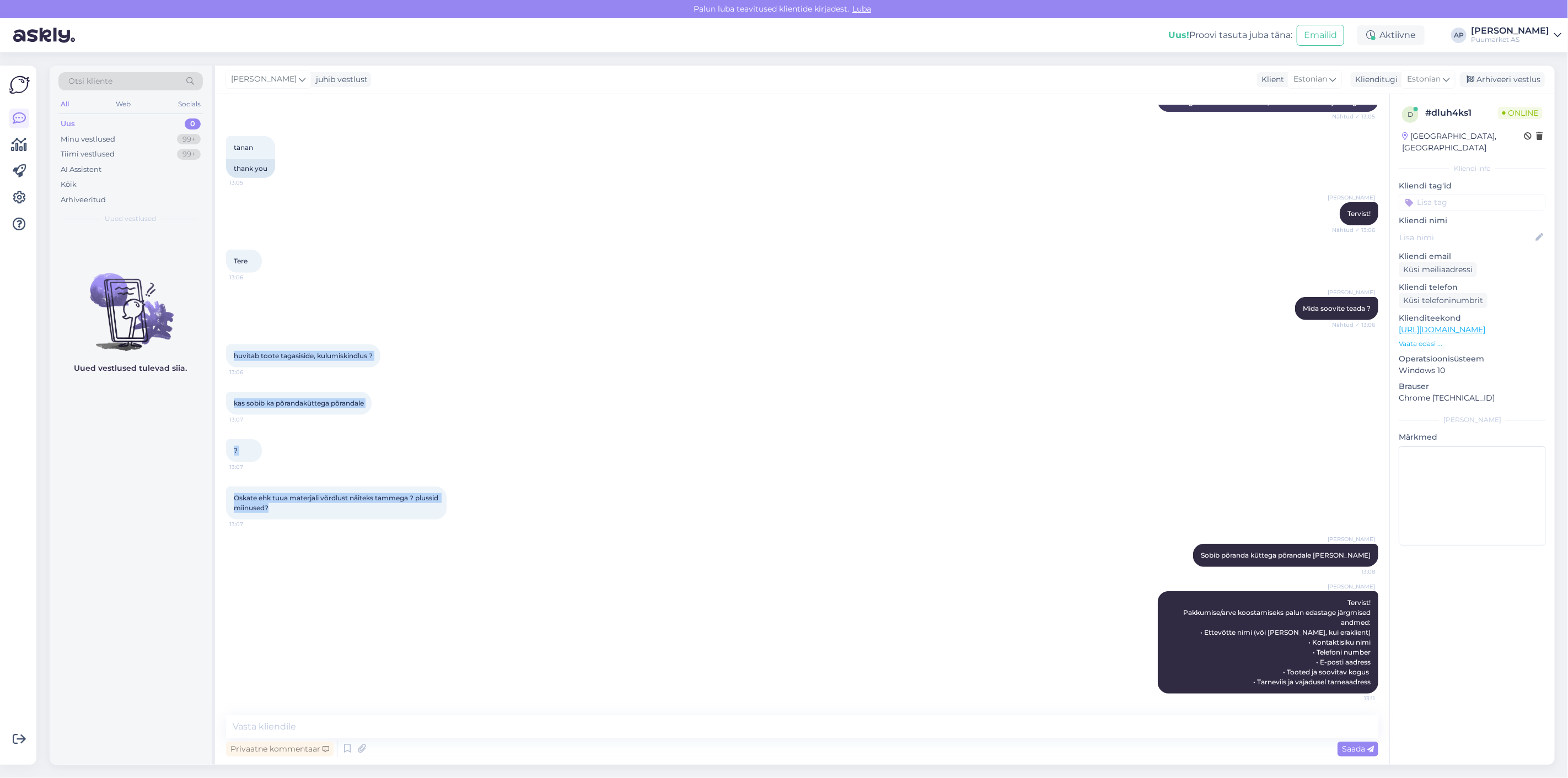
drag, startPoint x: 232, startPoint y: 351, endPoint x: 434, endPoint y: 507, distance: 255.2
click at [434, 507] on div "Vestlus algas [DATE] Tere 13:04 Hello AI Assistent Tere! Kuidas saan teid [PERS…" at bounding box center [807, 404] width 1163 height 600
copy div "huvitab toote tagasiside, kulumiskindlus ? 13:06 kas sobib ka põrandaküttega põ…"
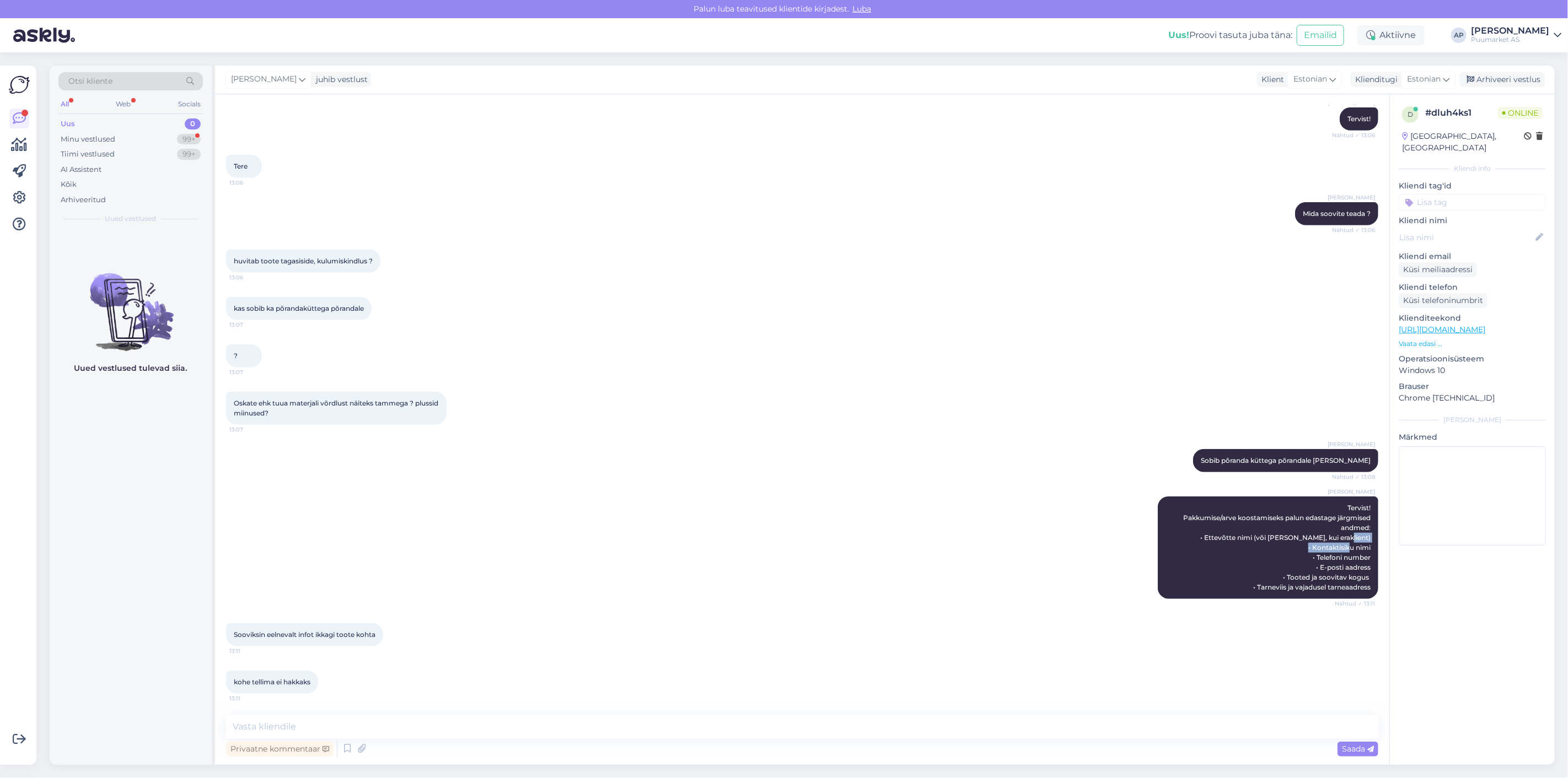
click at [642, 554] on div "[PERSON_NAME] Tervist! Pakkumise/arve koostamiseks palun edastage järgmised and…" at bounding box center [802, 548] width 1152 height 127
click at [439, 734] on textarea at bounding box center [802, 727] width 1152 height 23
click at [537, 661] on div "kohe tellima ei hakkaks 13:11" at bounding box center [802, 682] width 1152 height 47
click at [497, 718] on textarea at bounding box center [802, 727] width 1152 height 23
click at [547, 646] on div "Sooviksin eelnevalt infot ikkagi toote kohta 13:11" at bounding box center [802, 635] width 1152 height 47
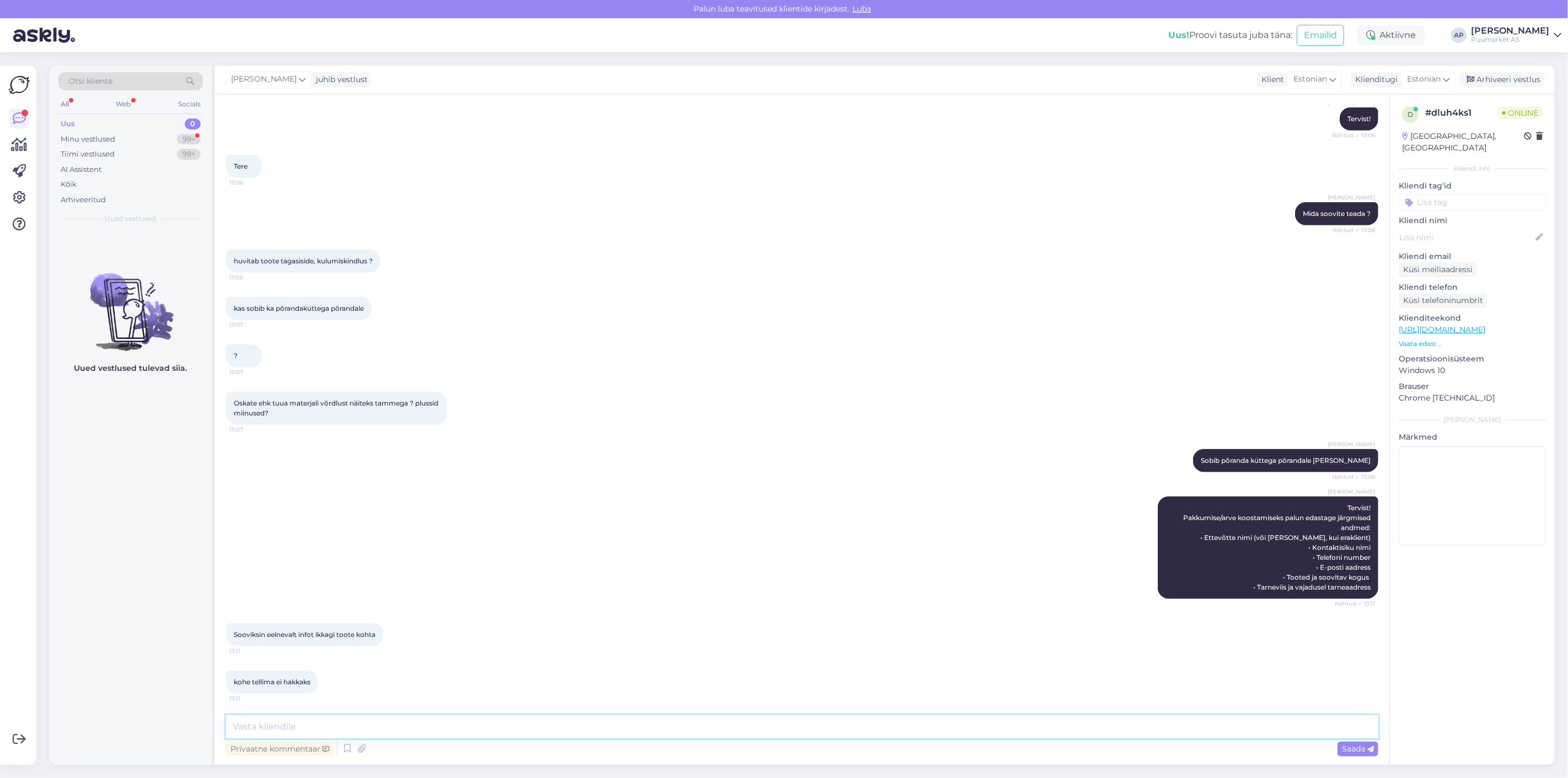
click at [451, 719] on textarea at bounding box center [802, 727] width 1152 height 23
type textarea "e"
type textarea "S"
type textarea "m"
click at [479, 613] on div "Sooviksin eelnevalt infot ikkagi toote kohta 13:11" at bounding box center [802, 635] width 1152 height 47
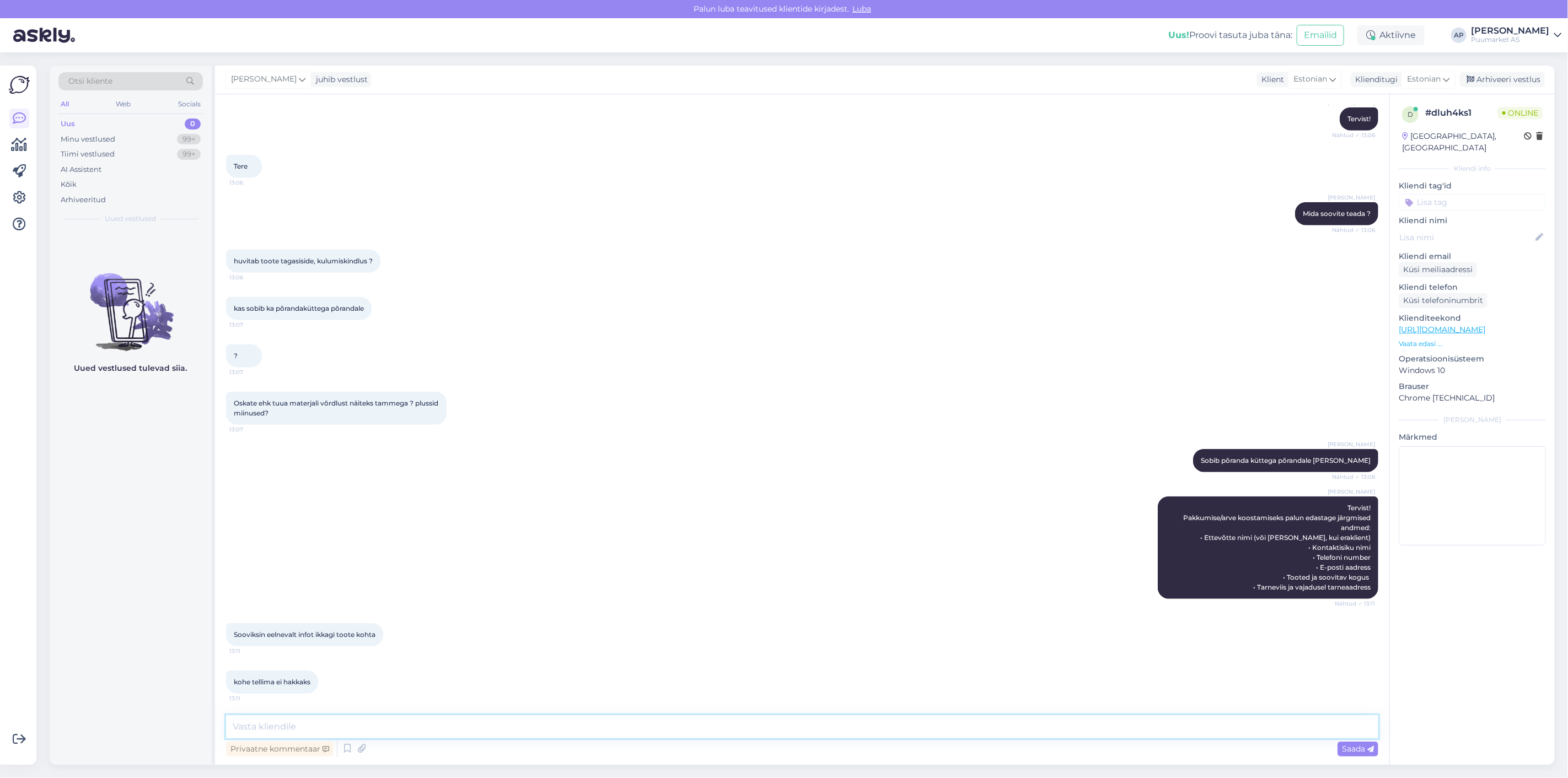
click at [429, 730] on textarea at bounding box center [802, 727] width 1152 height 23
click at [530, 592] on div "[PERSON_NAME] Tervist! Pakkumise/arve koostamiseks palun edastage järgmised and…" at bounding box center [802, 548] width 1152 height 127
click at [414, 722] on textarea at bounding box center [802, 727] width 1152 height 23
click at [524, 584] on div "[PERSON_NAME] Tervist! Pakkumise/arve koostamiseks palun edastage järgmised and…" at bounding box center [802, 548] width 1152 height 127
click at [577, 721] on textarea at bounding box center [802, 727] width 1152 height 23
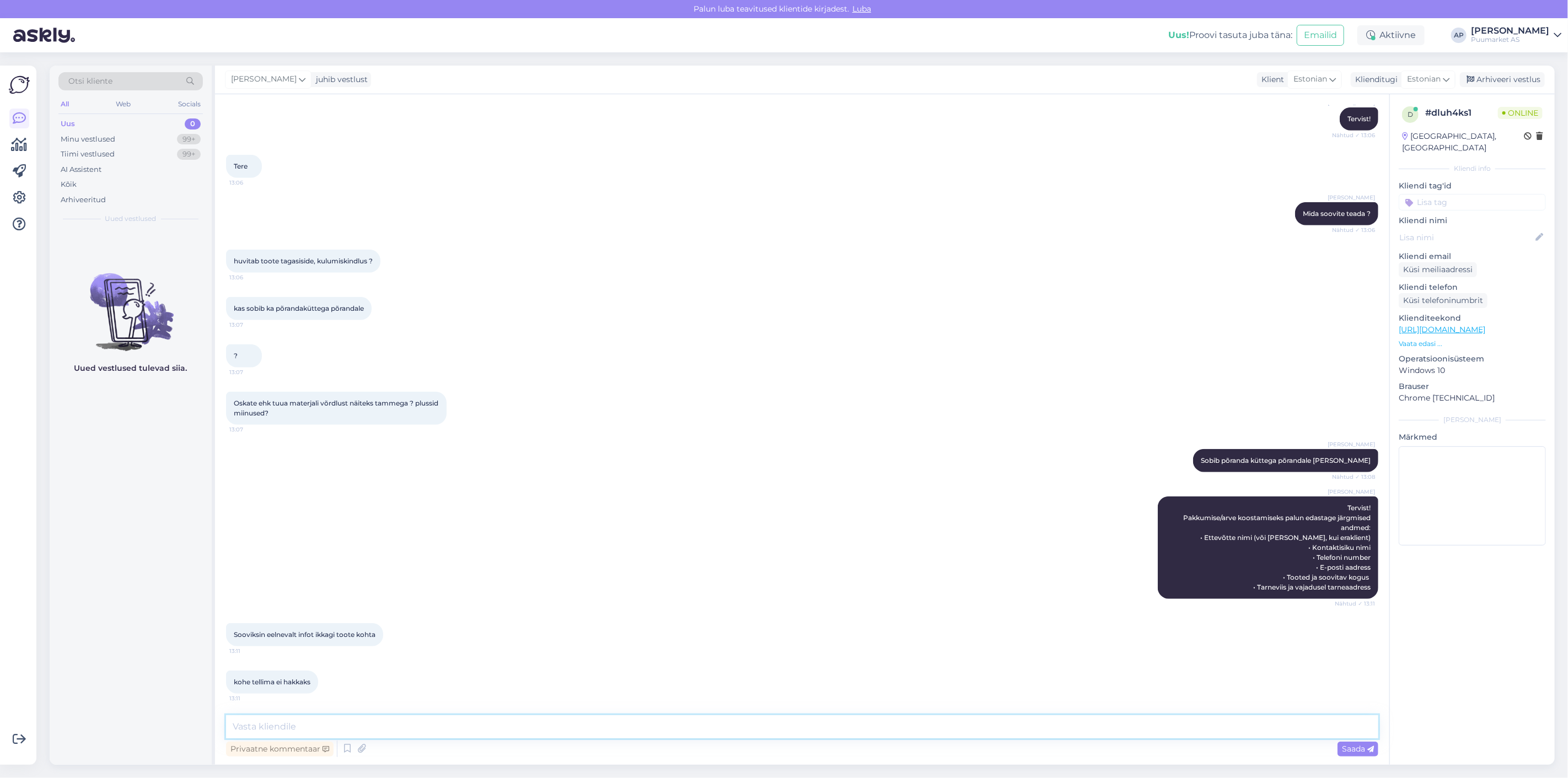
click at [325, 728] on textarea at bounding box center [802, 727] width 1152 height 23
click at [522, 649] on div "Sooviksin eelnevalt infot ikkagi toote kohta 13:11" at bounding box center [802, 635] width 1152 height 47
click at [429, 731] on textarea at bounding box center [802, 727] width 1152 height 23
type textarea "S"
type textarea "K"
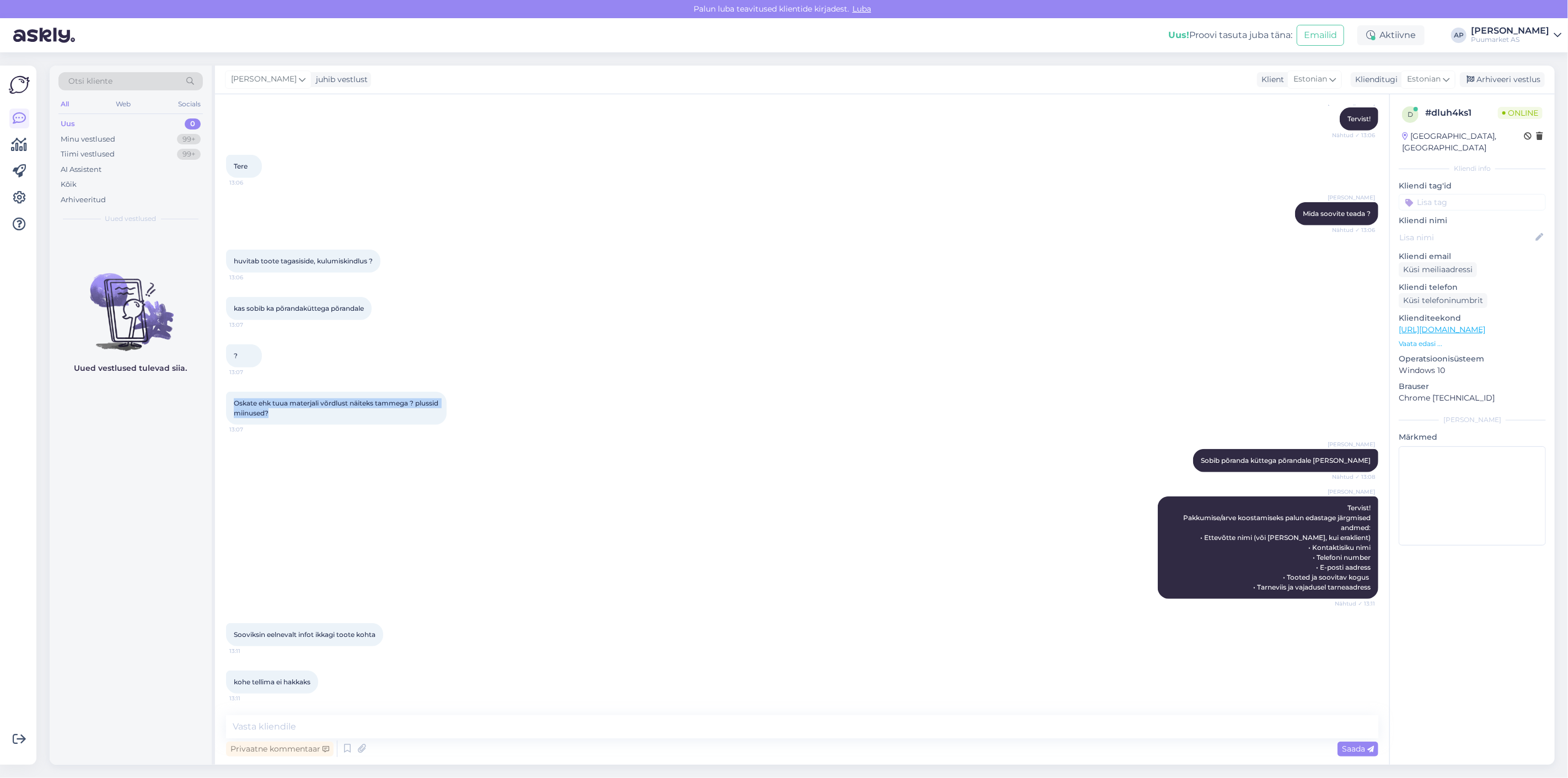
drag, startPoint x: 379, startPoint y: 417, endPoint x: 234, endPoint y: 402, distance: 145.8
click at [234, 402] on div "Oskate ehk tuua materjali võrdlust näiteks tammega ? plussid miinused? 13:07" at bounding box center [336, 408] width 221 height 33
copy span "Oskate ehk tuua materjali võrdlust näiteks tammega ? plussid miinused?"
click at [383, 713] on div "Vestlus algas [DATE] Tere 13:04 Hello AI Assistent Tere! Kuidas saan teid [PERS…" at bounding box center [801, 429] width 1174 height 671
click at [401, 729] on textarea at bounding box center [802, 727] width 1152 height 23
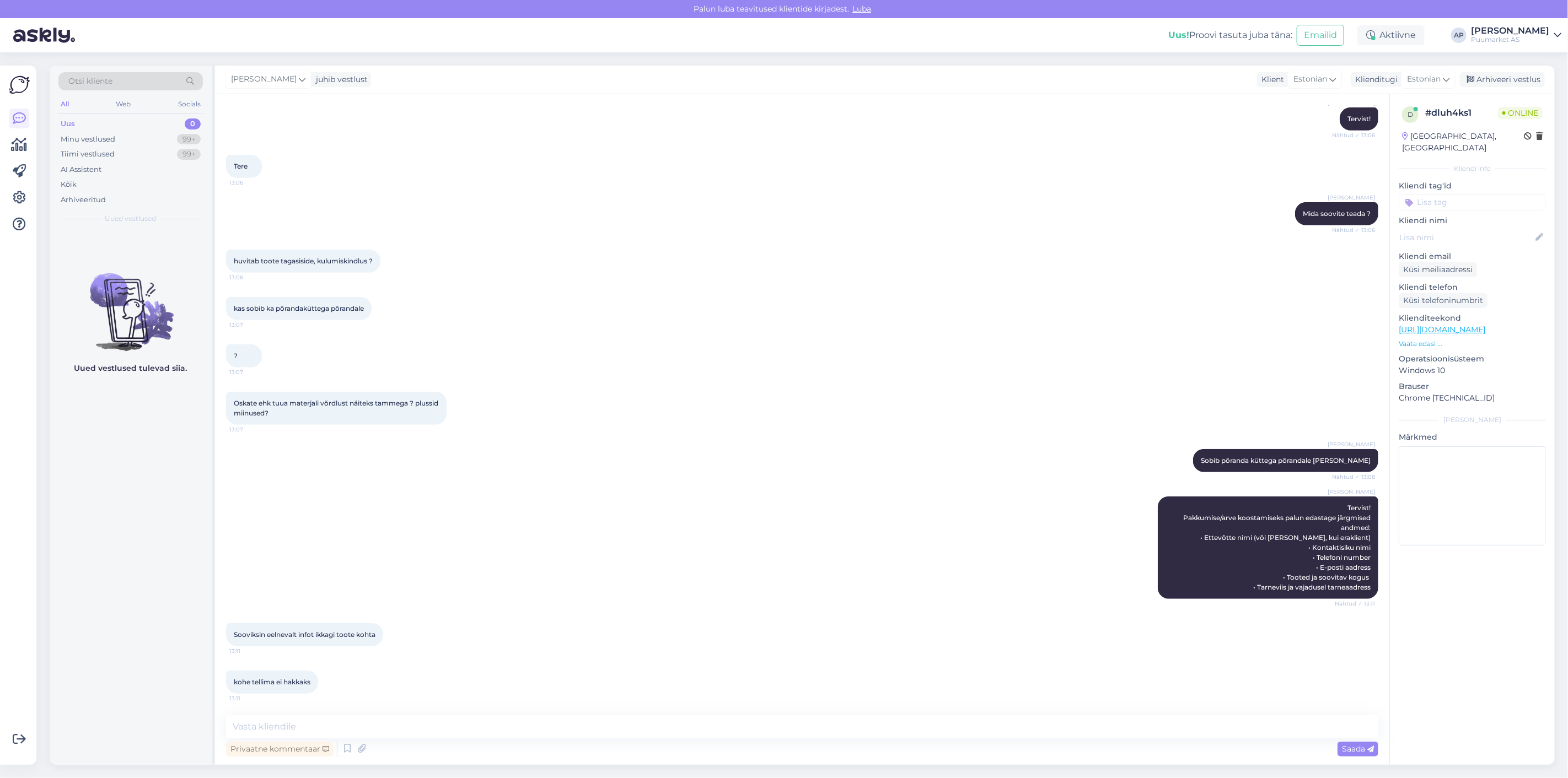
click at [412, 713] on div "Vestlus algas [DATE] Tere 13:04 Hello AI Assistent Tere! Kuidas saan teid [PERS…" at bounding box center [801, 429] width 1174 height 671
click at [420, 729] on textarea at bounding box center [802, 727] width 1152 height 23
type textarea "+"
paste textarea
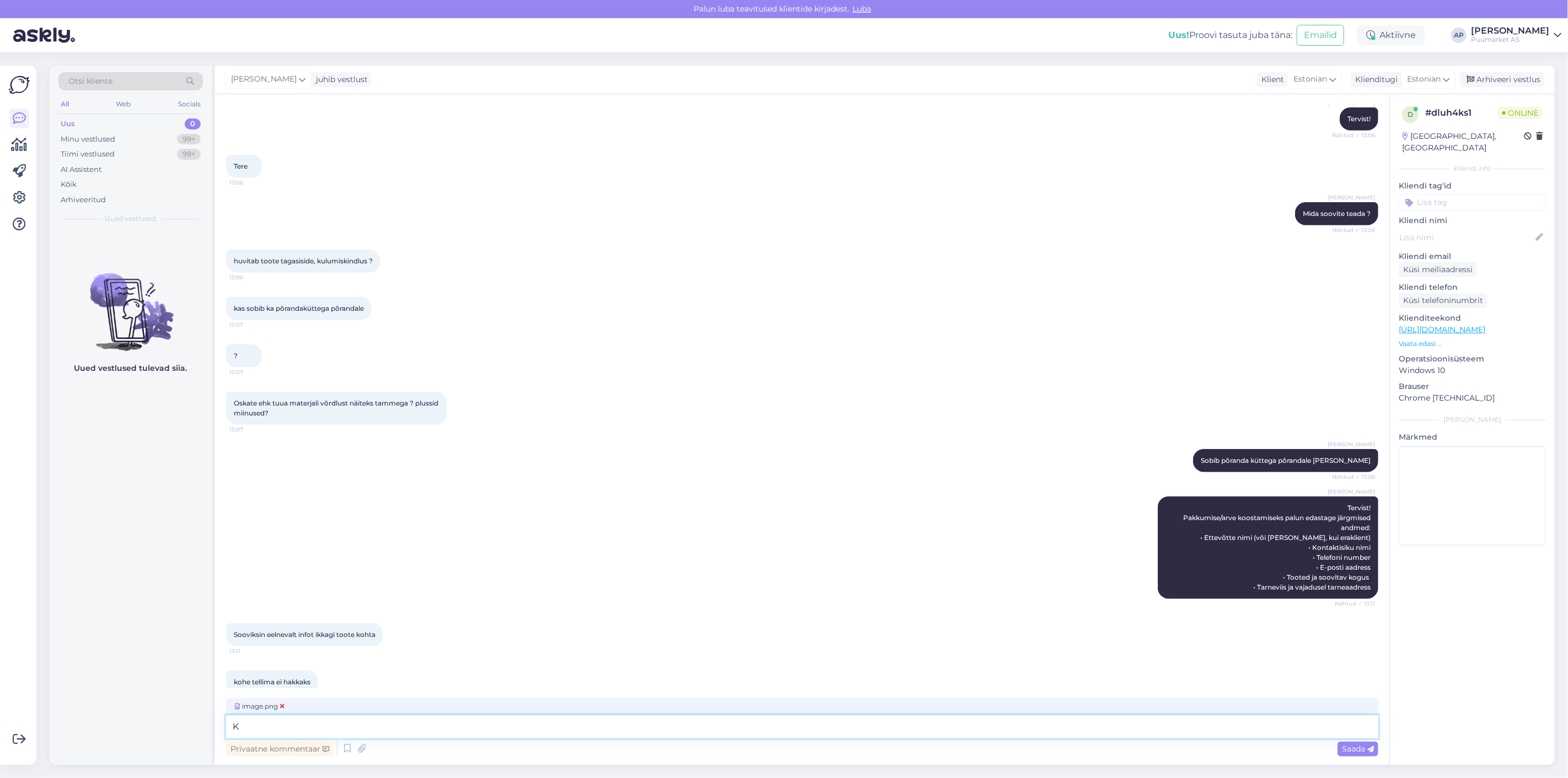
type textarea "K"
click at [279, 710] on span "image.png" at bounding box center [260, 707] width 54 height 10
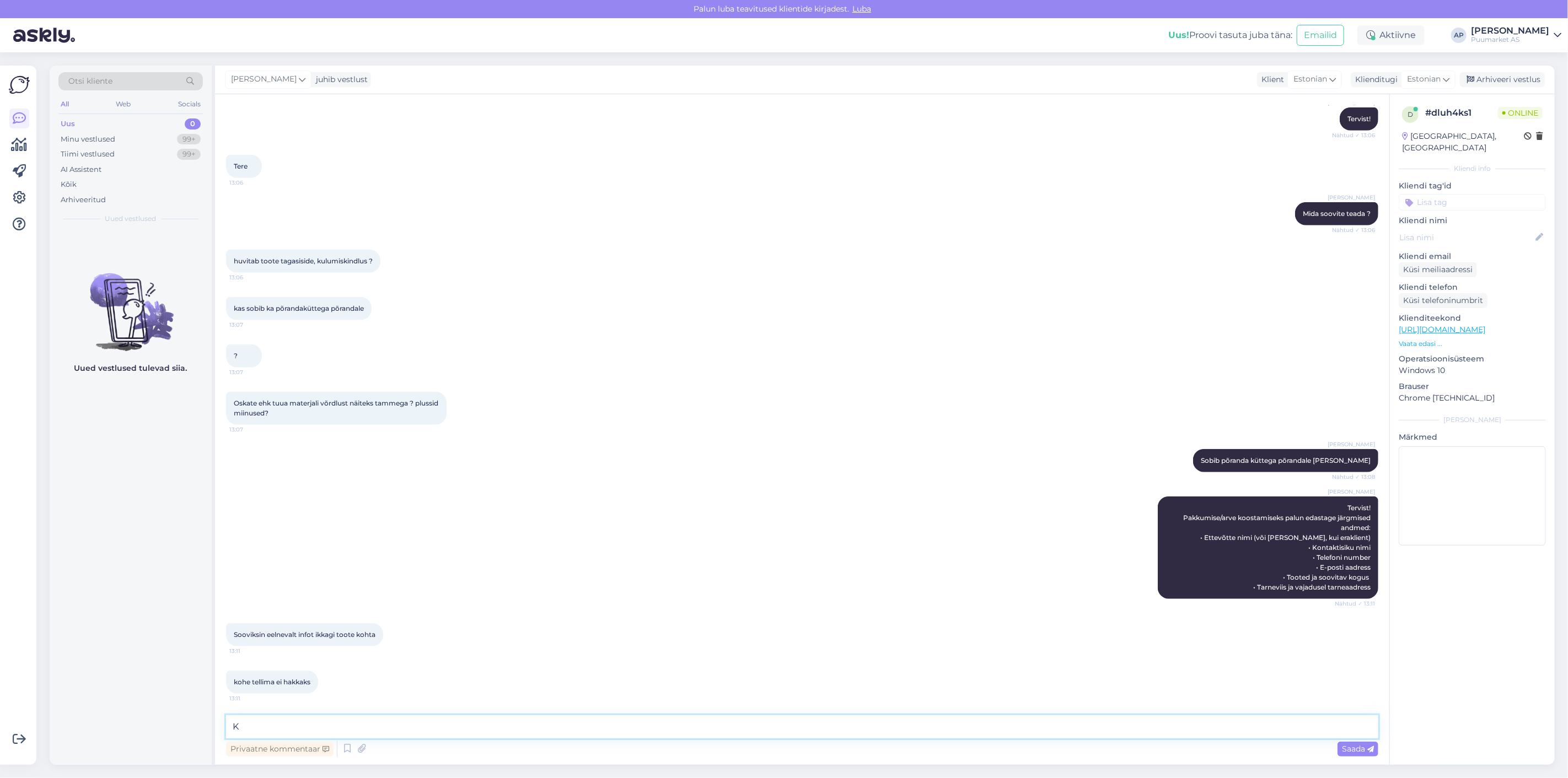
drag, startPoint x: 272, startPoint y: 724, endPoint x: 145, endPoint y: 725, distance: 127.0
click at [149, 725] on div "Otsi kliente All Web Socials Uus 0 Minu vestlused 99+ Tiimi vestlused 99+ AI As…" at bounding box center [802, 415] width 1505 height 699
paste textarea "Naturaalne [PERSON_NAME] välimus, saab lihvida/uuendada, väga pika elueaga"
type textarea "+Naturaalne [PERSON_NAME] välimus, saab lihvida/uuendada, väga pika elueaga"
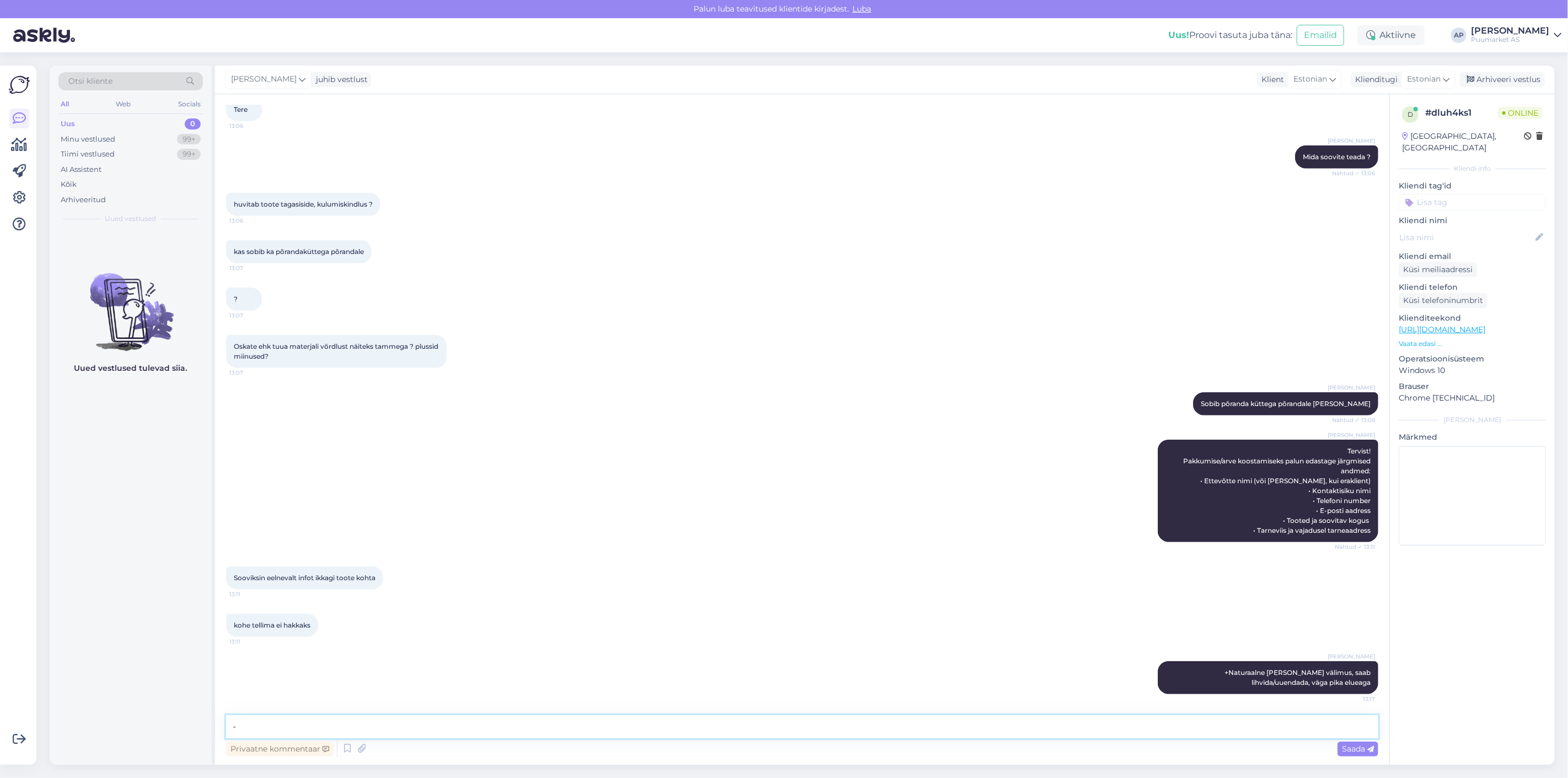
paste textarea "Tundlikum kriimustustele ja niiskusele, kallim, vajab hooldust"
drag, startPoint x: 583, startPoint y: 725, endPoint x: 508, endPoint y: 723, distance: 75.0
click at [508, 723] on textarea "-Tundlikum kriimustustele ja niiskusele, kallim, vajab hooldust. kui parkett" at bounding box center [802, 727] width 1152 height 23
type textarea "-Tundlikum kriimustustele ja niiskusele, kallim, vajab hooldust."
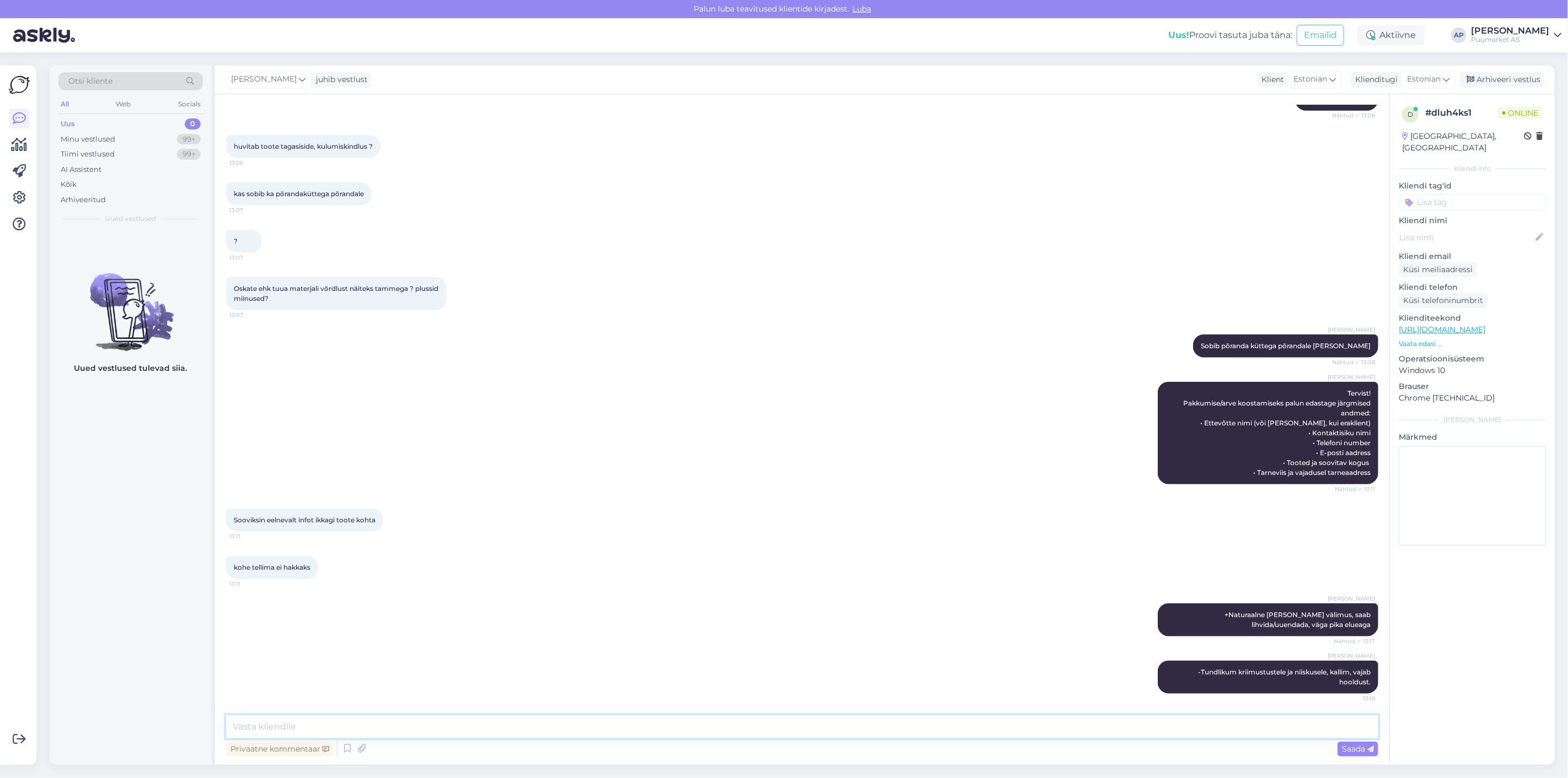
paste textarea "Laminaat"
type textarea "Laminaatiga võrreldes"
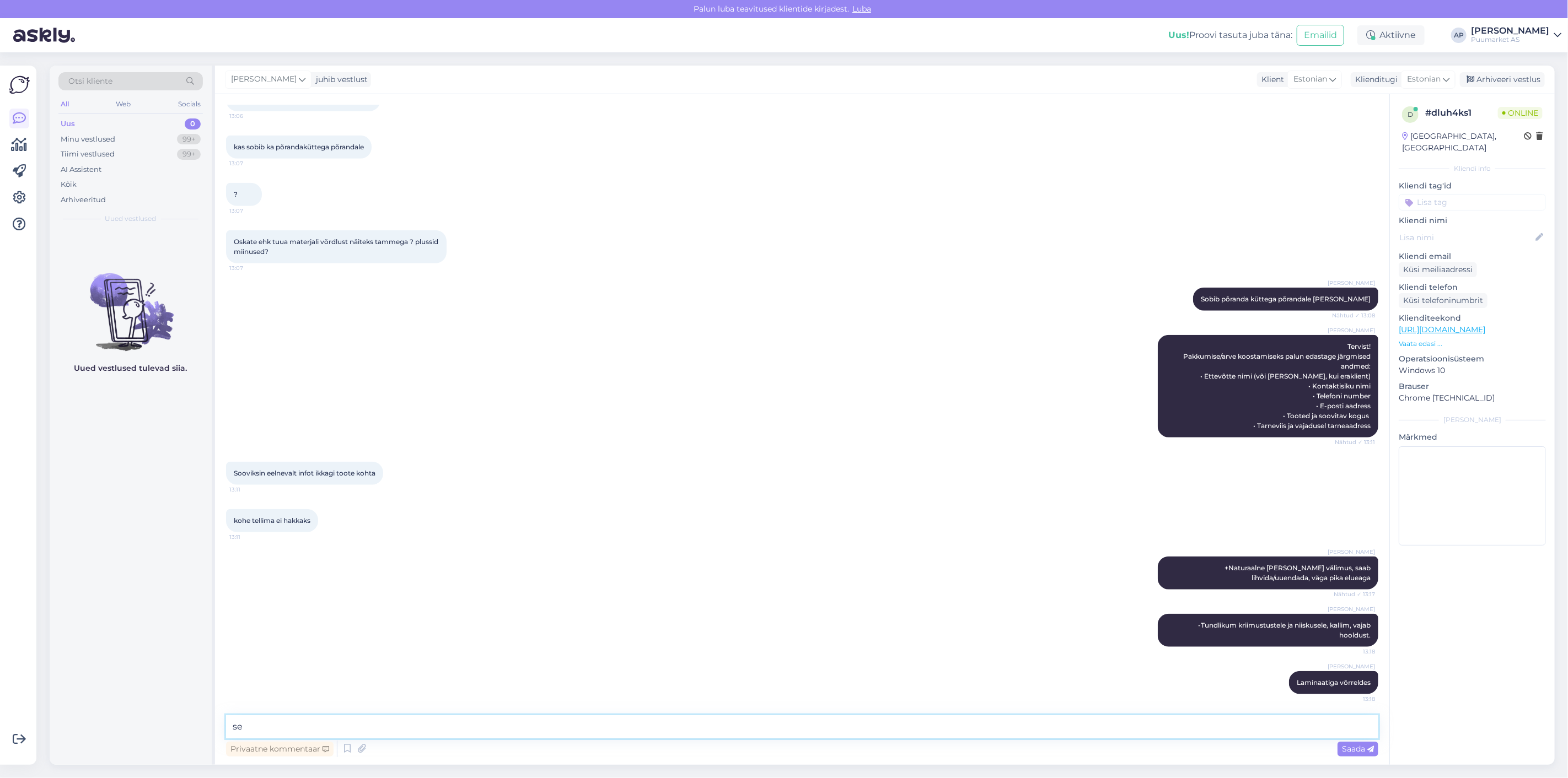
type textarea "s"
type textarea "U"
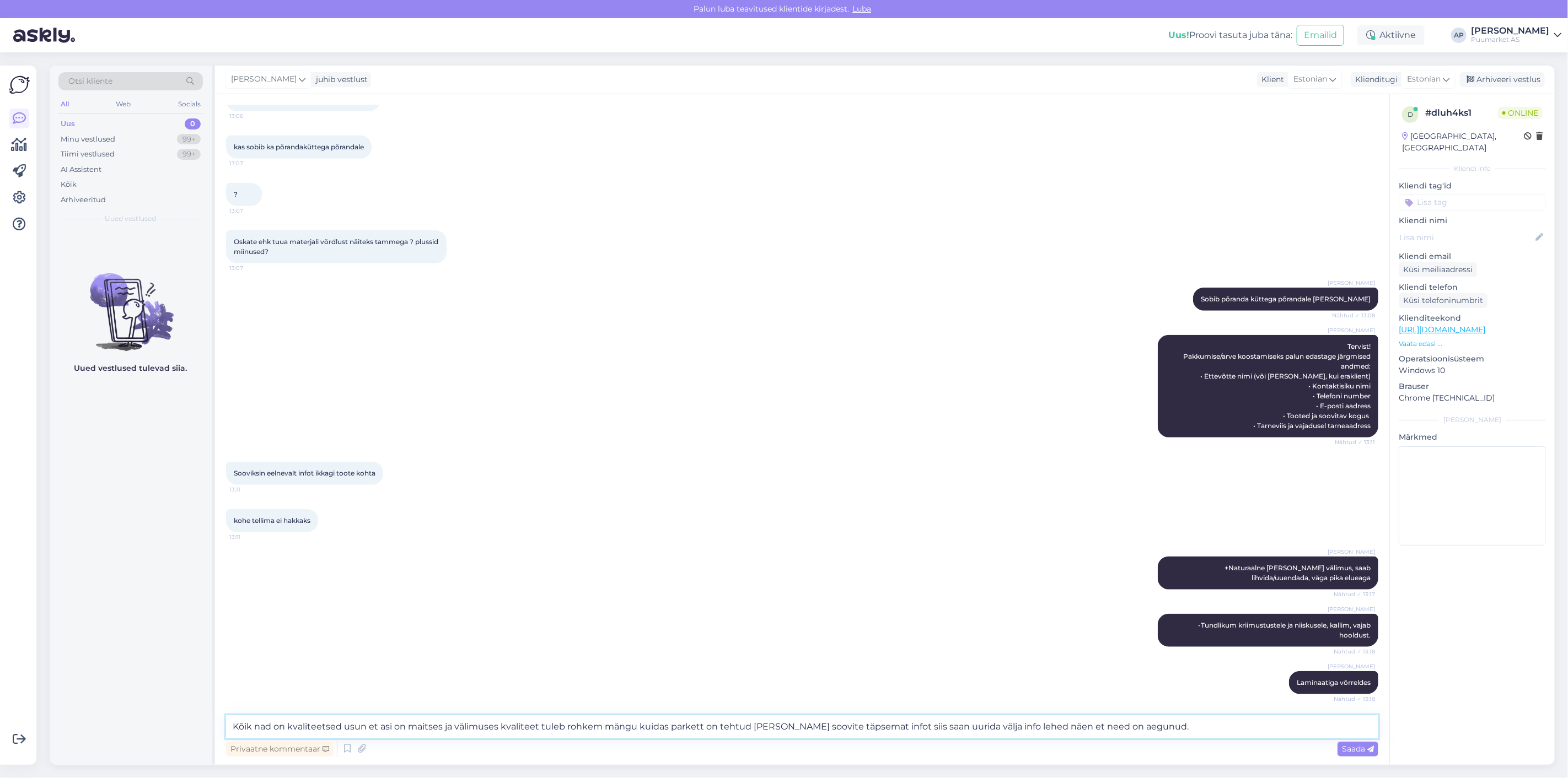
drag, startPoint x: 1161, startPoint y: 723, endPoint x: 56, endPoint y: 686, distance: 1105.6
click at [63, 687] on div "Otsi kliente All Web Socials Uus 0 Minu vestlused 99+ Tiimi vestlused 99+ AI As…" at bounding box center [802, 415] width 1505 height 699
paste textarea
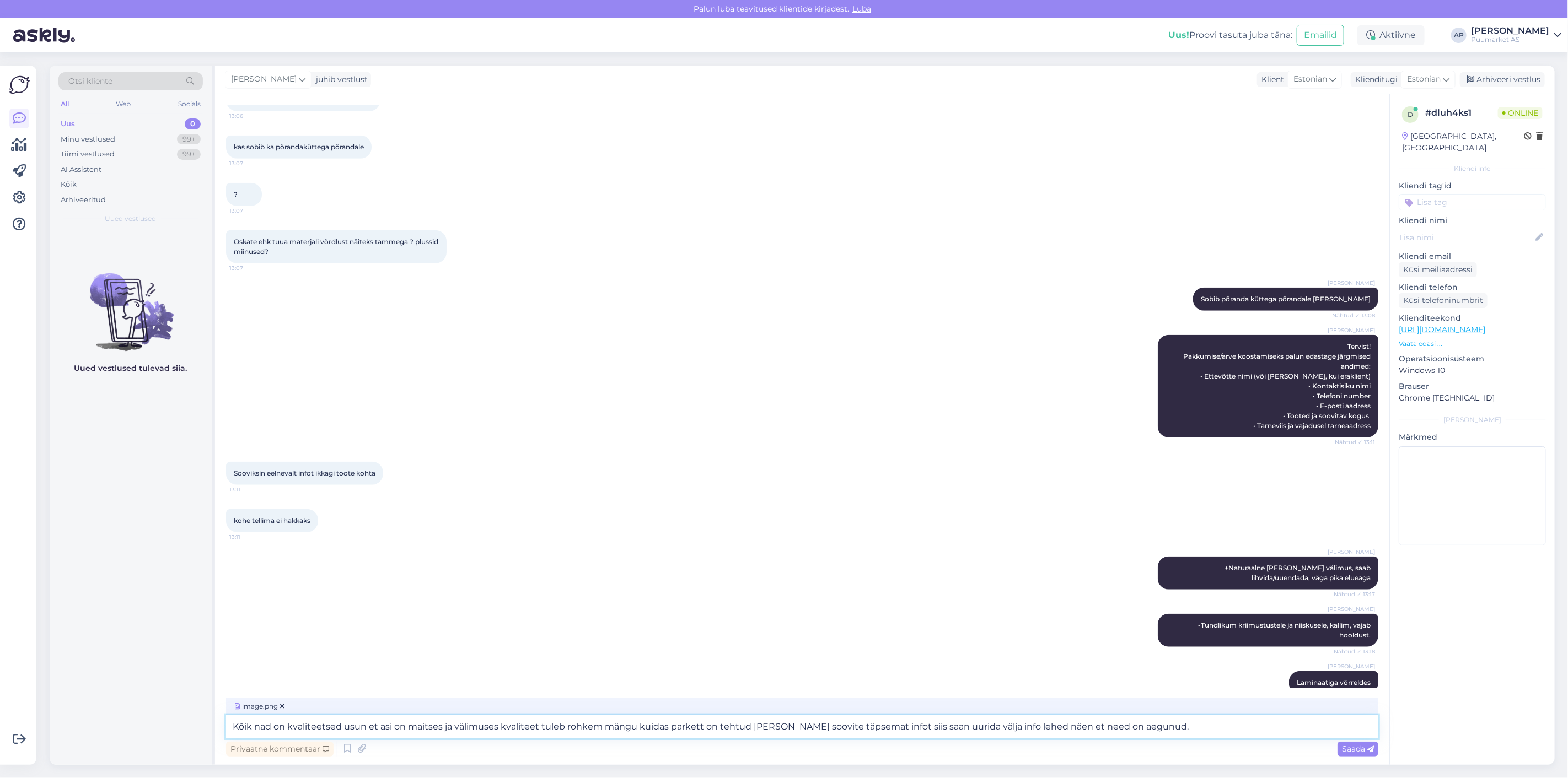
paste textarea "variandid on kvaliteetsed – pigem on asi maitse- ja välimuseelistustes. Kvalite…"
type textarea "Kõik variandid on kvaliteetsed – pigem on asi maitse- ja välimuseelistustes. Kv…"
click at [1349, 746] on span "Saada" at bounding box center [1357, 749] width 32 height 10
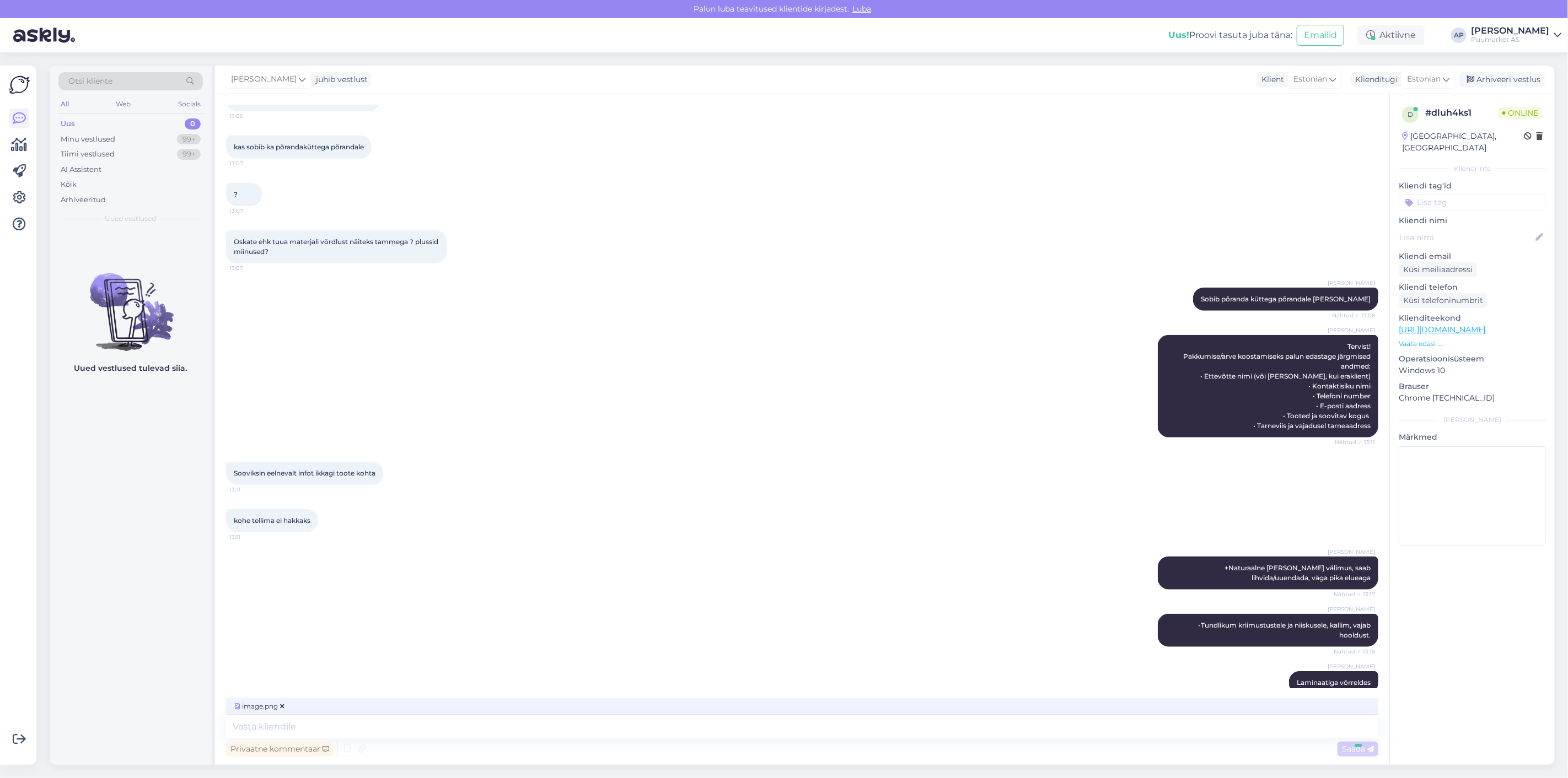
scroll to position [899, 0]
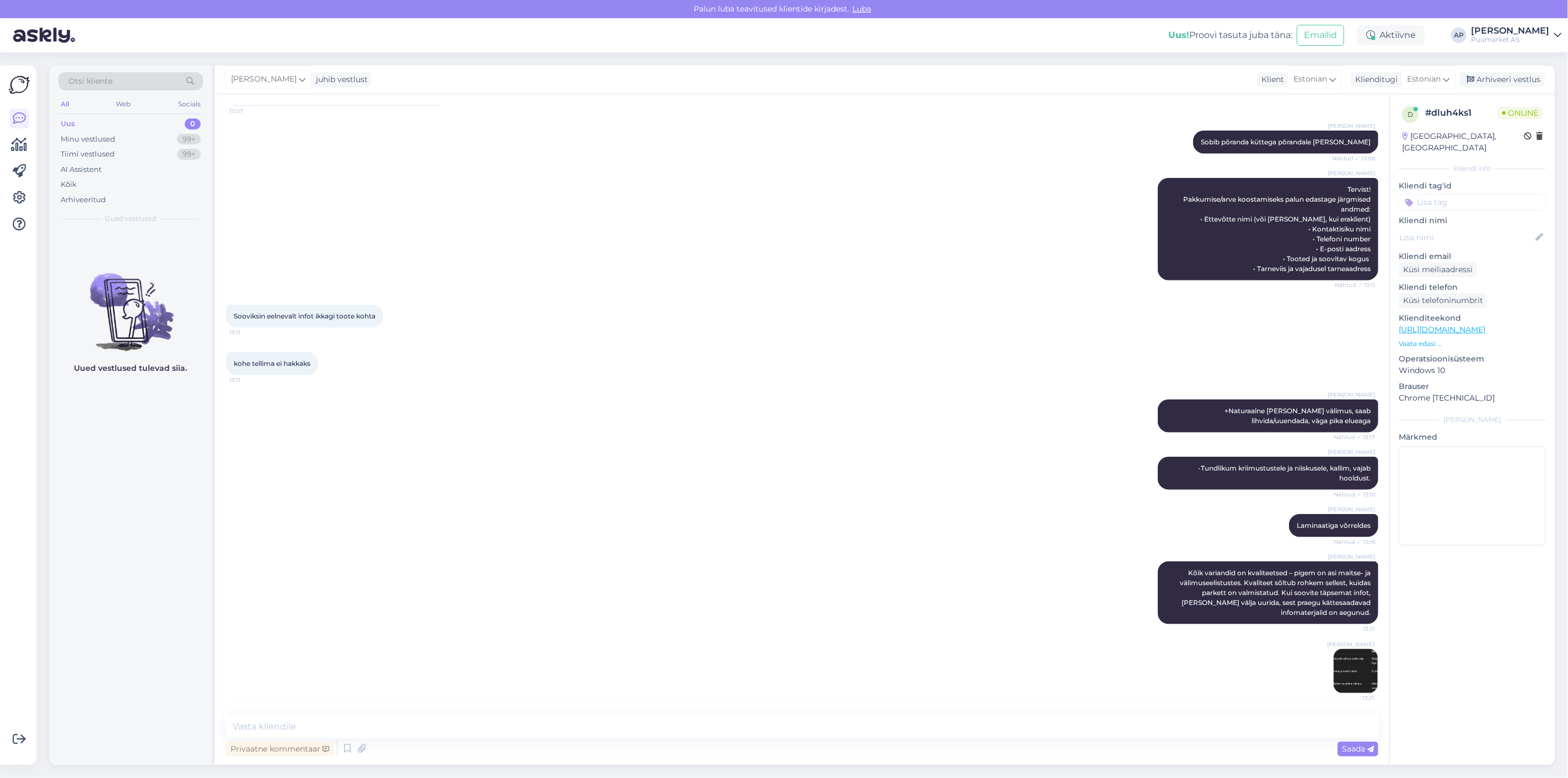
click at [1357, 687] on img at bounding box center [1356, 671] width 44 height 44
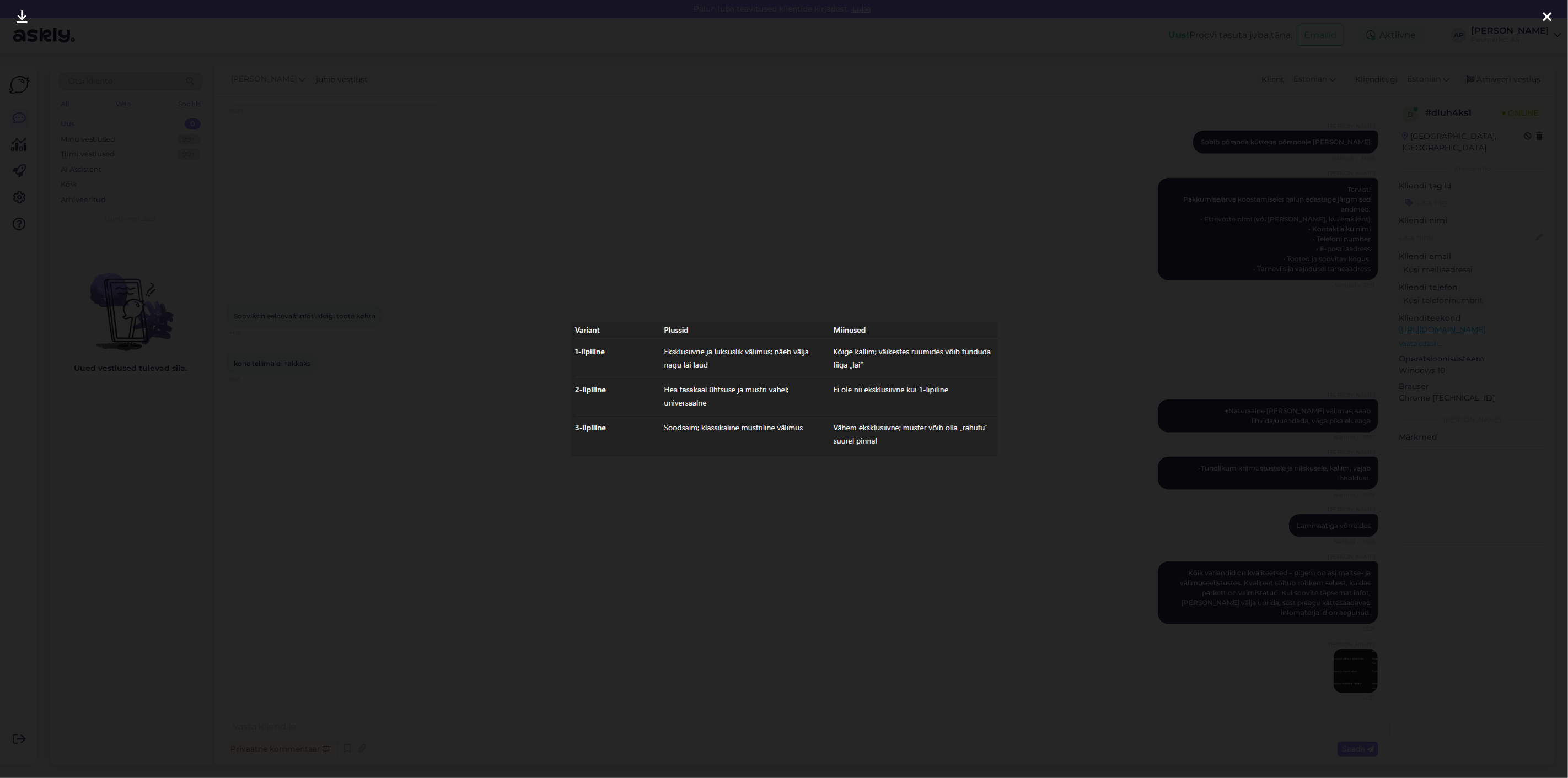
click at [874, 598] on div at bounding box center [784, 389] width 1568 height 778
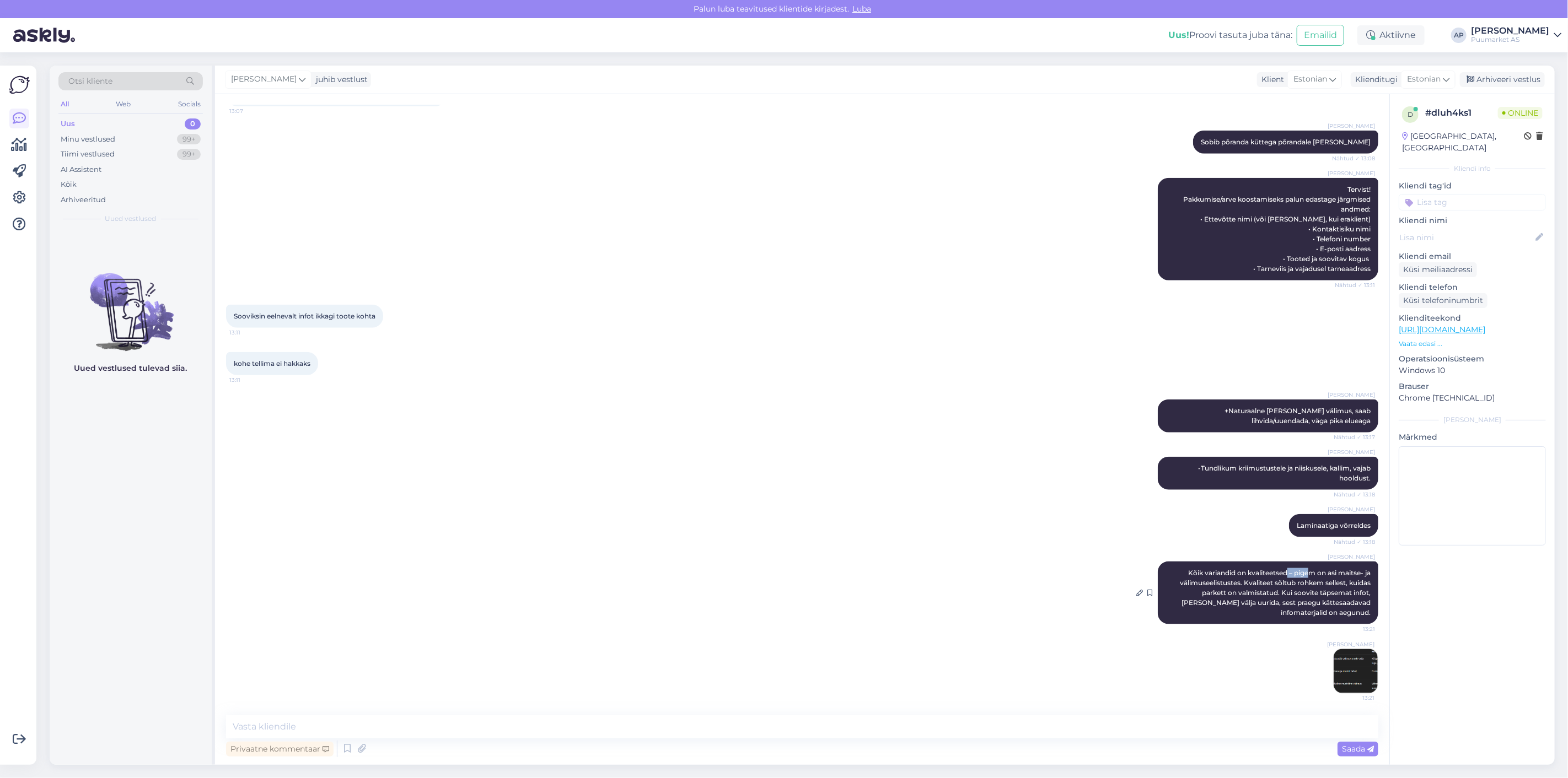
drag, startPoint x: 1276, startPoint y: 570, endPoint x: 1298, endPoint y: 570, distance: 22.0
click at [1298, 570] on span "Kõik variandid on kvaliteetsed – pigem on asi maitse- ja välimuseelistustes. Kv…" at bounding box center [1276, 593] width 193 height 48
click at [1137, 592] on icon at bounding box center [1139, 593] width 7 height 7
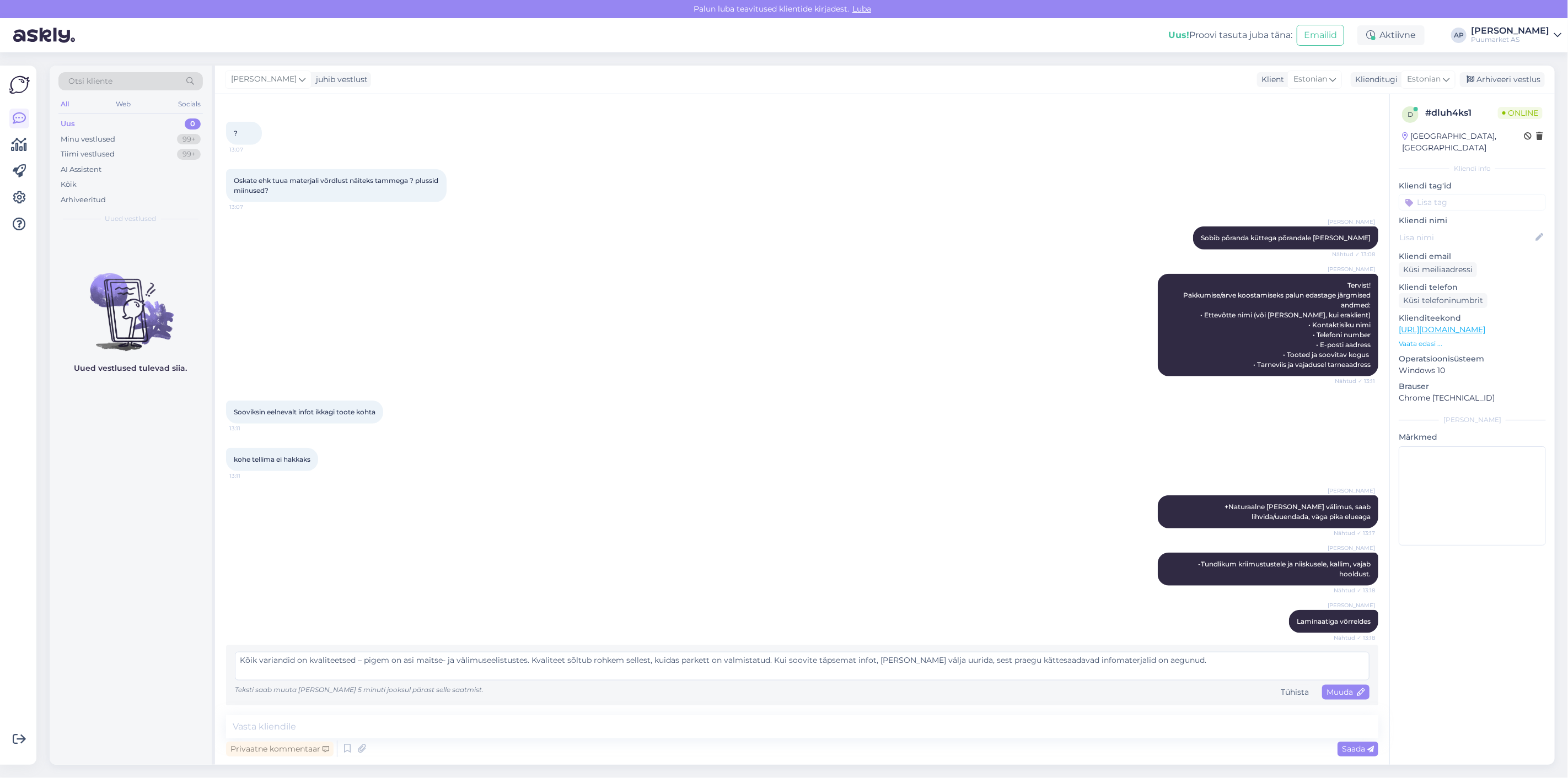
drag, startPoint x: 1252, startPoint y: 671, endPoint x: 0, endPoint y: 667, distance: 1252.0
click at [0, 667] on div "Võimalused Veendu, et Askly loob sulle väärtust. Sulge Ühenda FB ja IG sõnumid …" at bounding box center [784, 415] width 1568 height 726
click at [1333, 692] on span "Muuda" at bounding box center [1346, 692] width 39 height 10
click at [1276, 689] on div "Tühista" at bounding box center [1294, 692] width 37 height 14
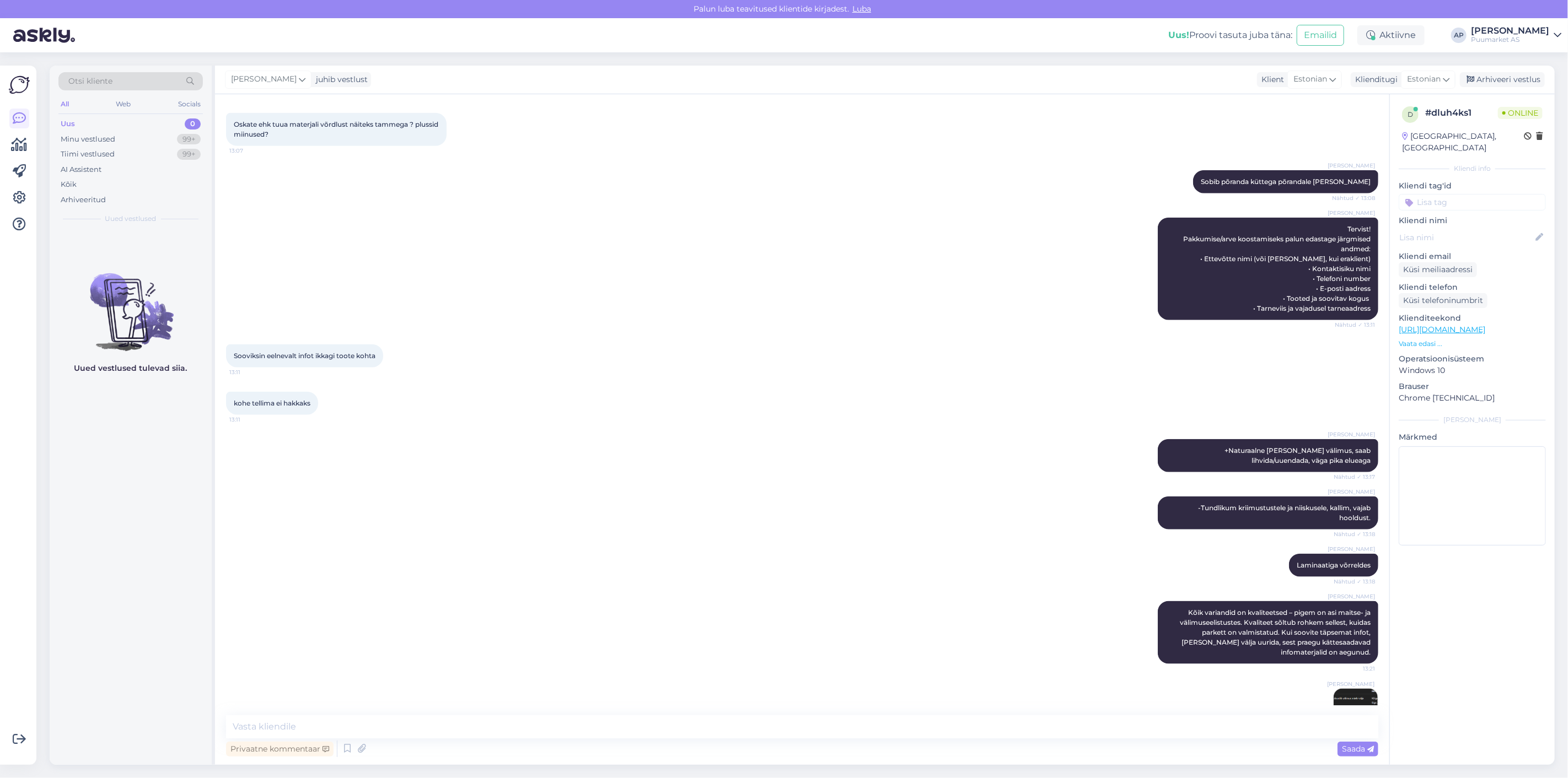
scroll to position [899, 0]
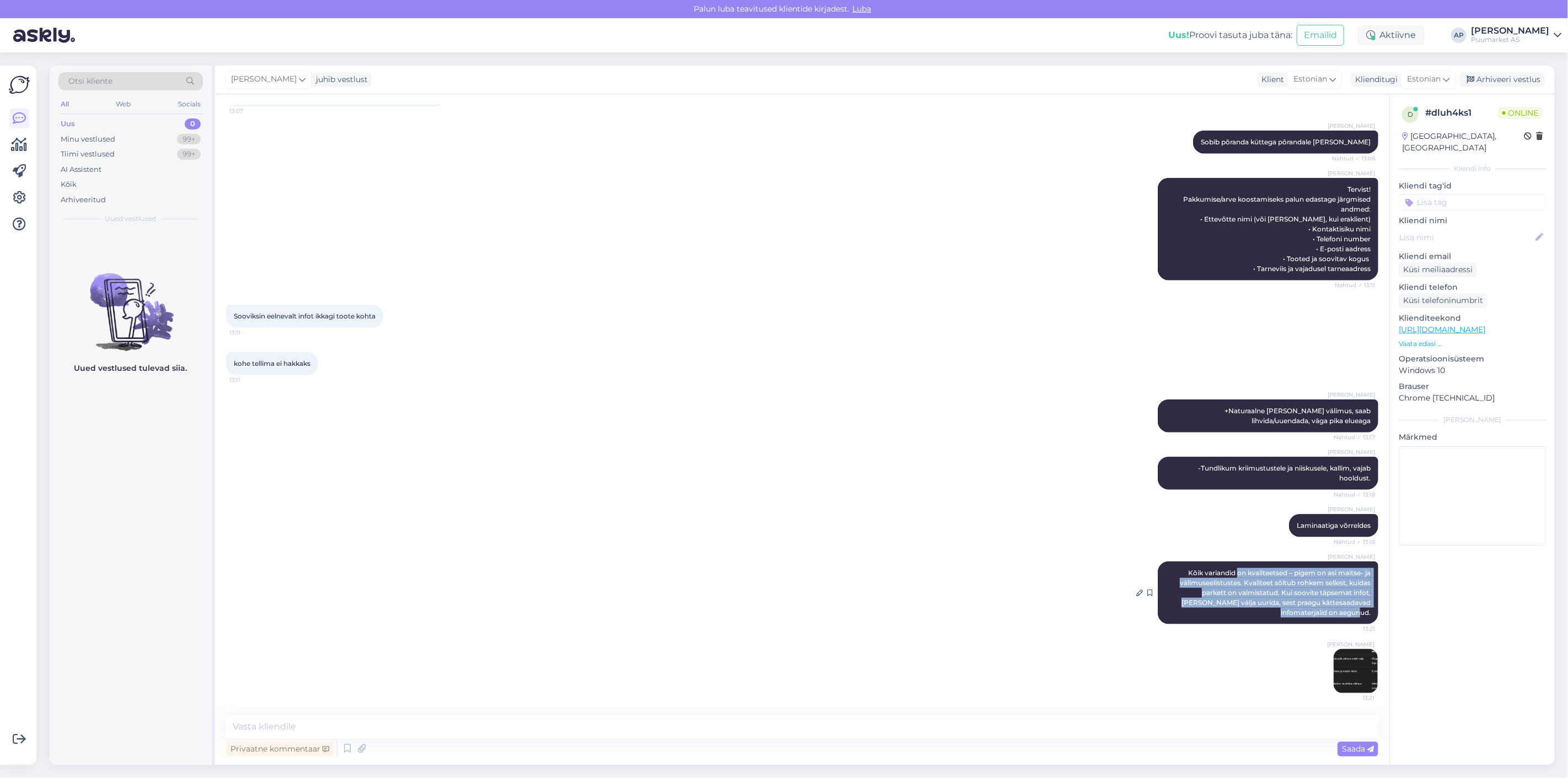
drag, startPoint x: 1227, startPoint y: 564, endPoint x: 1361, endPoint y: 613, distance: 142.7
click at [1361, 613] on div "[PERSON_NAME] Kõik variandid on kvaliteetsed – pigem on asi maitse- ja välimuse…" at bounding box center [1267, 592] width 221 height 63
click at [1313, 619] on div "[PERSON_NAME] Kõik variandid on kvaliteetsed – pigem on asi maitse- ja välimuse…" at bounding box center [1267, 592] width 221 height 63
click at [1342, 660] on img at bounding box center [1356, 671] width 44 height 44
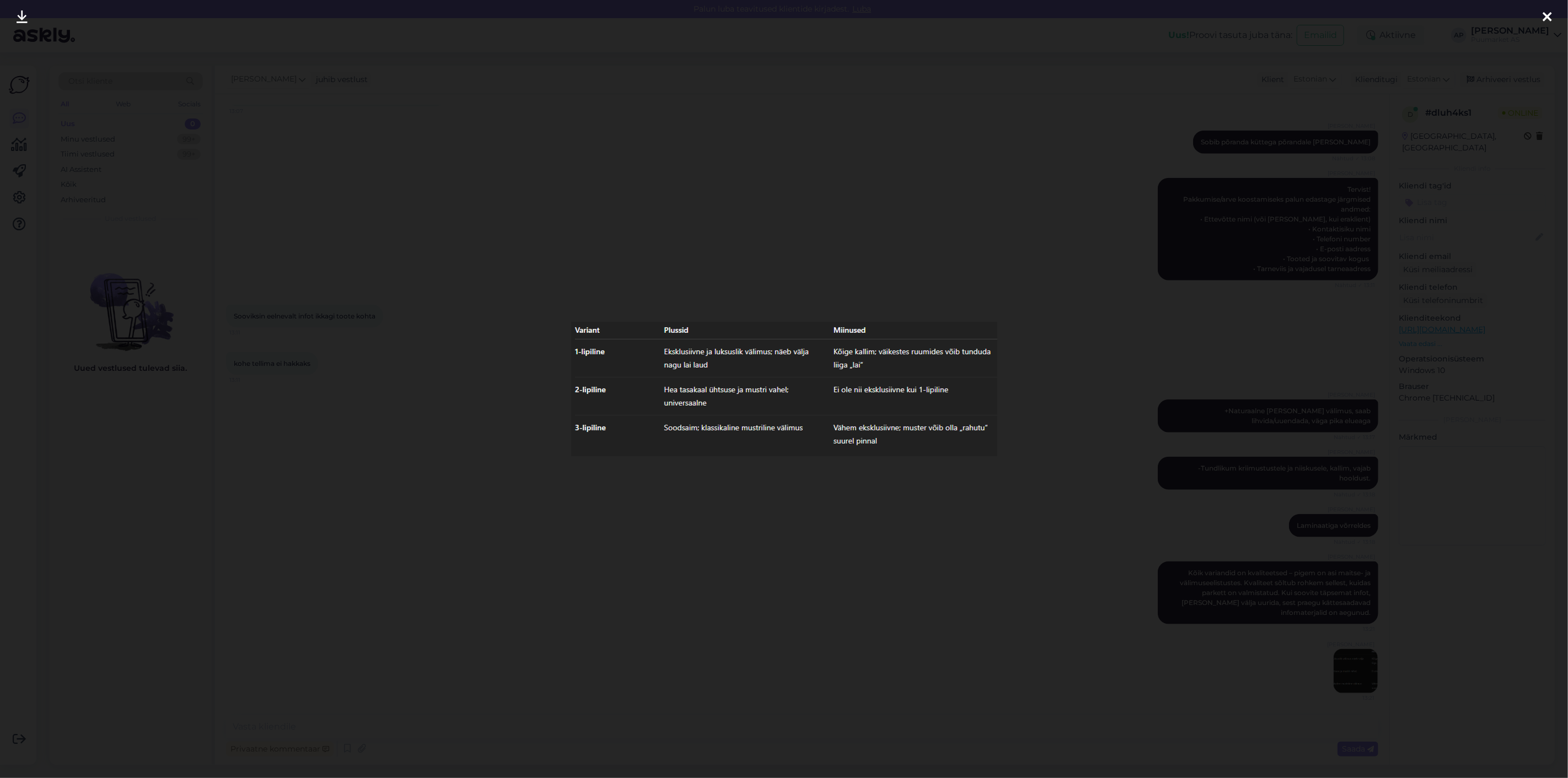
click at [918, 547] on div at bounding box center [784, 389] width 1568 height 778
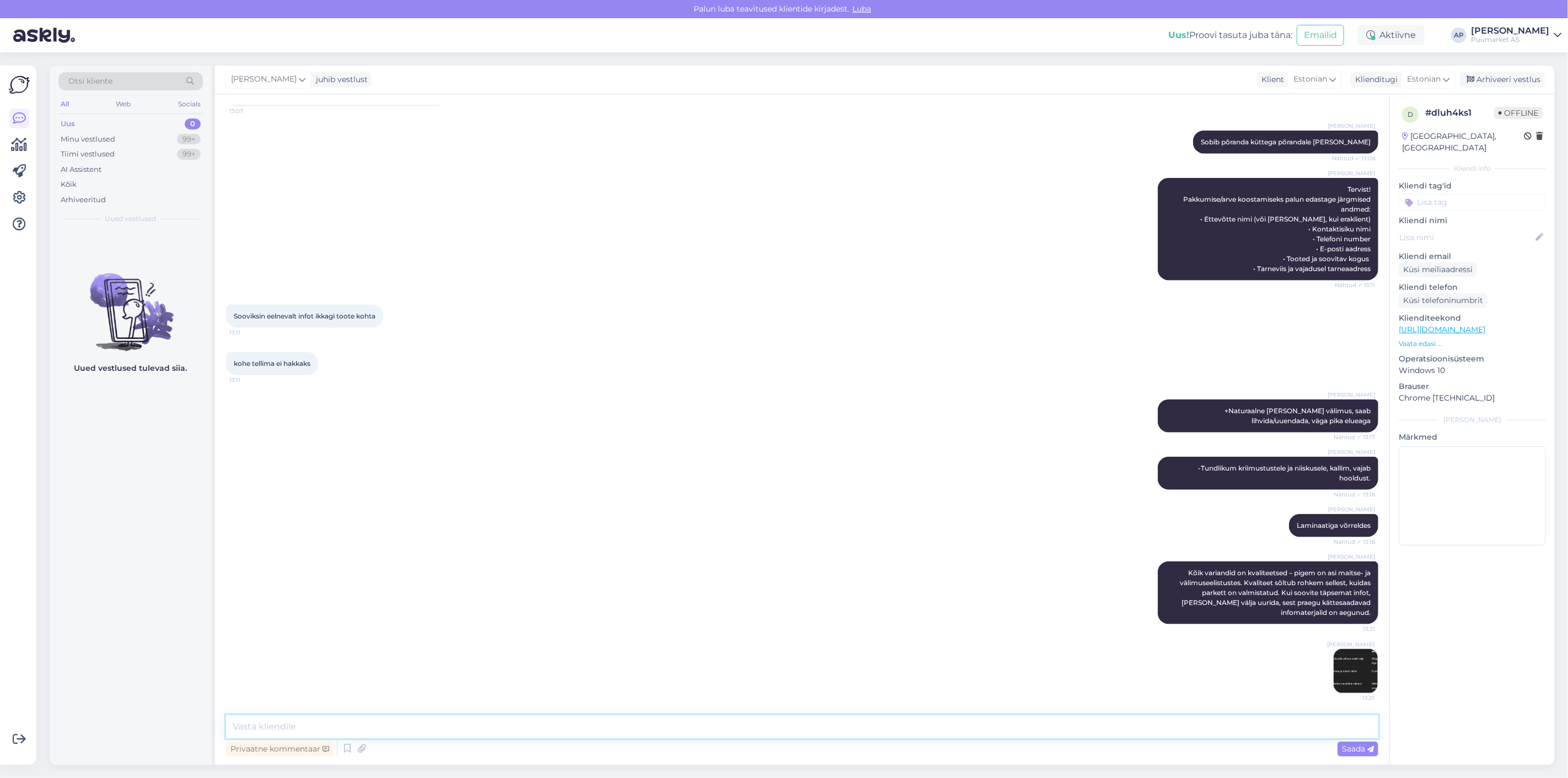
click at [467, 725] on textarea at bounding box center [802, 727] width 1152 height 23
paste textarea "[URL][DOMAIN_NAME]"
type textarea "[URL][DOMAIN_NAME]"
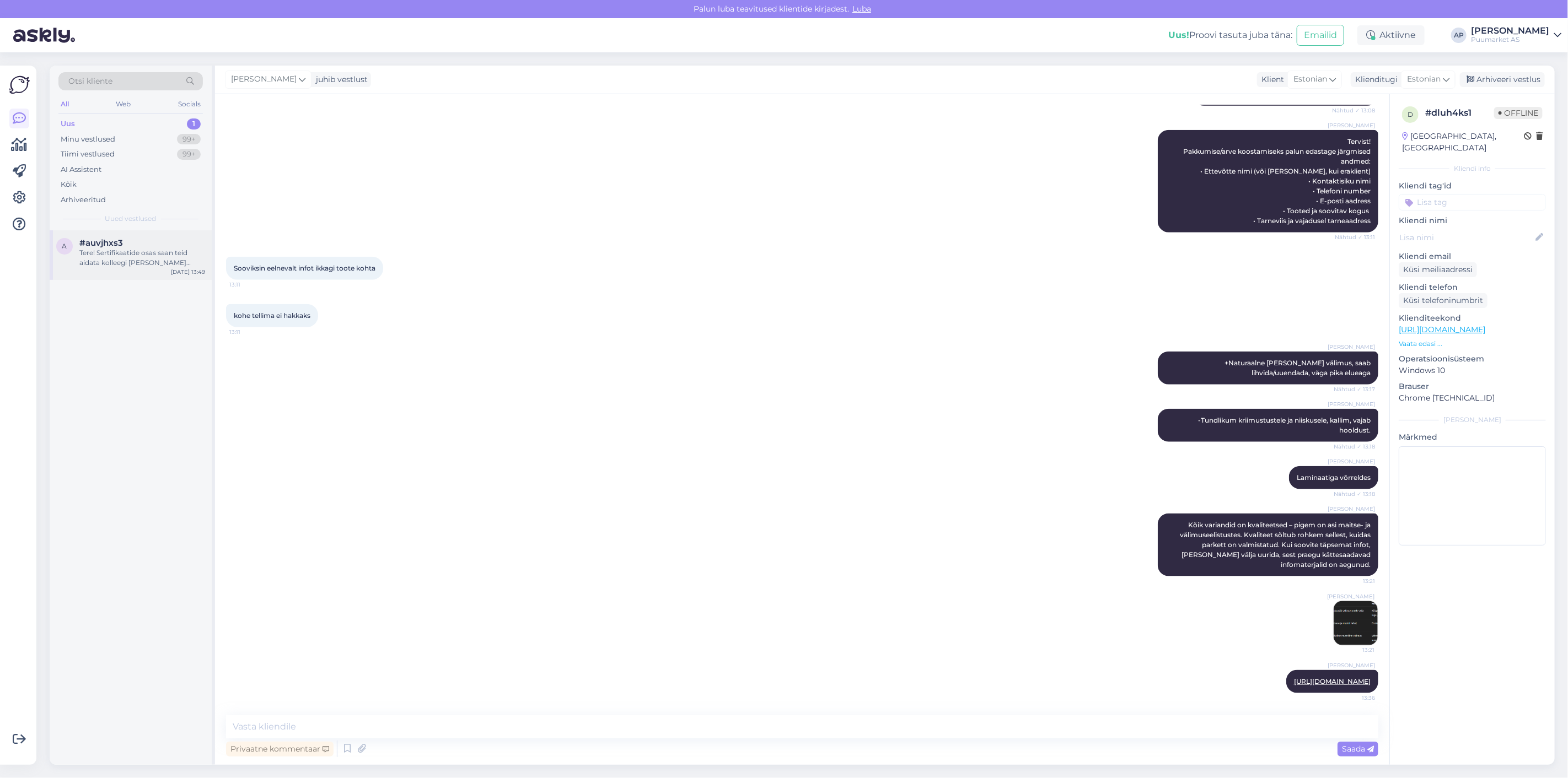
click at [109, 259] on div "Tere! Sertifikaatide osas saan teid aidata kolleegi [PERSON_NAME] suunamisega. …" at bounding box center [142, 258] width 126 height 20
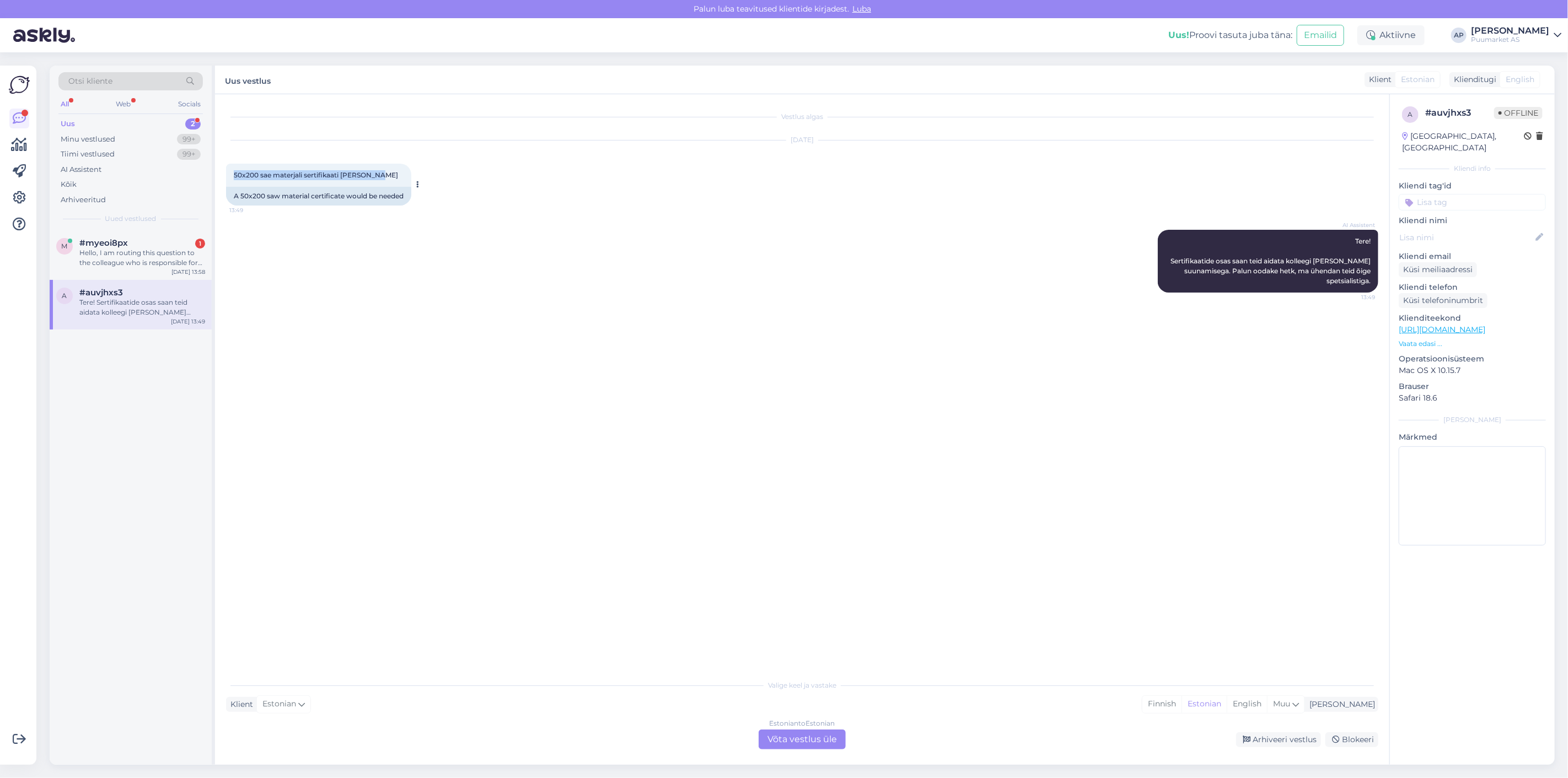
drag, startPoint x: 403, startPoint y: 177, endPoint x: 234, endPoint y: 179, distance: 169.0
click at [234, 179] on div "50x200 sae materjali sertifikaati [PERSON_NAME] 13:49" at bounding box center [319, 175] width 185 height 23
copy span "50x200 sae materjali sertifikaati [PERSON_NAME]"
click at [309, 265] on div "AI Assistent Tere! Sertifikaatide osas saan teid aidata kolleegi [PERSON_NAME] …" at bounding box center [802, 261] width 1152 height 87
click at [170, 260] on div "Hello, I am routing this question to the colleague who is responsible for this …" at bounding box center [142, 258] width 126 height 20
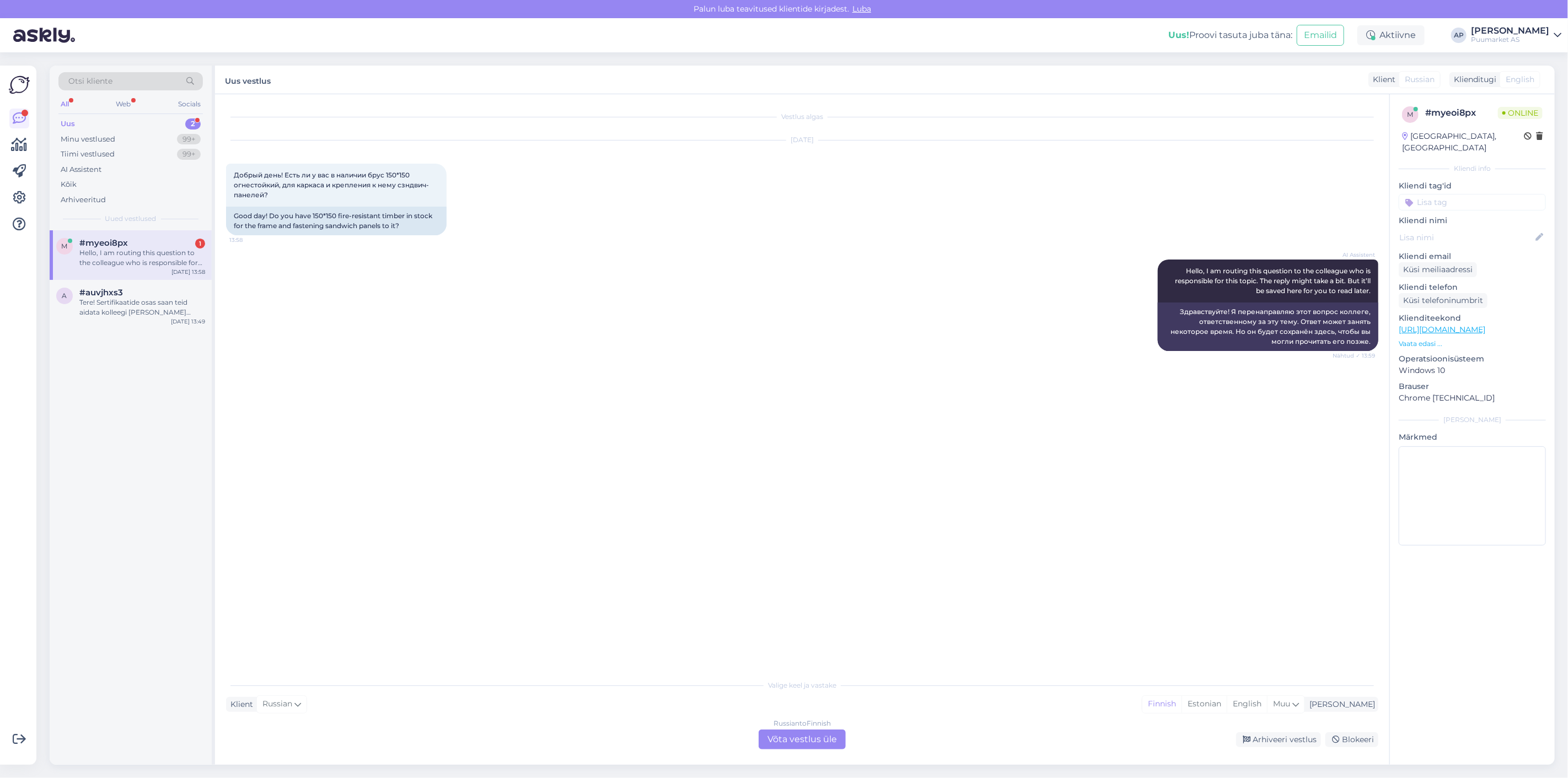
click at [341, 296] on div "AI Assistent Hello, I am routing this question to the colleague who is responsi…" at bounding box center [802, 305] width 1152 height 116
drag, startPoint x: 243, startPoint y: 212, endPoint x: 405, endPoint y: 225, distance: 162.5
click at [405, 225] on div "Good day! Do you have 150*150 fire-resistant timber in stock for the frame and …" at bounding box center [336, 221] width 221 height 29
click at [106, 307] on div "Tere! Sertifikaatide osas saan teid aidata kolleegi [PERSON_NAME] suunamisega. …" at bounding box center [142, 307] width 126 height 20
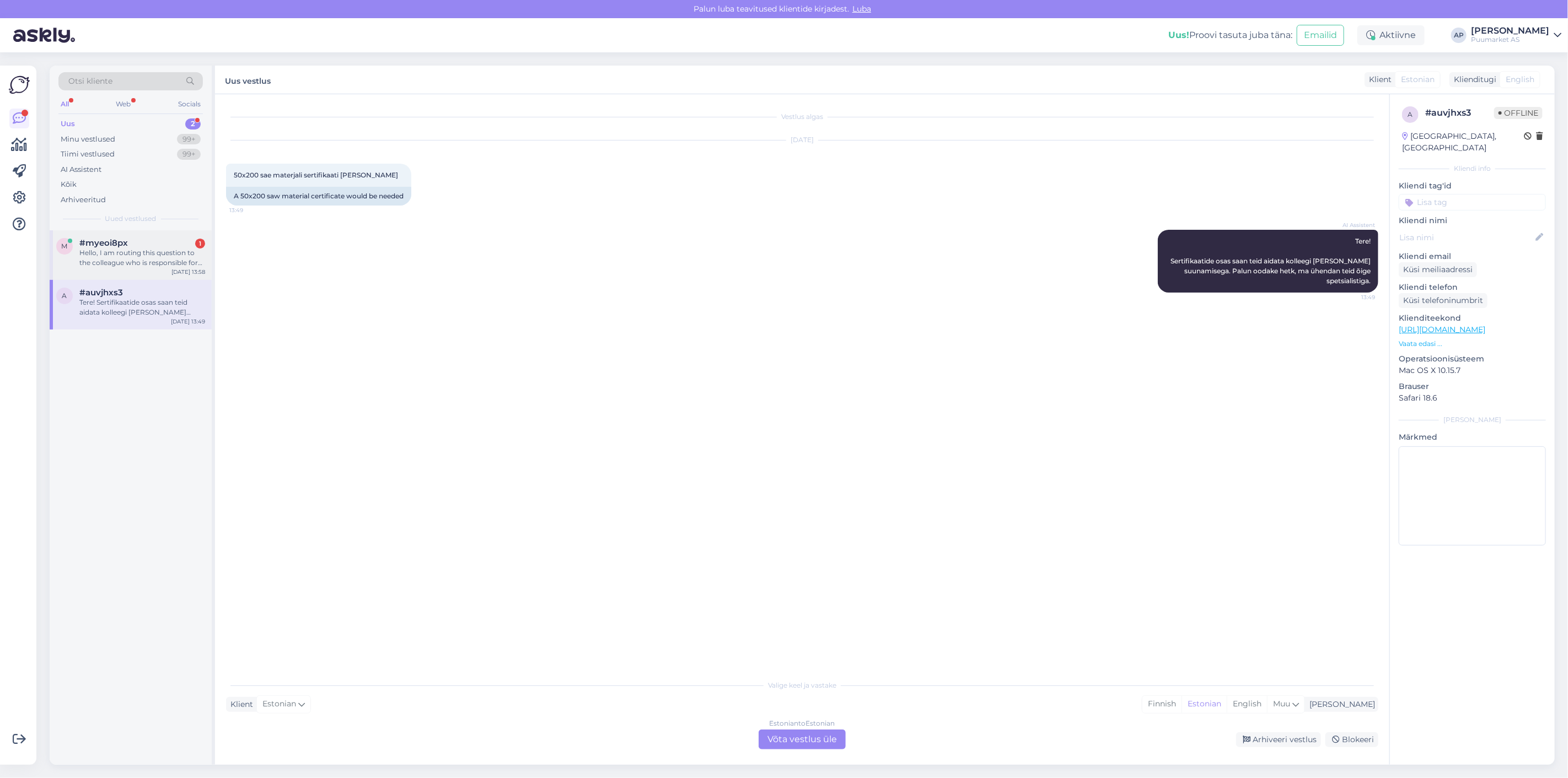
click at [171, 263] on div "Hello, I am routing this question to the colleague who is responsible for this …" at bounding box center [142, 258] width 126 height 20
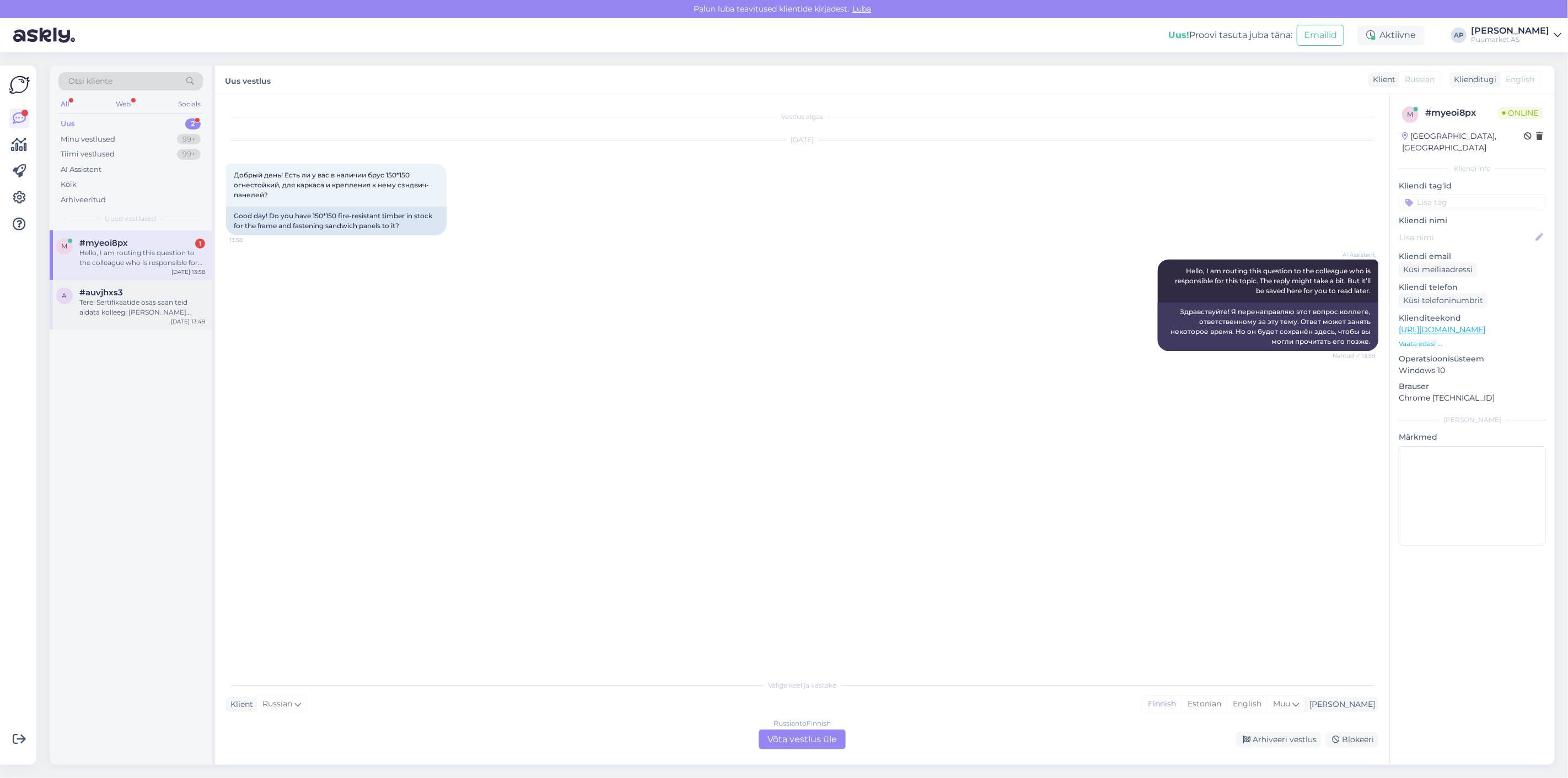
click at [159, 315] on div "Tere! Sertifikaatide osas saan teid aidata kolleegi [PERSON_NAME] suunamisega. …" at bounding box center [142, 307] width 126 height 20
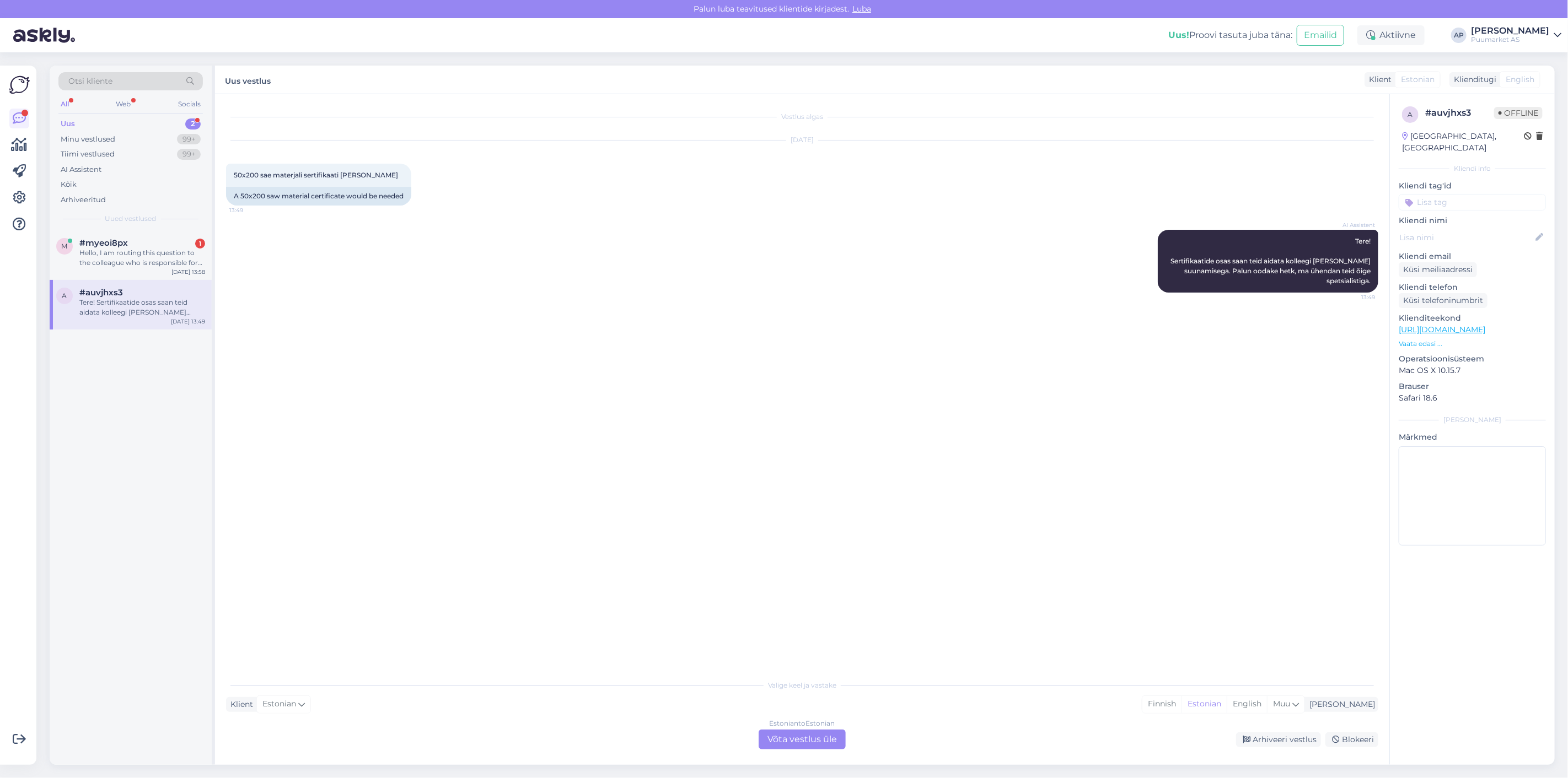
click at [793, 736] on div "Estonian to Estonian Võta vestlus üle" at bounding box center [802, 739] width 87 height 20
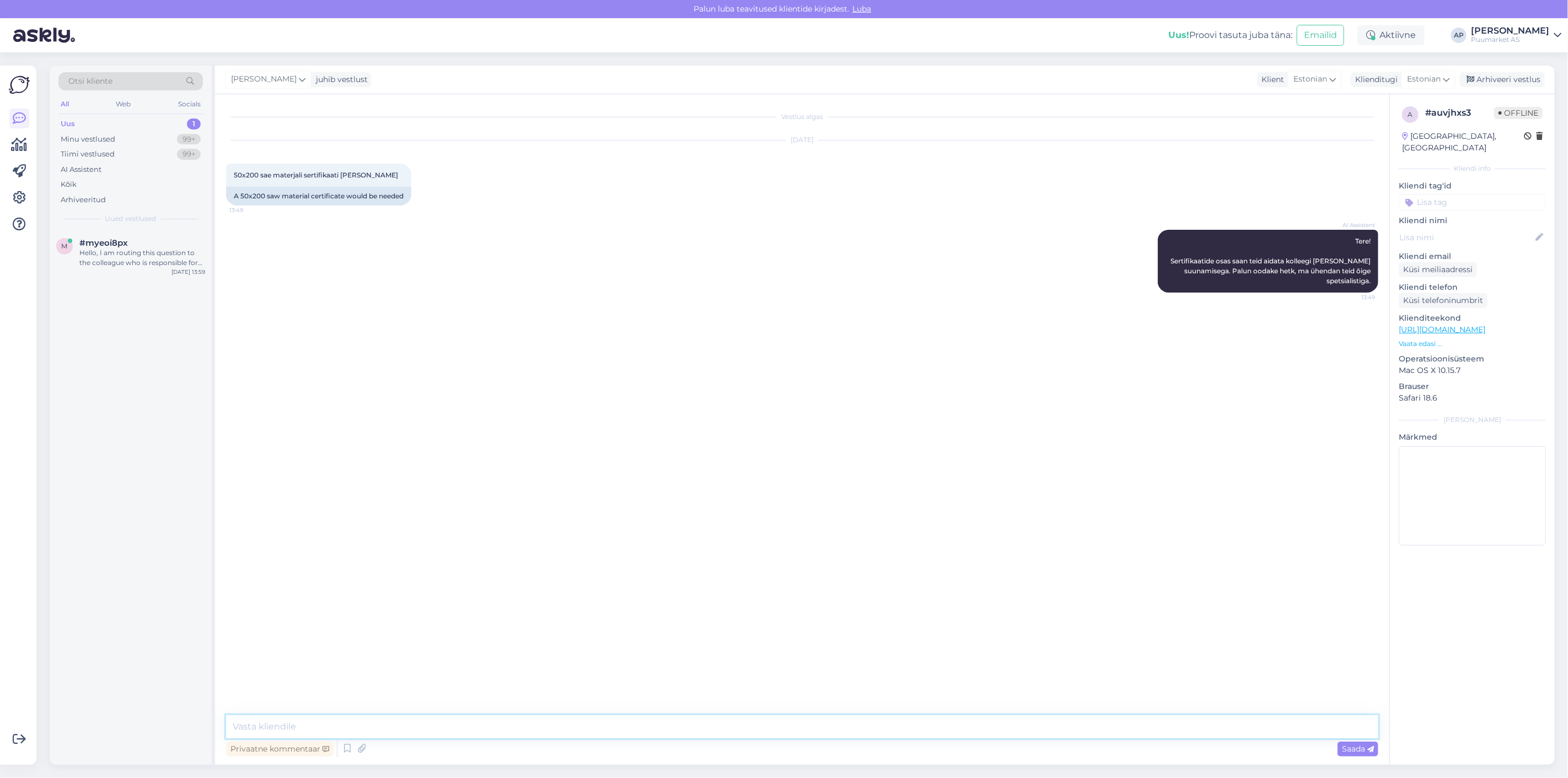
click at [786, 728] on textarea at bounding box center [802, 727] width 1152 height 23
drag, startPoint x: 786, startPoint y: 728, endPoint x: 100, endPoint y: 710, distance: 686.2
click at [110, 710] on div "Otsi kliente All Web Socials Uus 1 Minu vestlused 99+ Tiimi vestlused 99+ AI As…" at bounding box center [802, 415] width 1505 height 699
paste textarea "Palun täpsustage, kas tegemist peaks olema immutatud materjaliga ning mida sert…"
type textarea "Palun täpsustage, kas tegemist peaks olema immutatud materjaliga ning mida sert…"
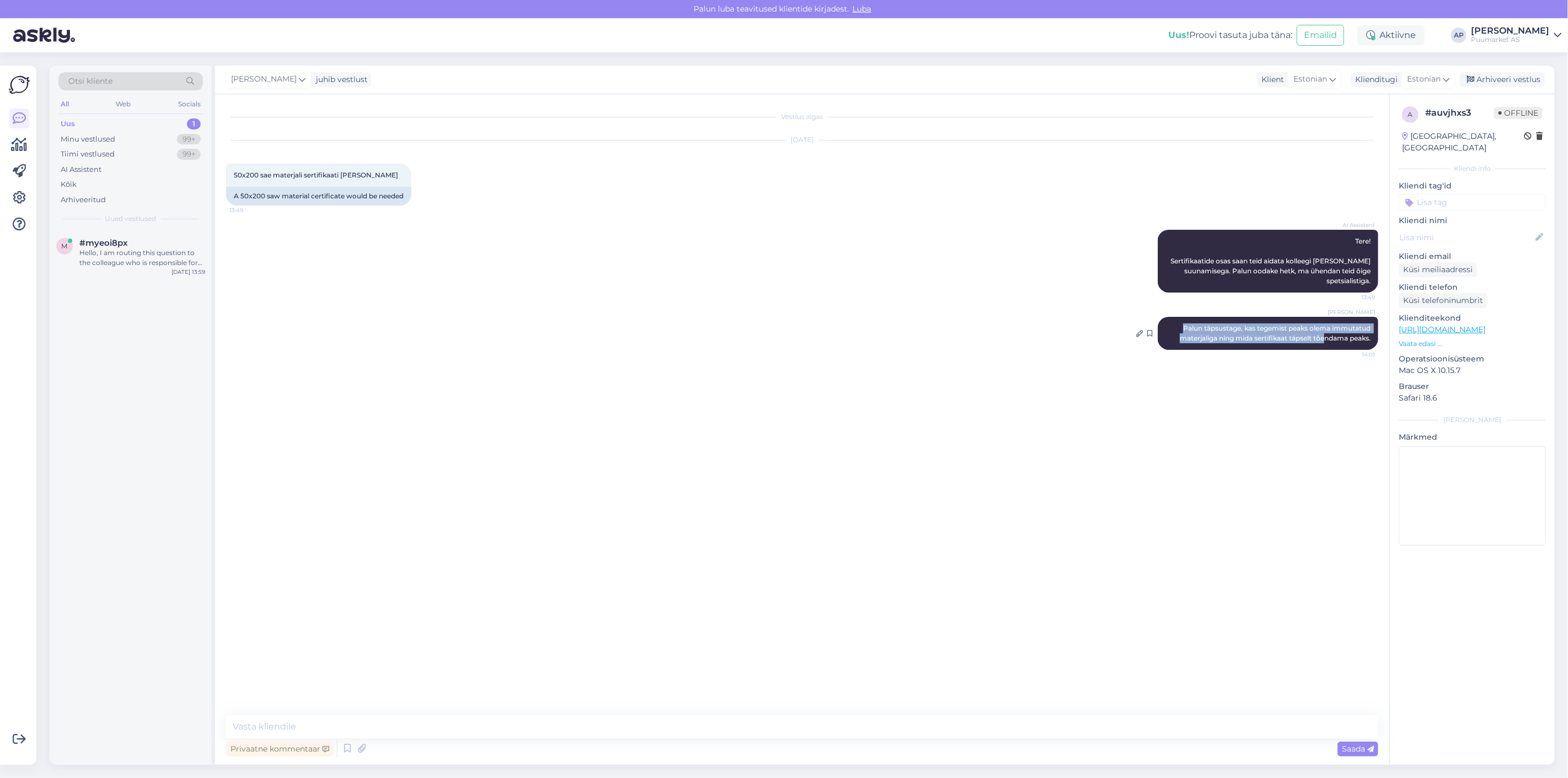
drag, startPoint x: 1183, startPoint y: 326, endPoint x: 1325, endPoint y: 335, distance: 142.3
click at [1325, 335] on span "Palun täpsustage, kas tegemist peaks olema immutatud materjaliga ning mida sert…" at bounding box center [1276, 333] width 193 height 18
click at [1267, 374] on div "Vestlus algas [DATE] 50x200 sae materjali sertifikaati [PERSON_NAME] 13:49 A 50…" at bounding box center [807, 404] width 1163 height 600
